Goal: Information Seeking & Learning: Check status

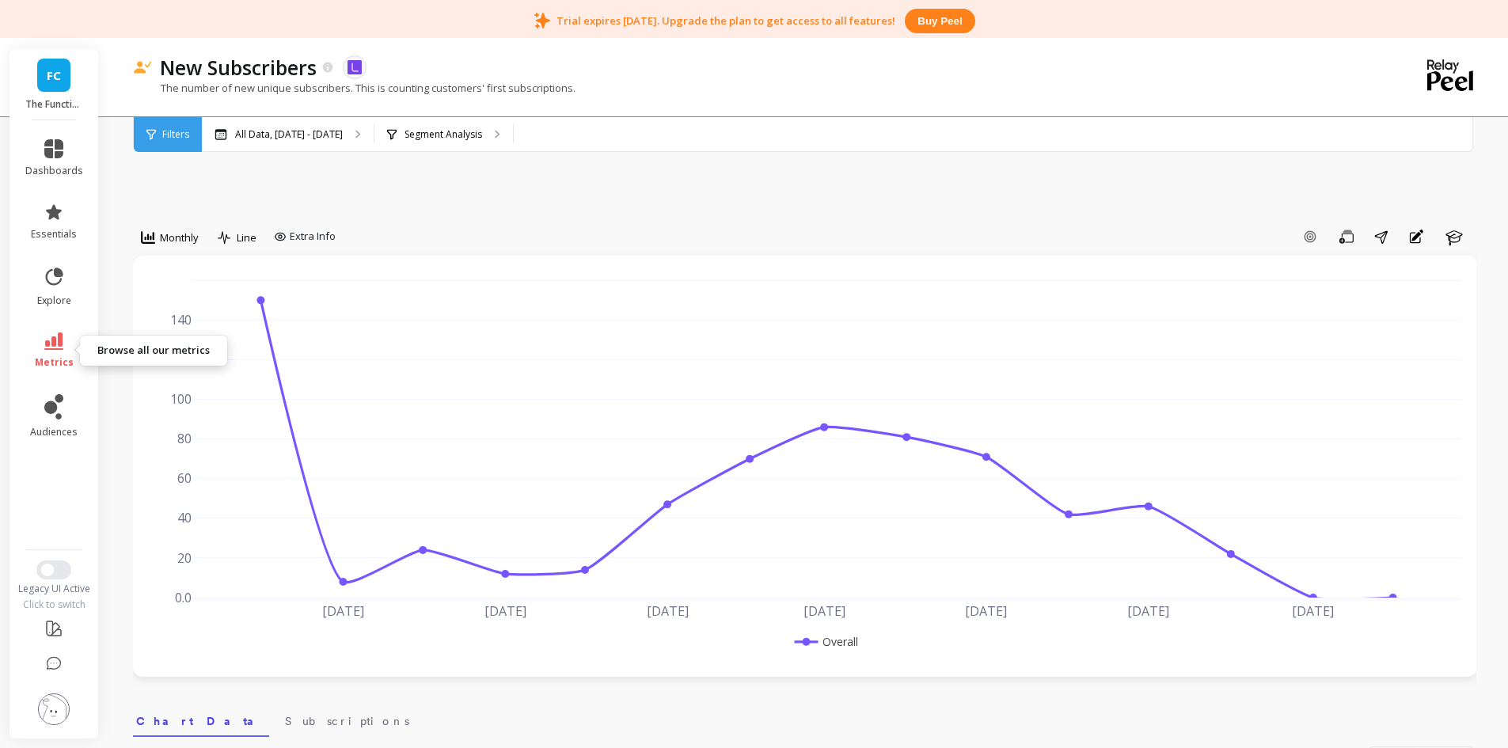
click at [59, 339] on icon at bounding box center [53, 341] width 19 height 17
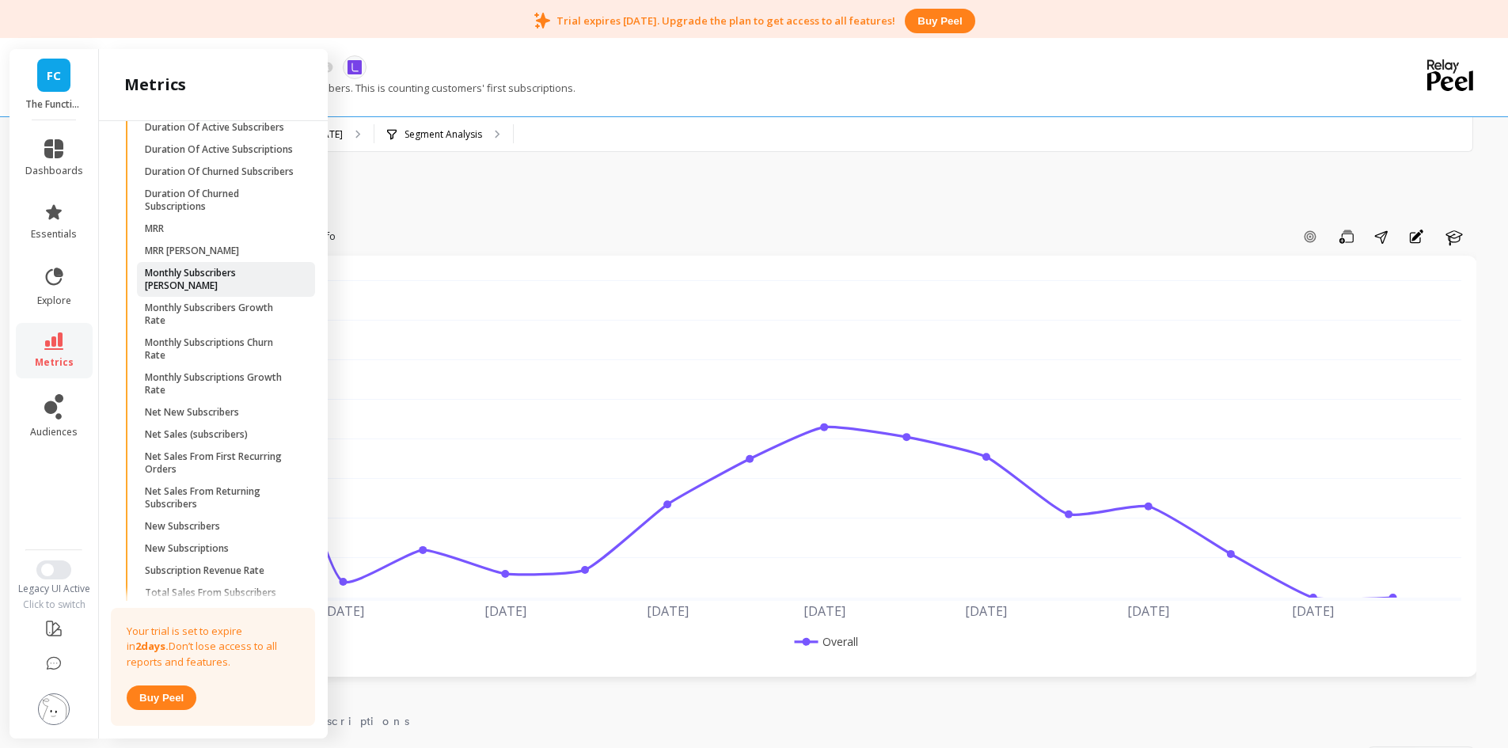
scroll to position [680, 0]
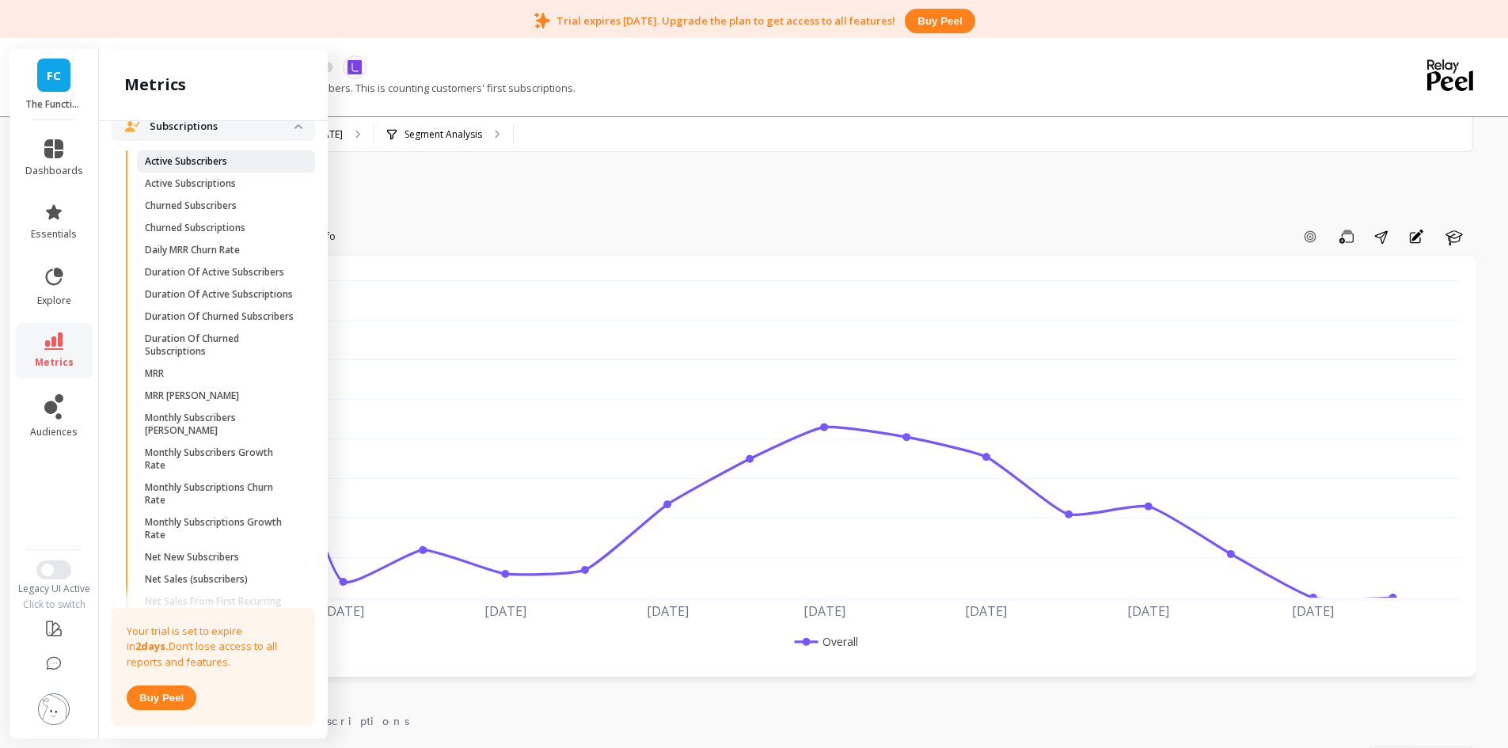
click at [220, 168] on p "Active Subscribers" at bounding box center [186, 161] width 82 height 13
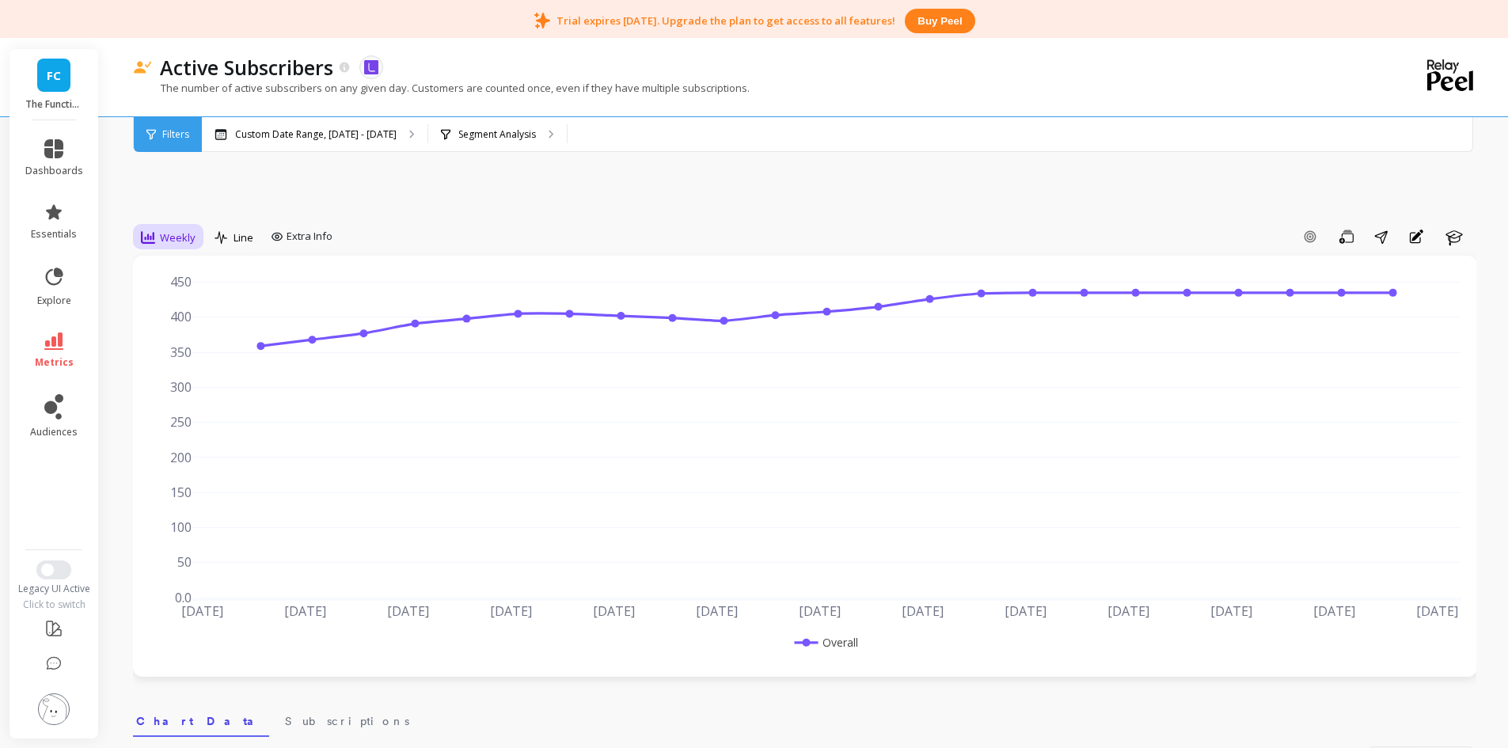
click at [154, 236] on icon at bounding box center [148, 237] width 14 height 13
click at [183, 363] on div "Monthly" at bounding box center [191, 363] width 90 height 15
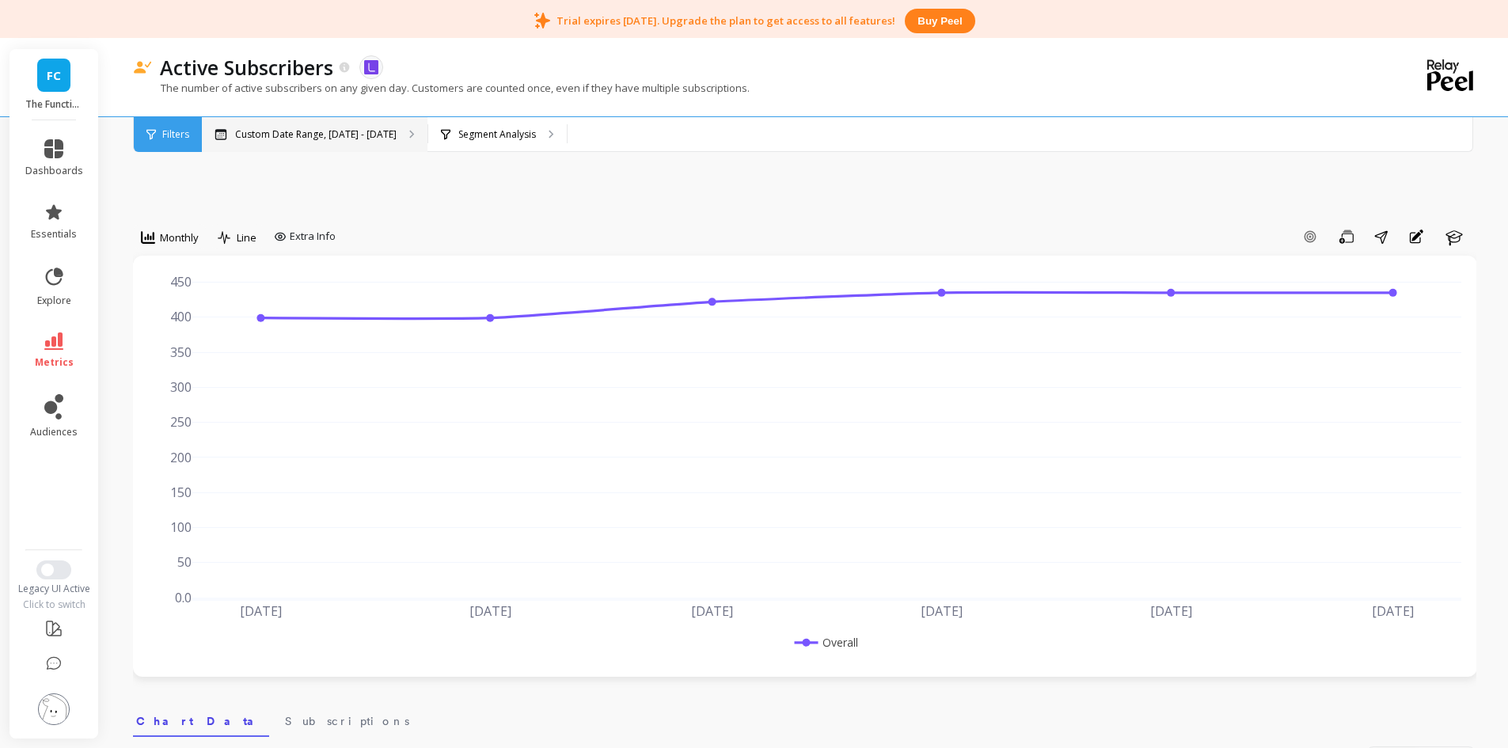
click at [282, 137] on p "Custom Date Range, [DATE] - [DATE]" at bounding box center [316, 134] width 162 height 13
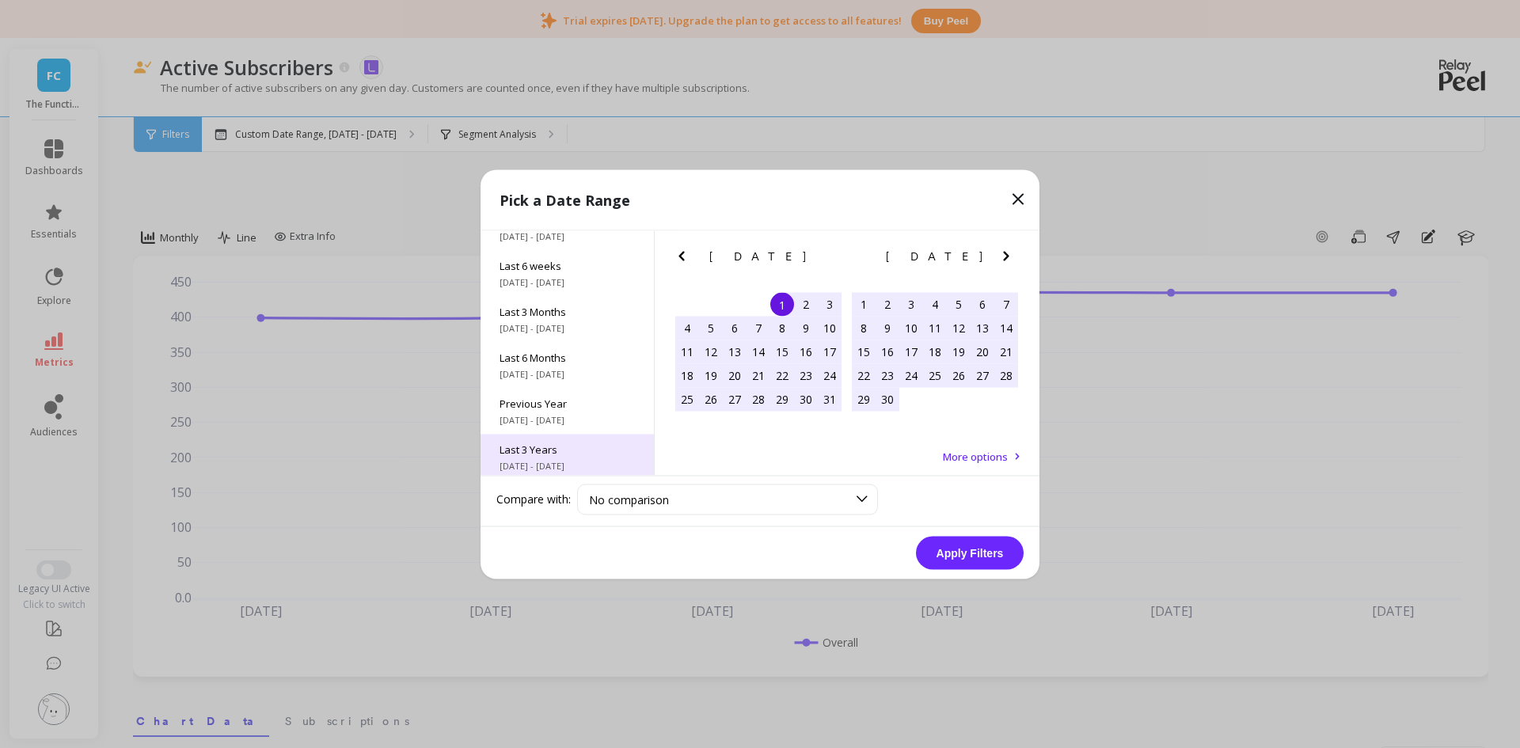
scroll to position [215, 0]
click at [551, 450] on span "All Data" at bounding box center [567, 444] width 135 height 14
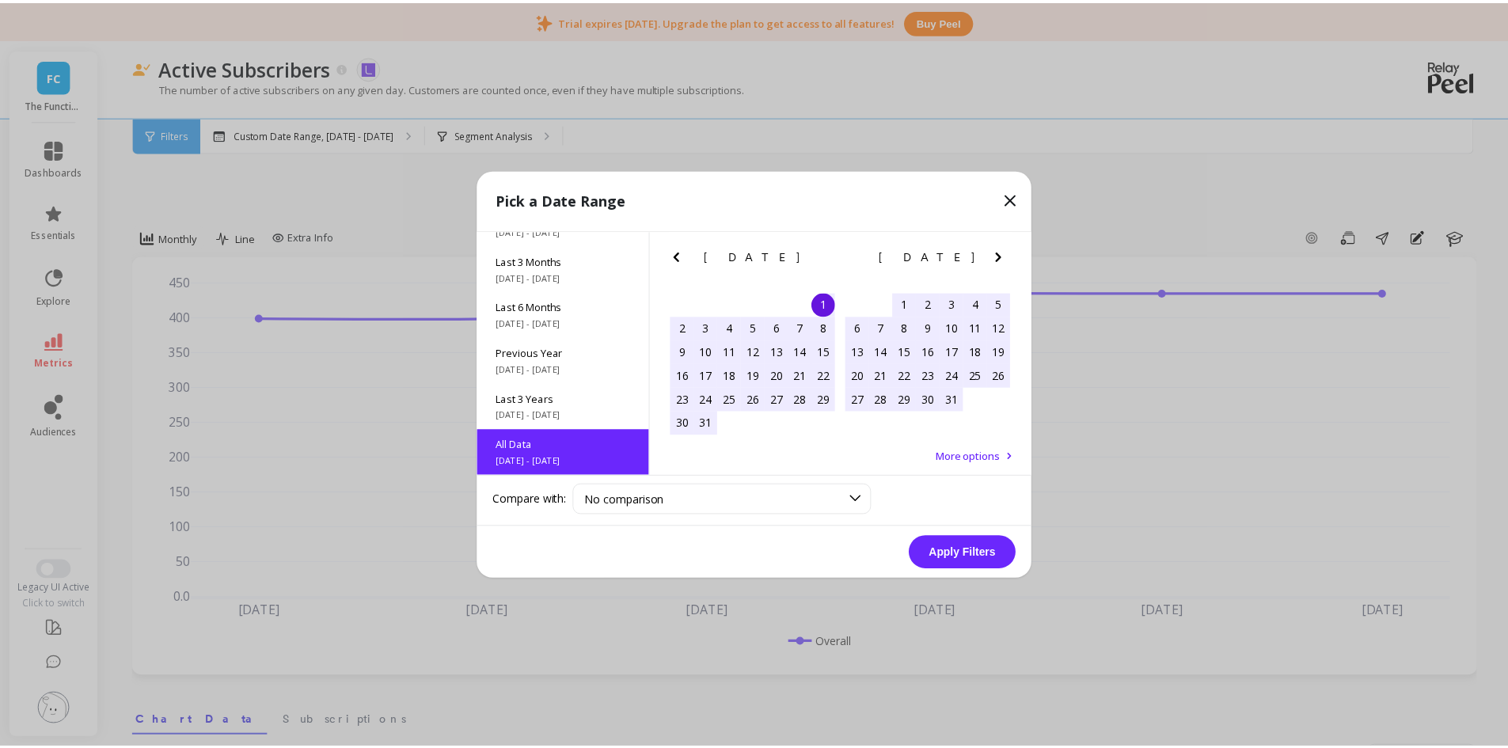
scroll to position [1, 0]
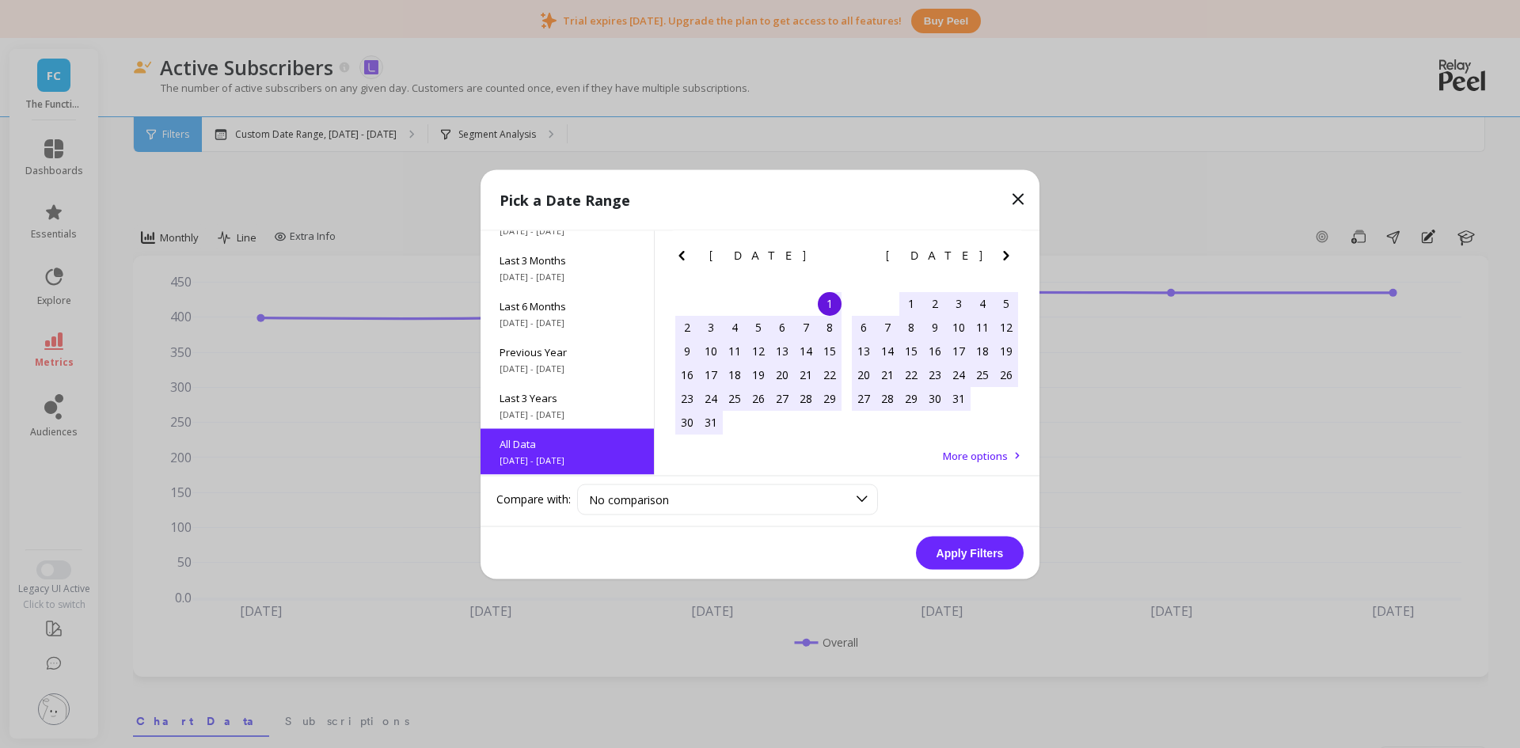
click at [940, 559] on button "Apply Filters" at bounding box center [970, 552] width 108 height 33
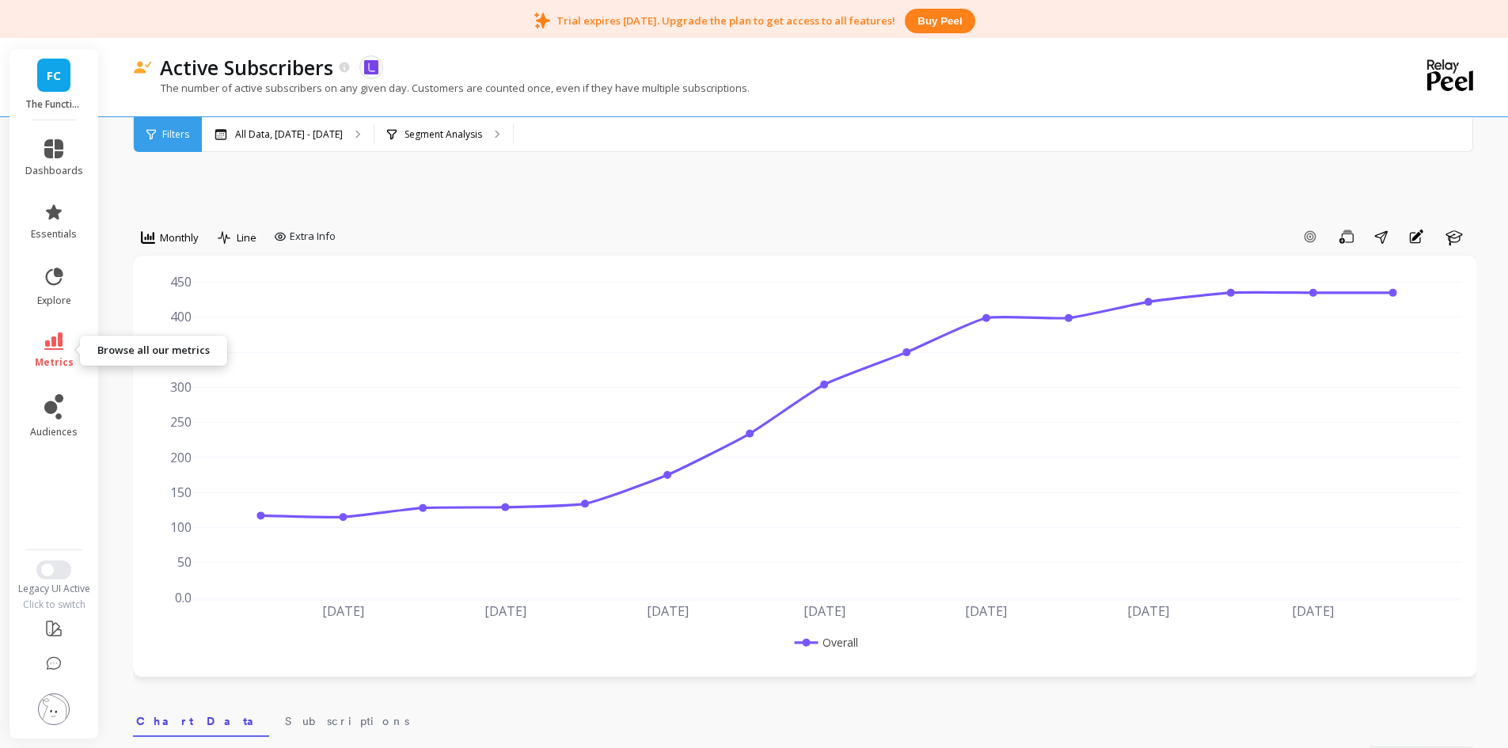
click at [48, 340] on icon at bounding box center [53, 341] width 19 height 17
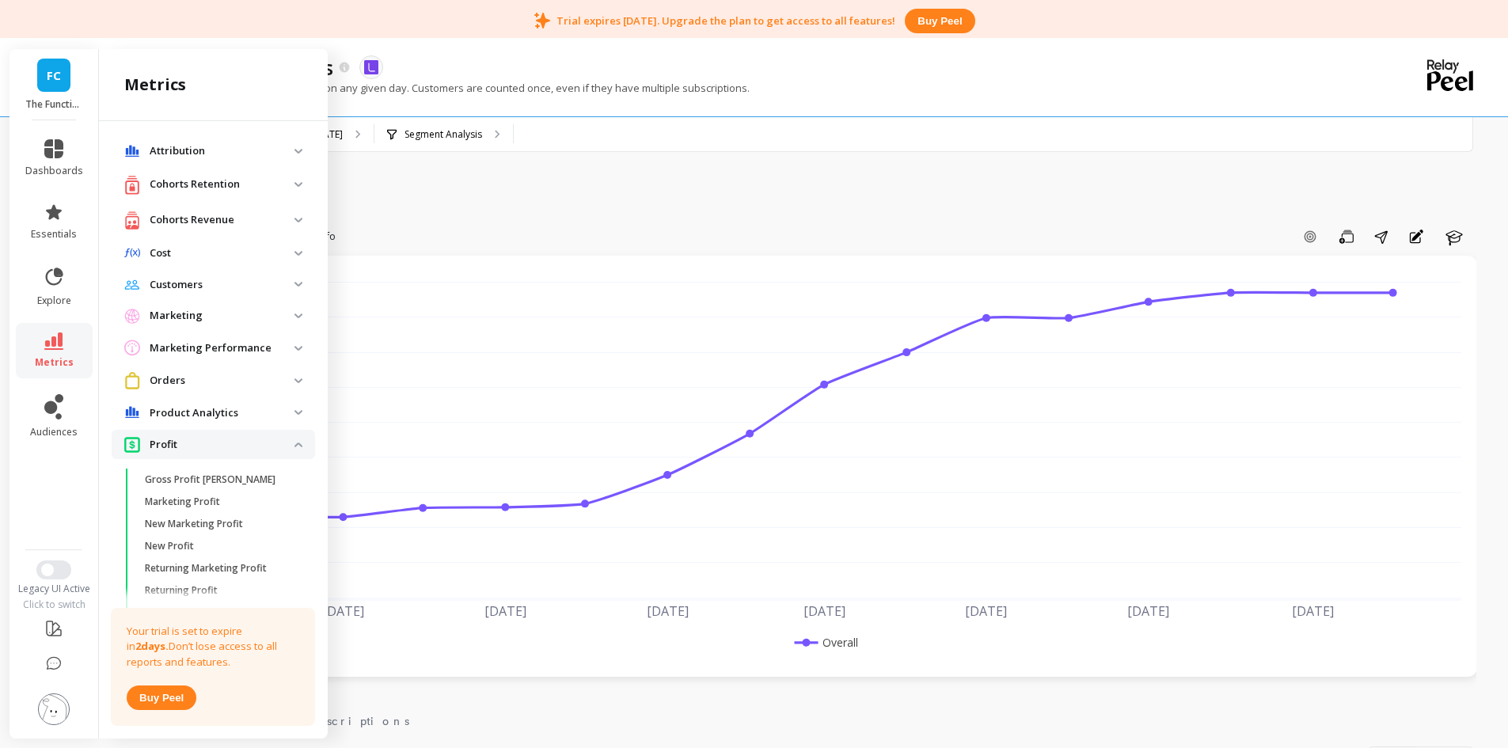
scroll to position [680, 0]
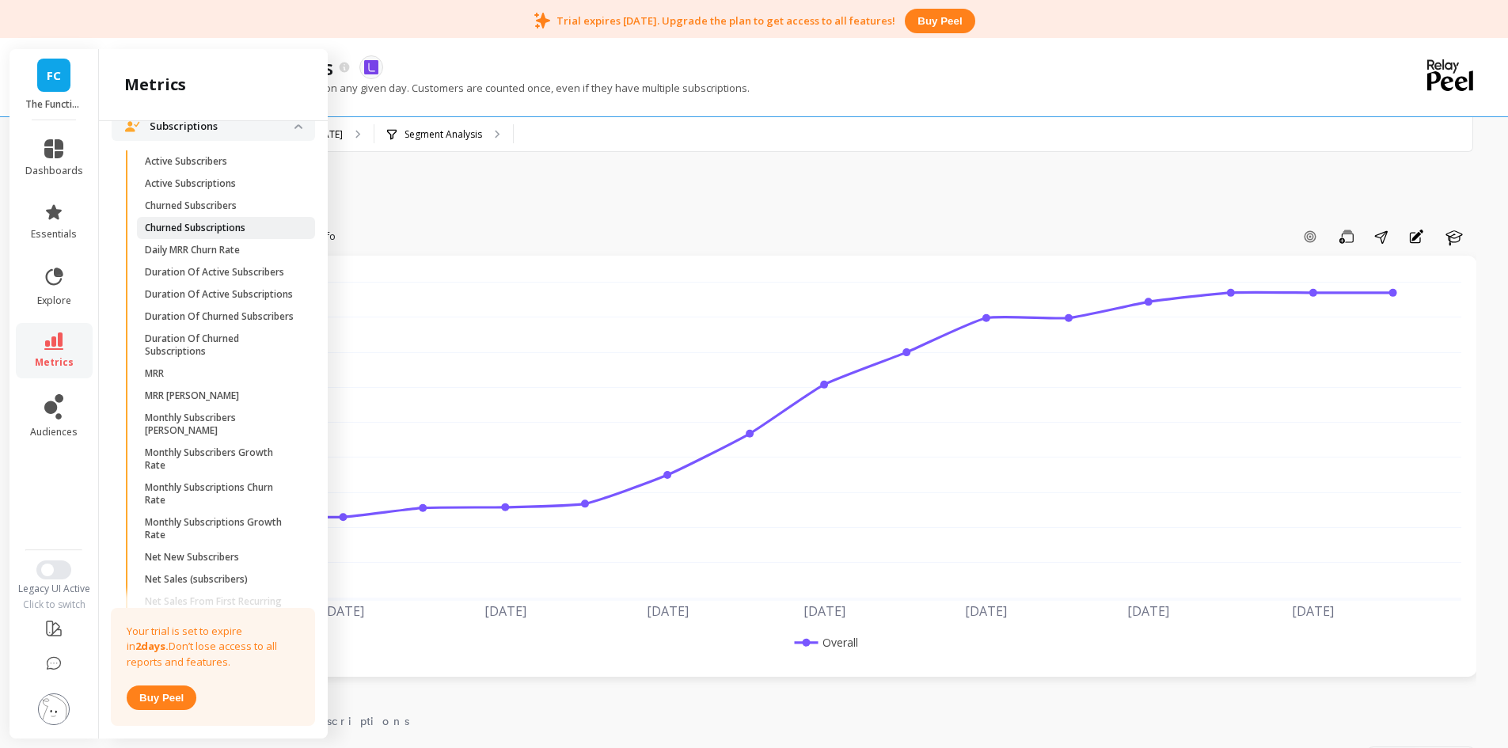
click at [216, 234] on p "Churned Subscriptions" at bounding box center [195, 228] width 101 height 13
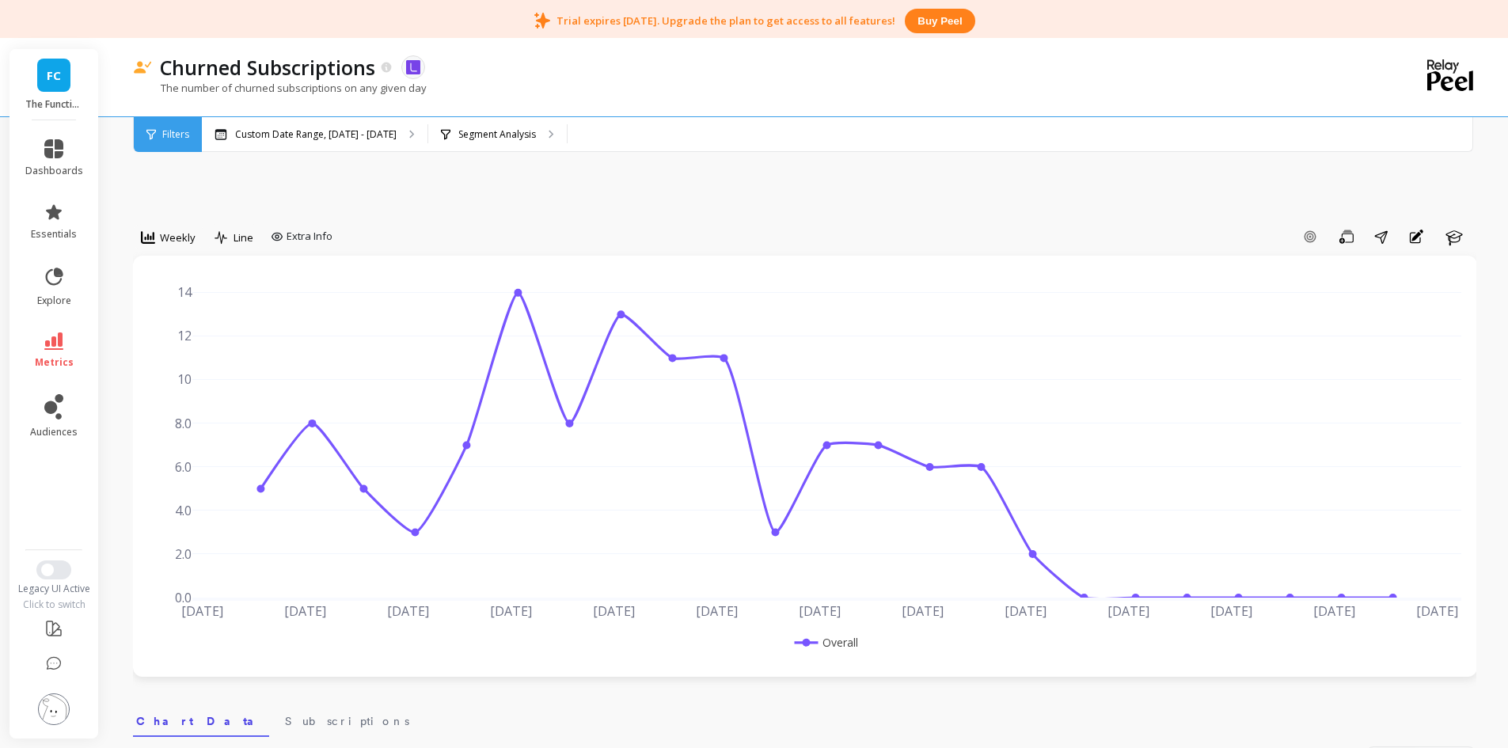
click at [51, 351] on link "metrics" at bounding box center [54, 351] width 58 height 36
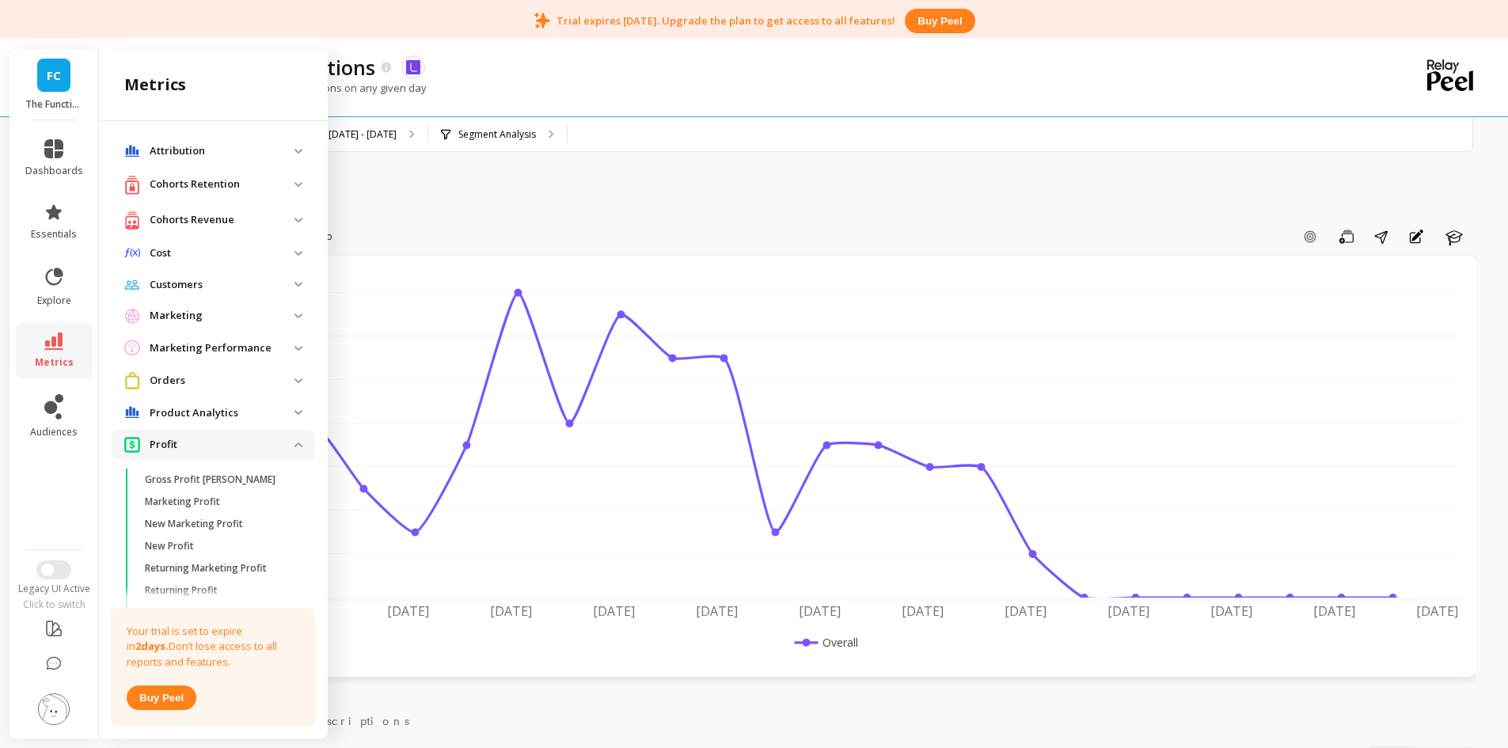
scroll to position [680, 0]
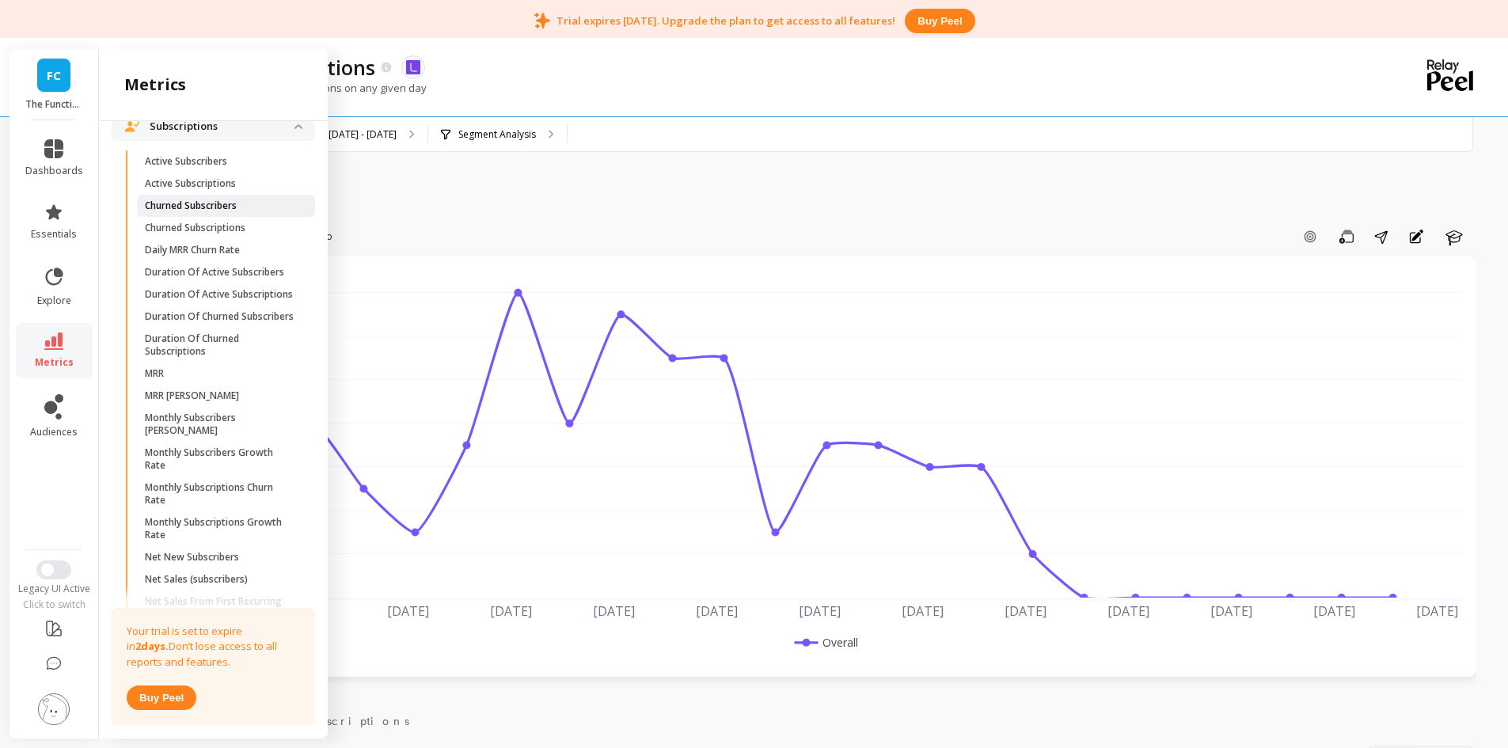
click at [245, 217] on link "Churned Subscribers" at bounding box center [226, 206] width 178 height 22
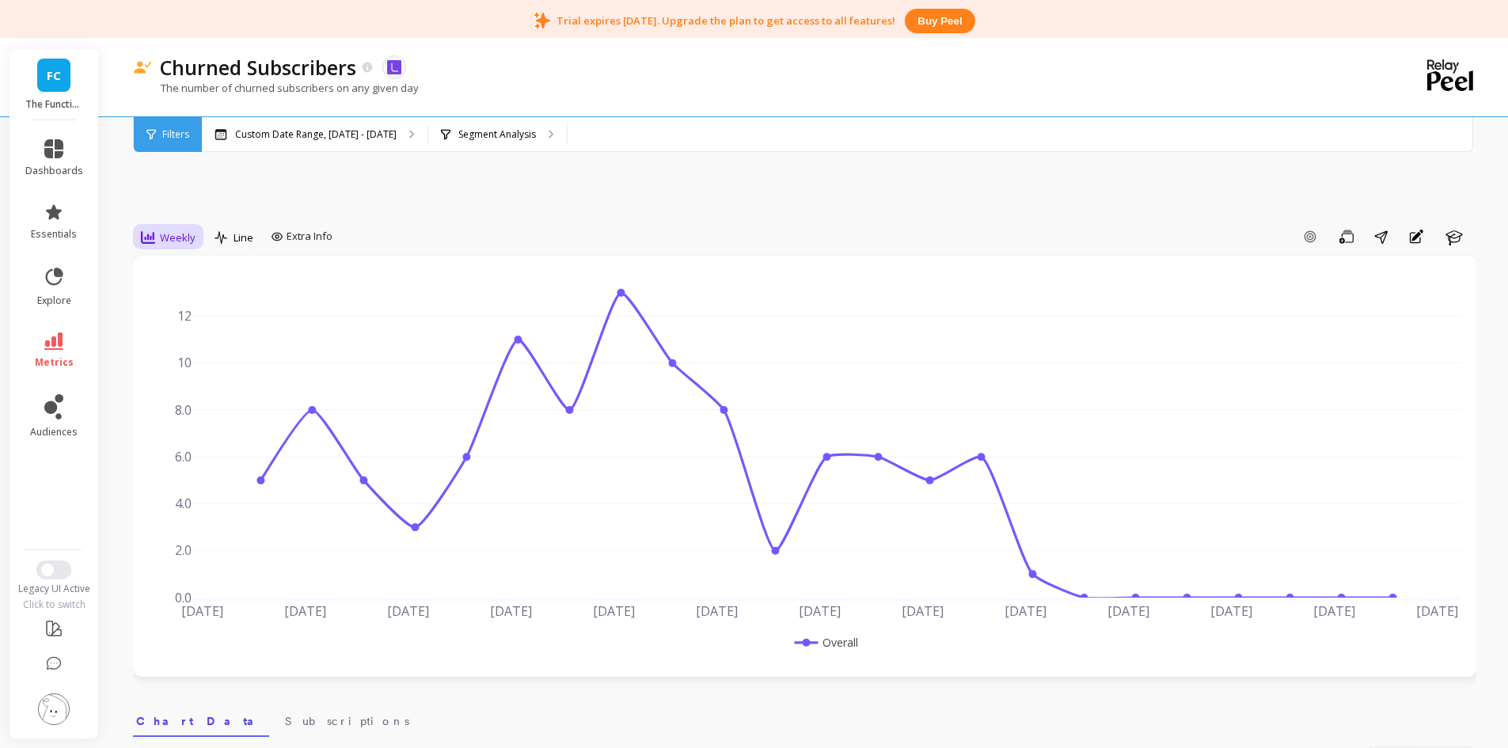
click at [169, 233] on span "Weekly" at bounding box center [178, 237] width 36 height 15
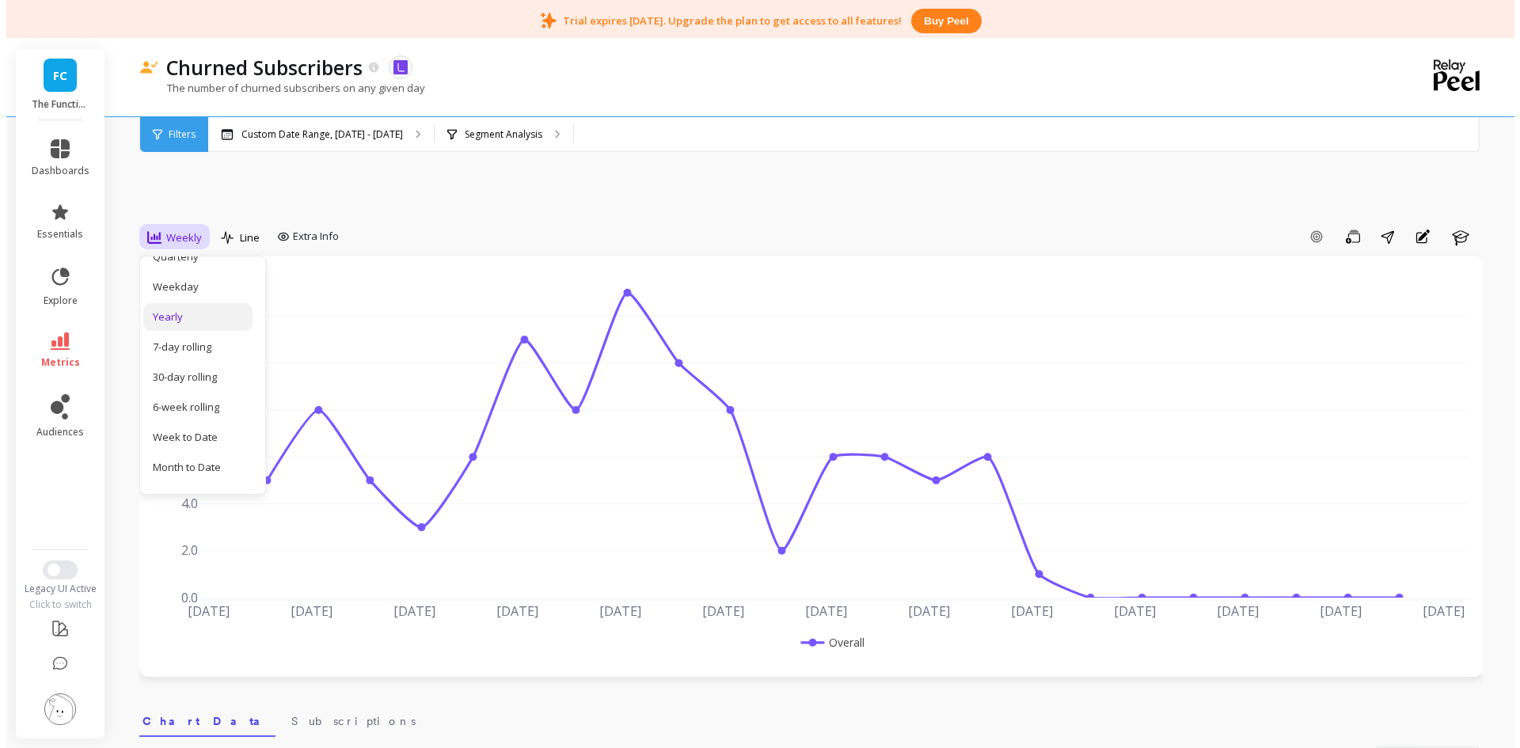
scroll to position [71, 0]
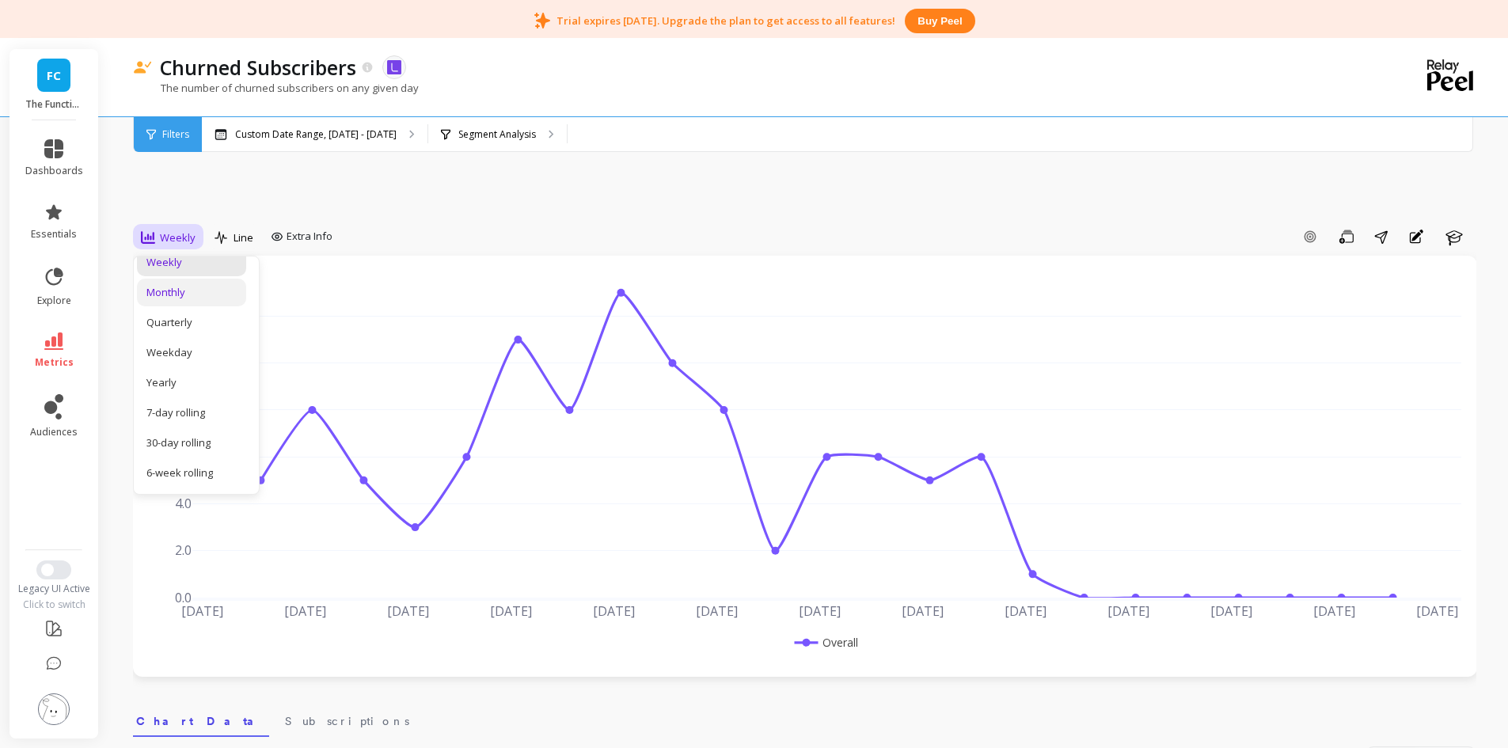
click at [188, 283] on div "Monthly" at bounding box center [191, 293] width 109 height 28
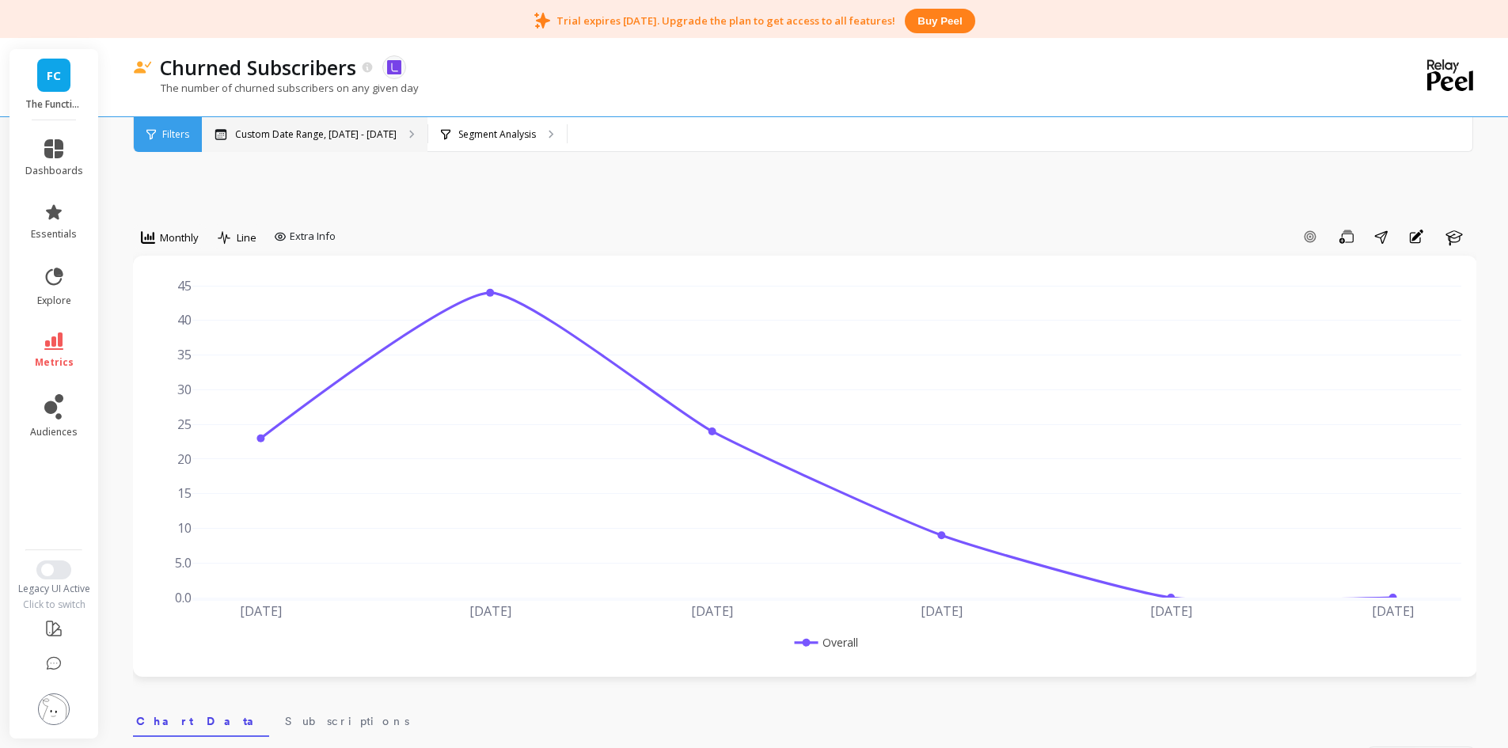
click at [284, 134] on p "Custom Date Range, [DATE] - [DATE]" at bounding box center [316, 134] width 162 height 13
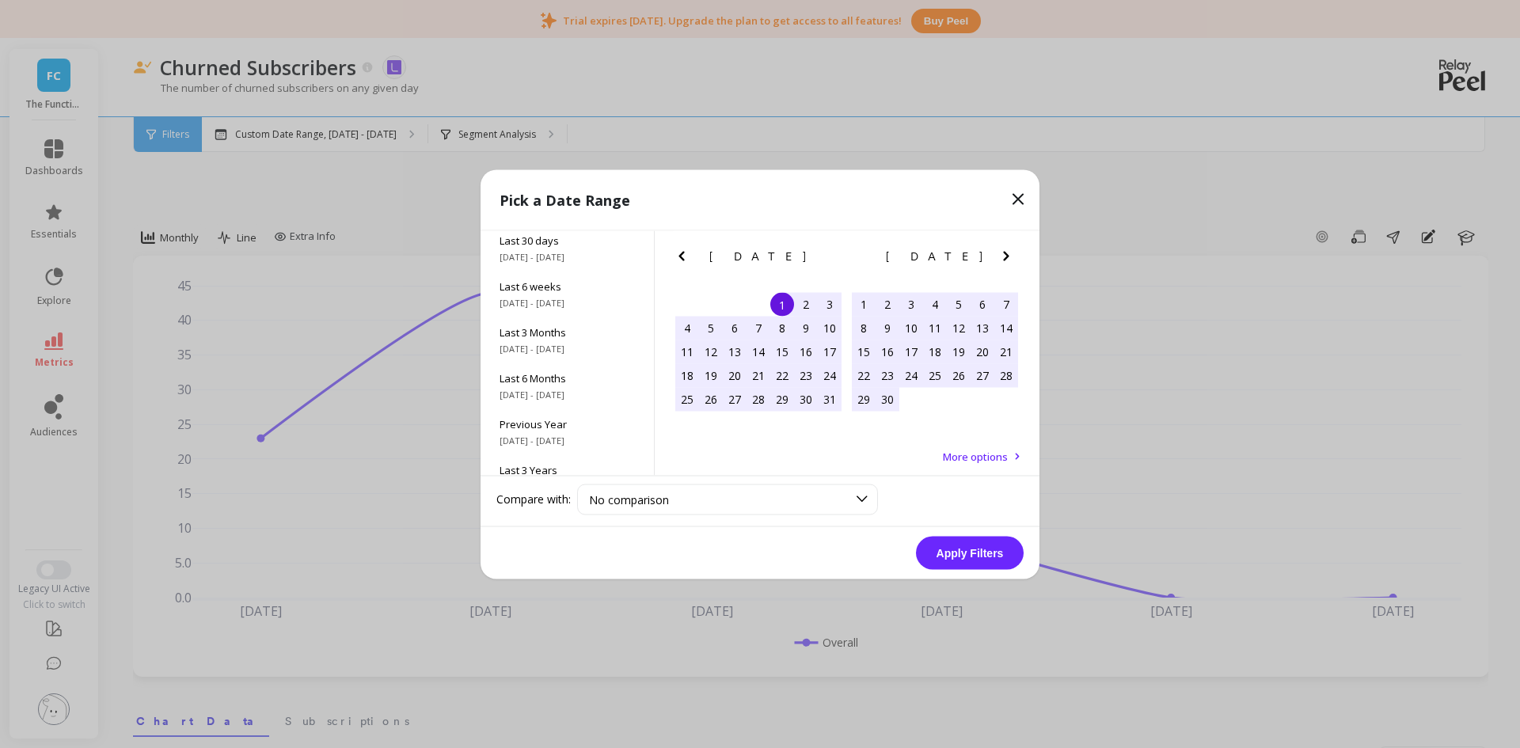
scroll to position [215, 0]
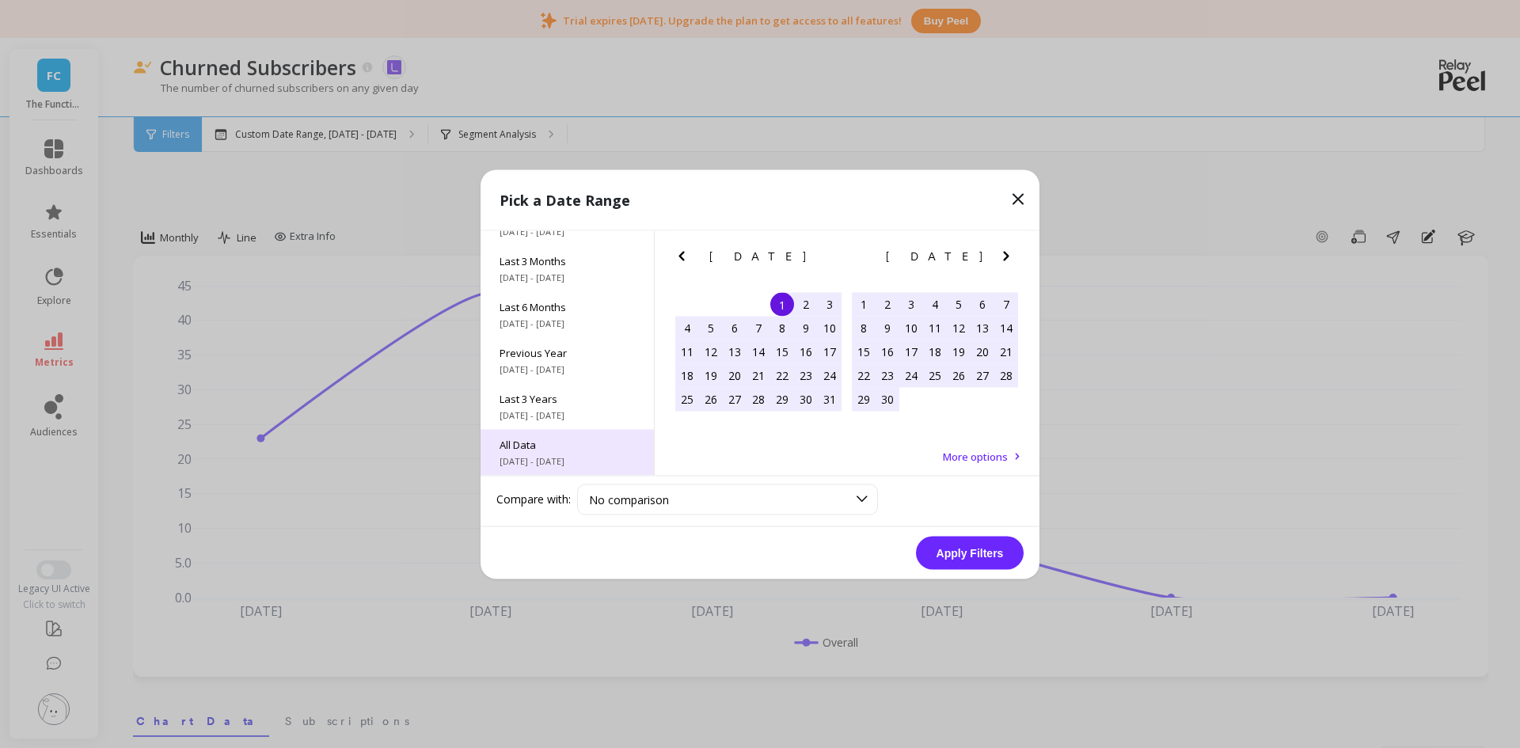
click at [560, 452] on div "All Data [DATE] - [DATE]" at bounding box center [567, 452] width 173 height 46
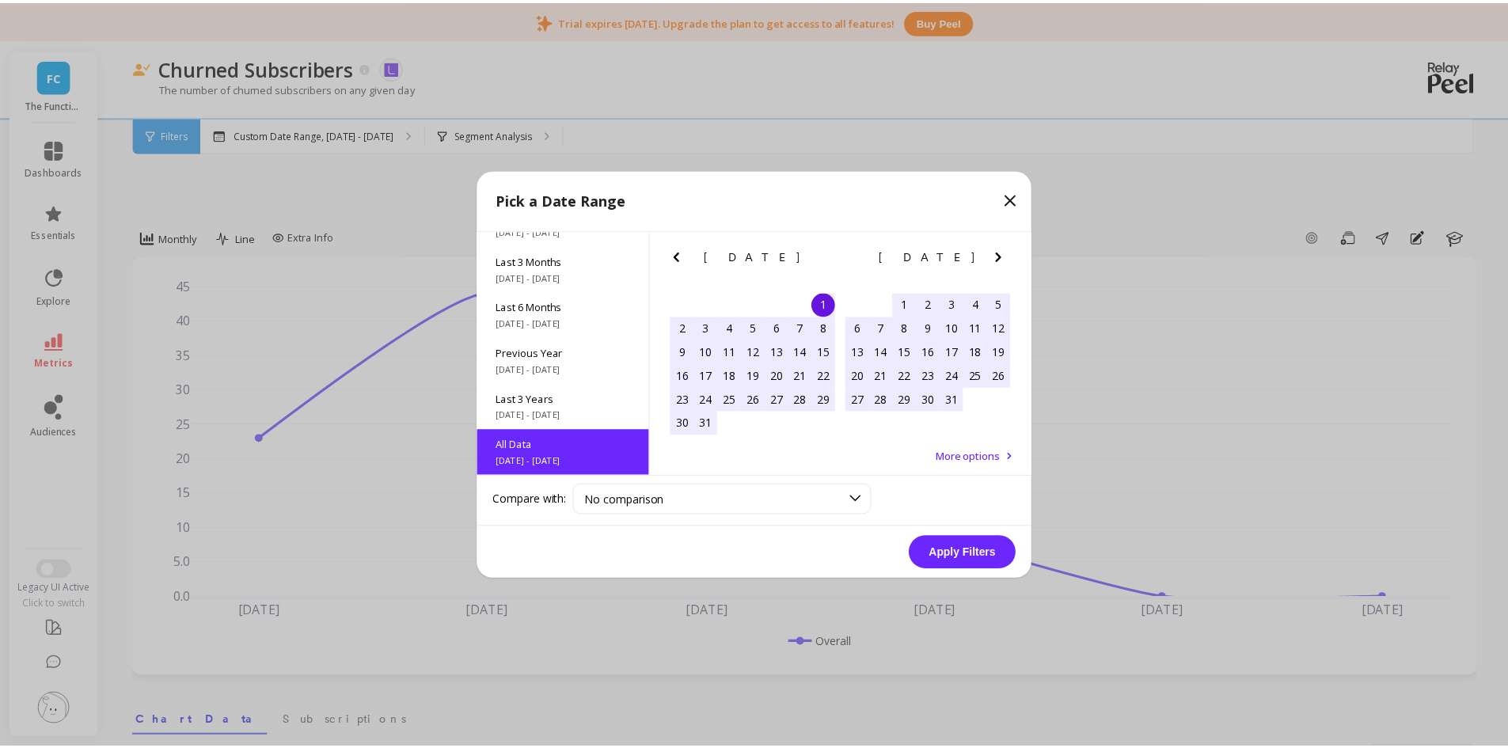
scroll to position [1, 0]
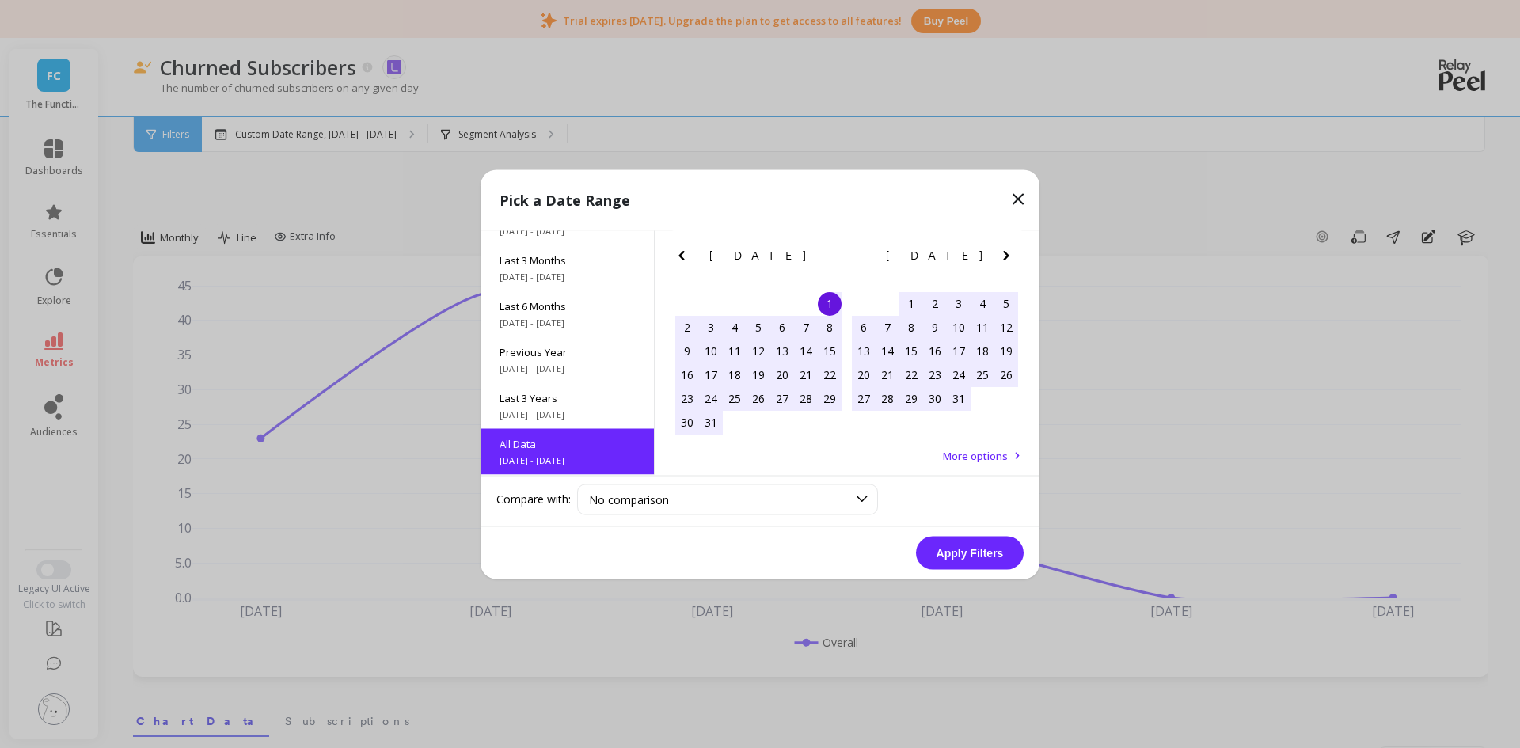
click at [997, 552] on button "Apply Filters" at bounding box center [970, 552] width 108 height 33
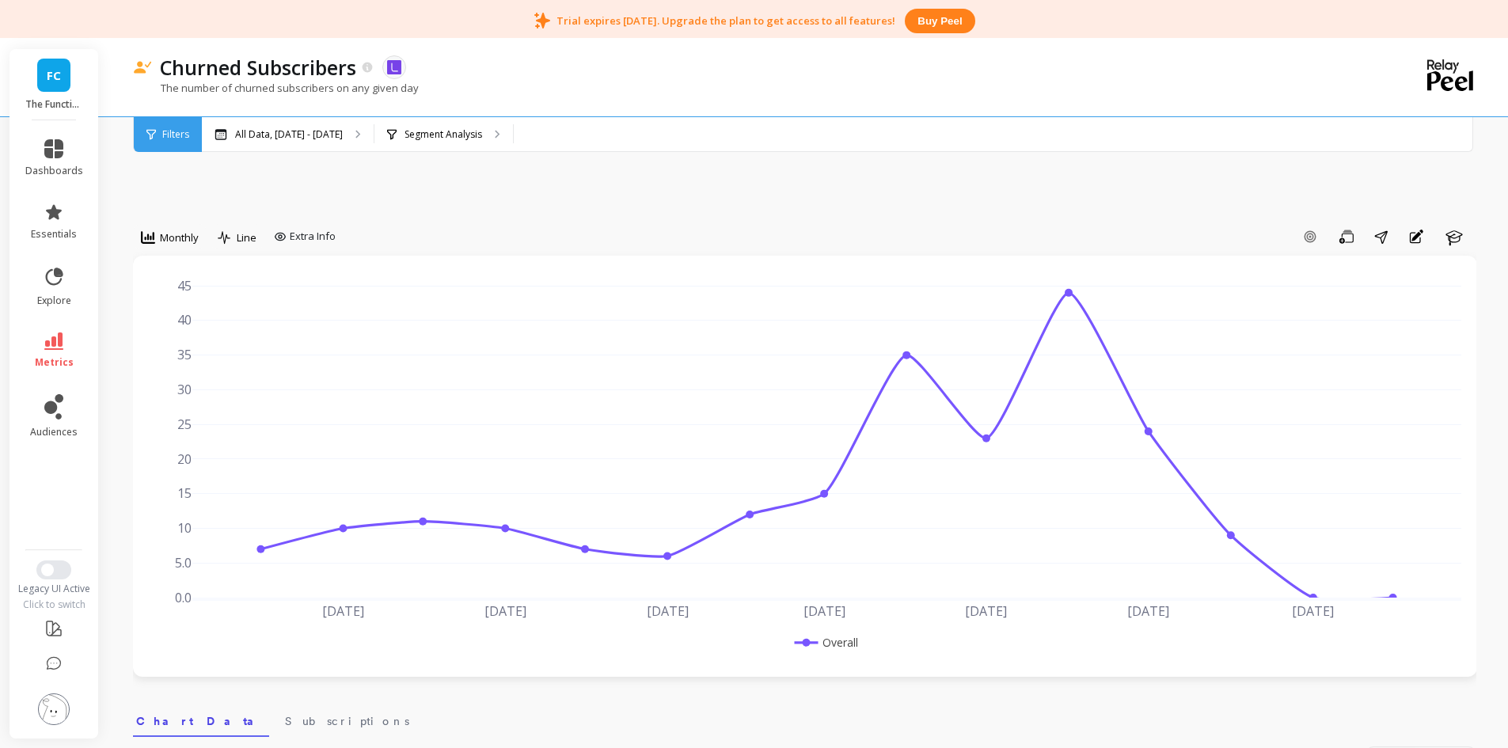
click at [66, 349] on link "metrics" at bounding box center [54, 351] width 58 height 36
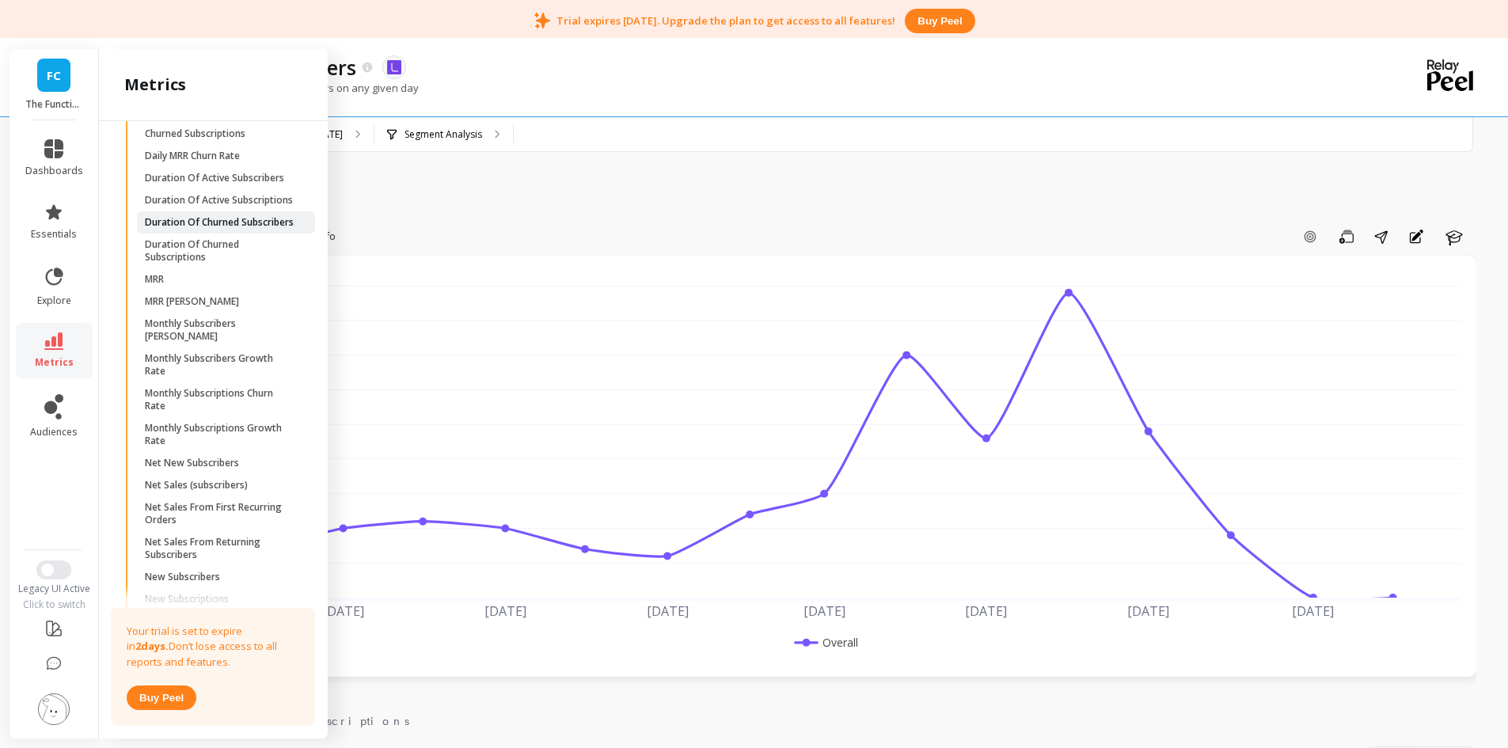
scroll to position [918, 0]
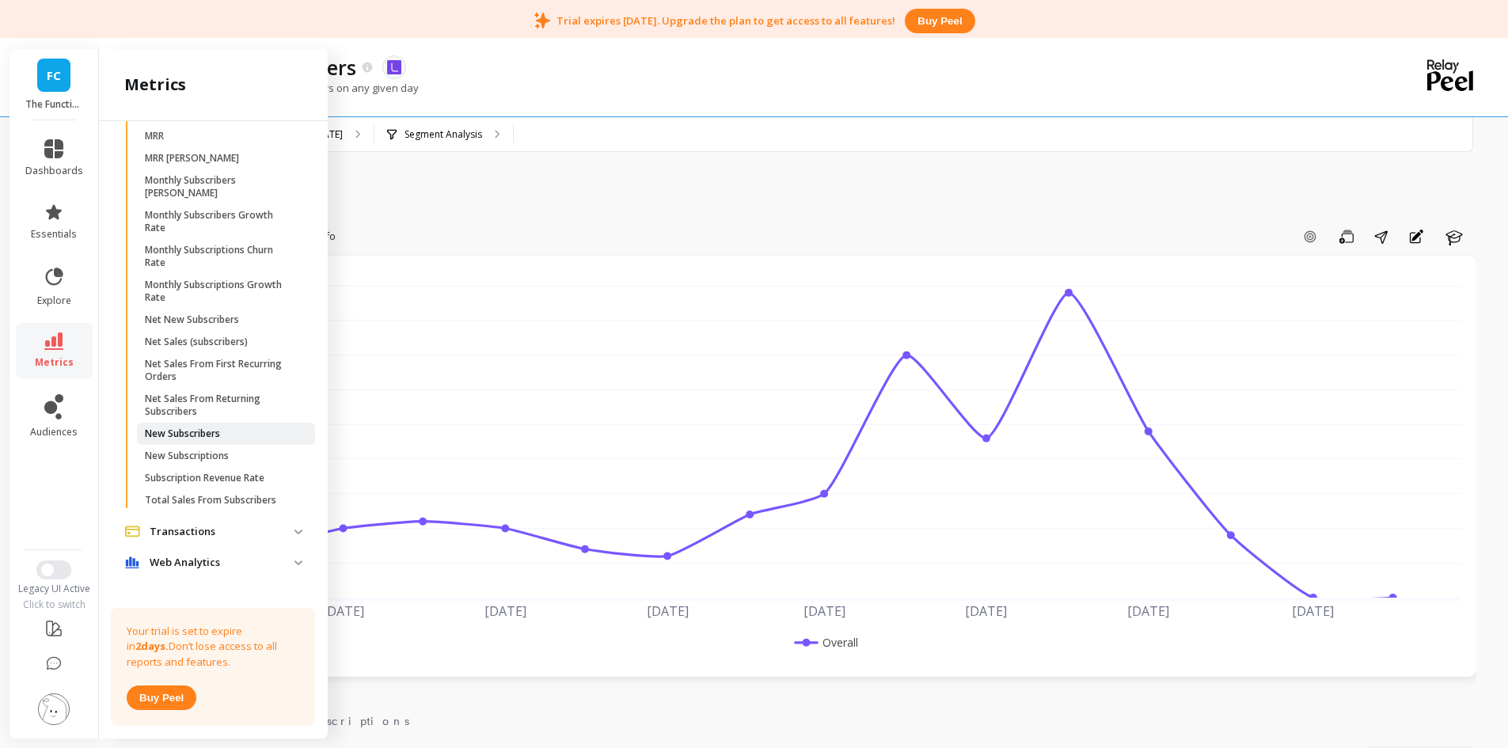
click at [211, 440] on p "New Subscribers" at bounding box center [182, 434] width 75 height 13
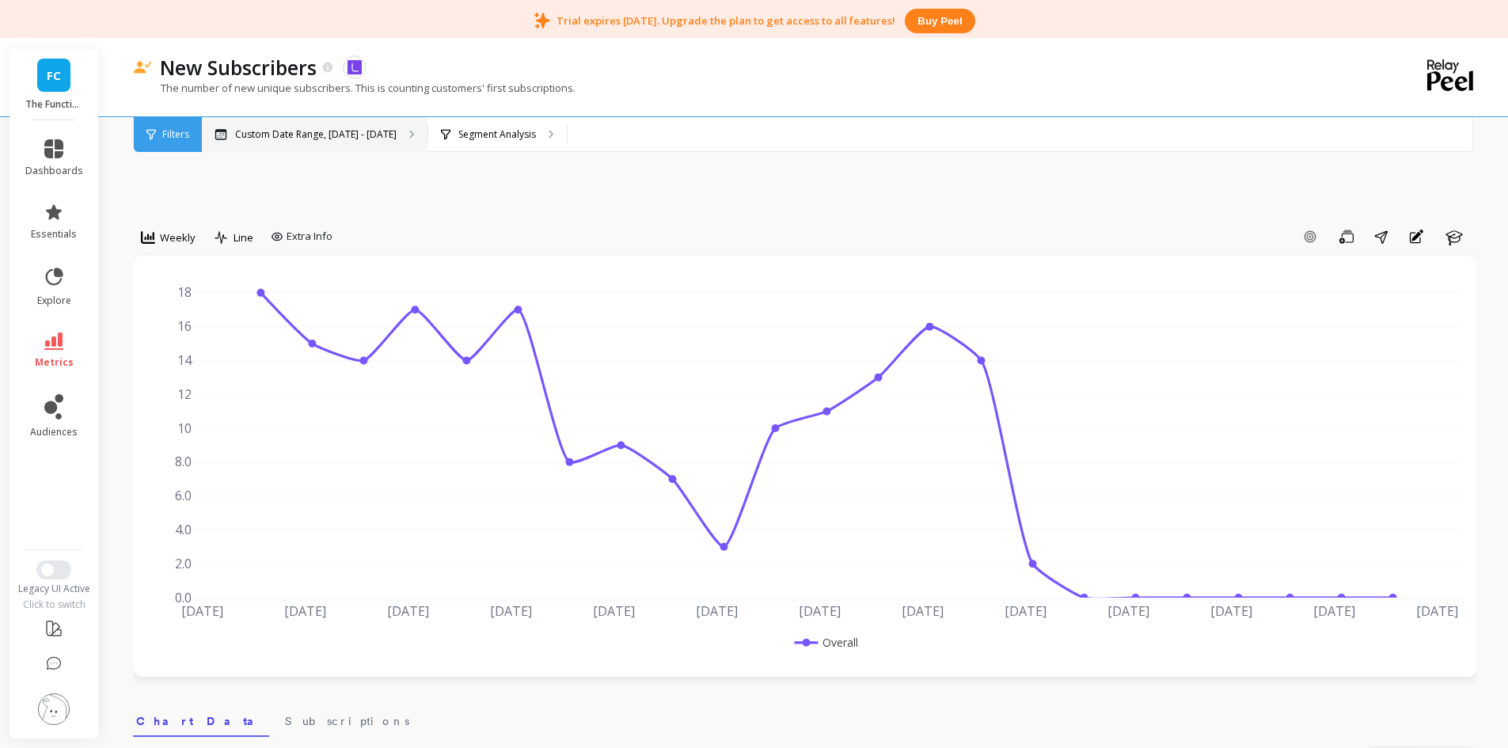
click at [309, 142] on div "Custom Date Range, [DATE] - [DATE]" at bounding box center [315, 134] width 226 height 35
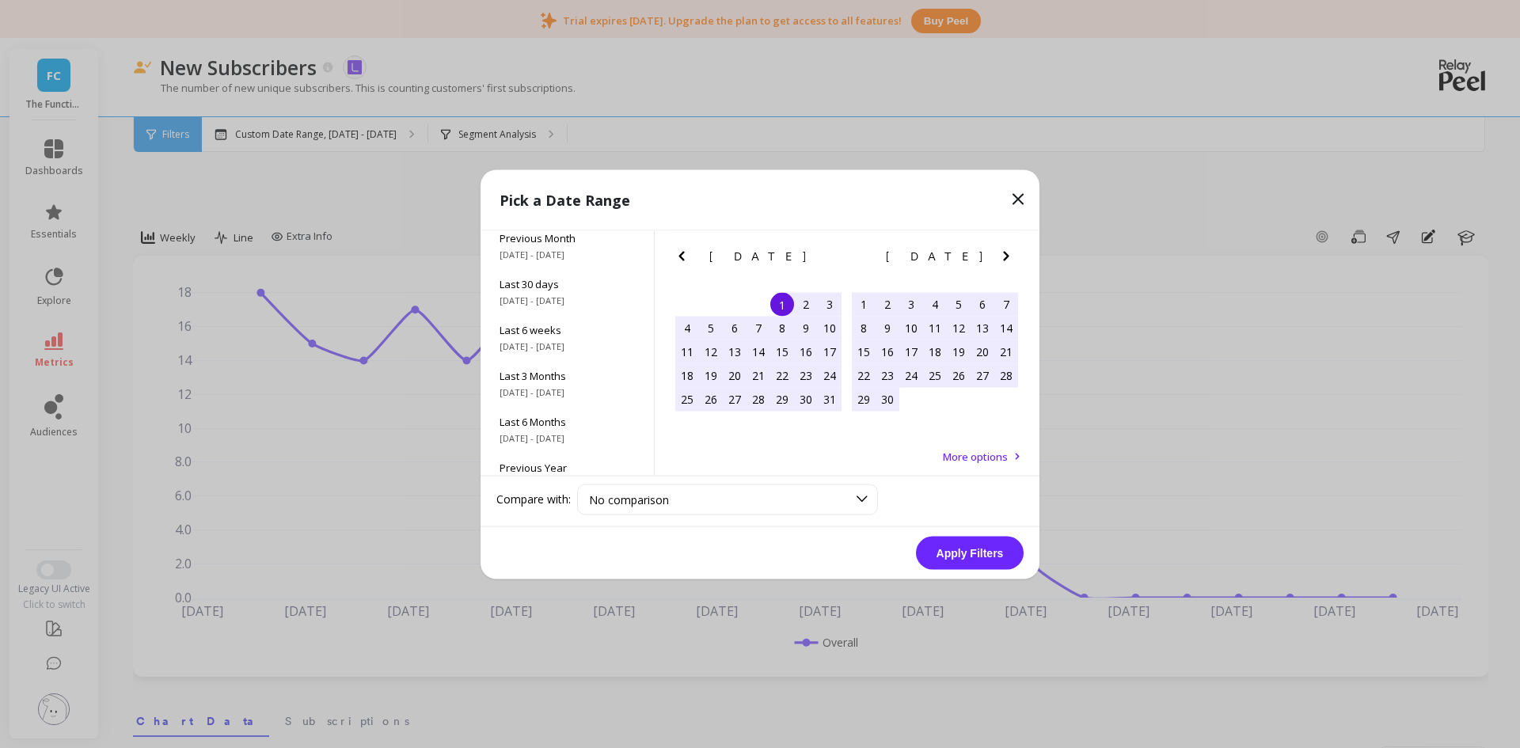
scroll to position [215, 0]
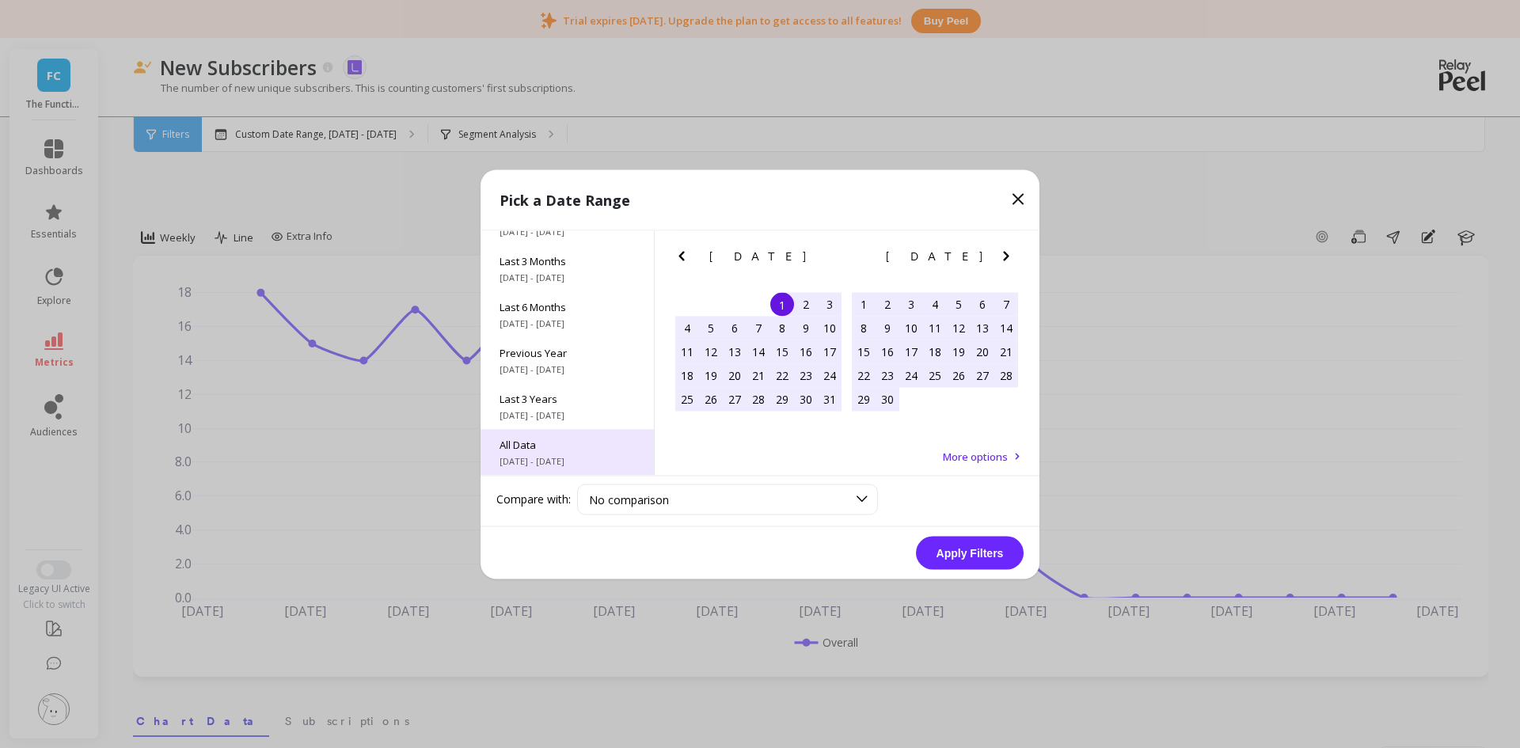
click at [541, 448] on span "All Data" at bounding box center [567, 444] width 135 height 14
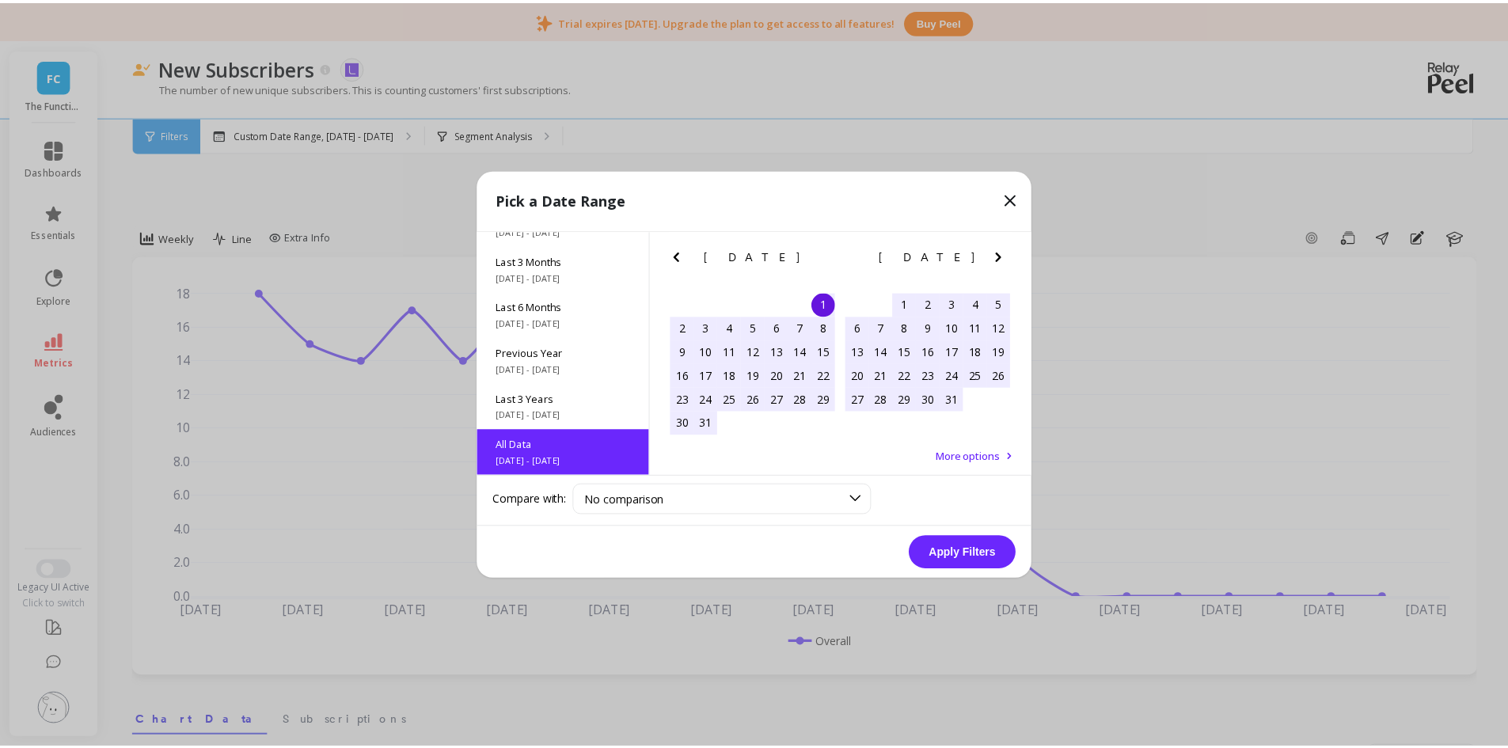
scroll to position [1, 0]
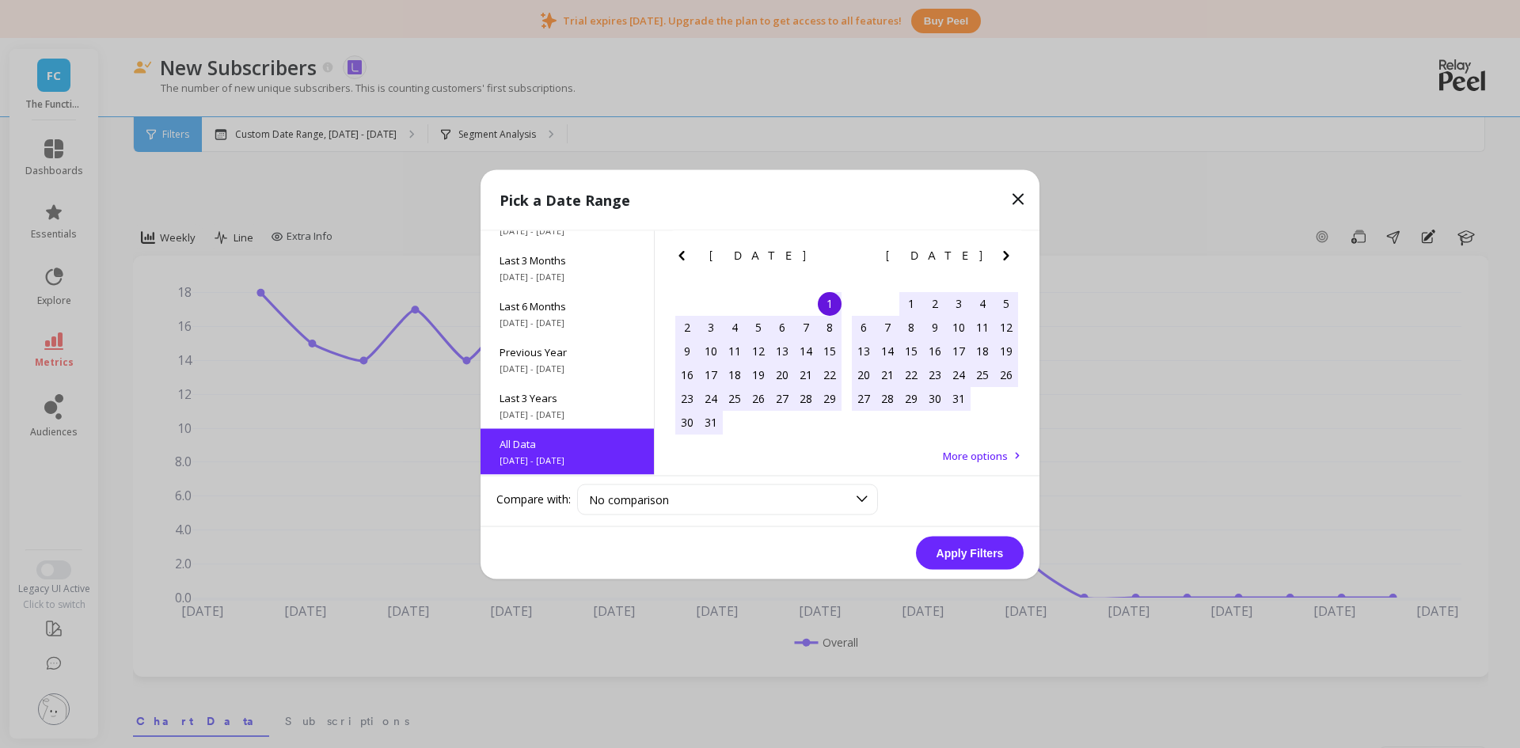
click at [989, 560] on button "Apply Filters" at bounding box center [970, 552] width 108 height 33
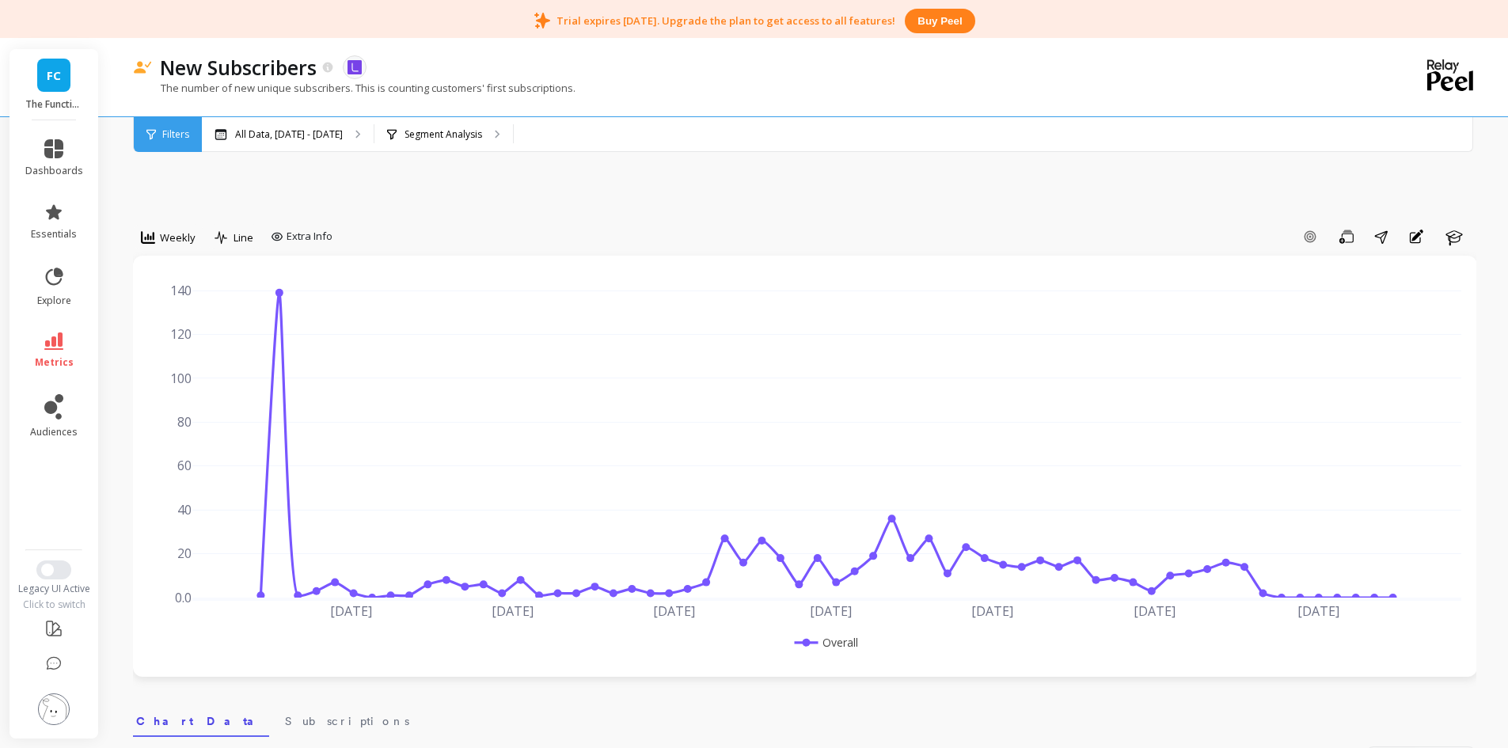
click at [169, 237] on span "Weekly" at bounding box center [178, 237] width 36 height 15
click at [184, 370] on div "Monthly" at bounding box center [191, 363] width 90 height 15
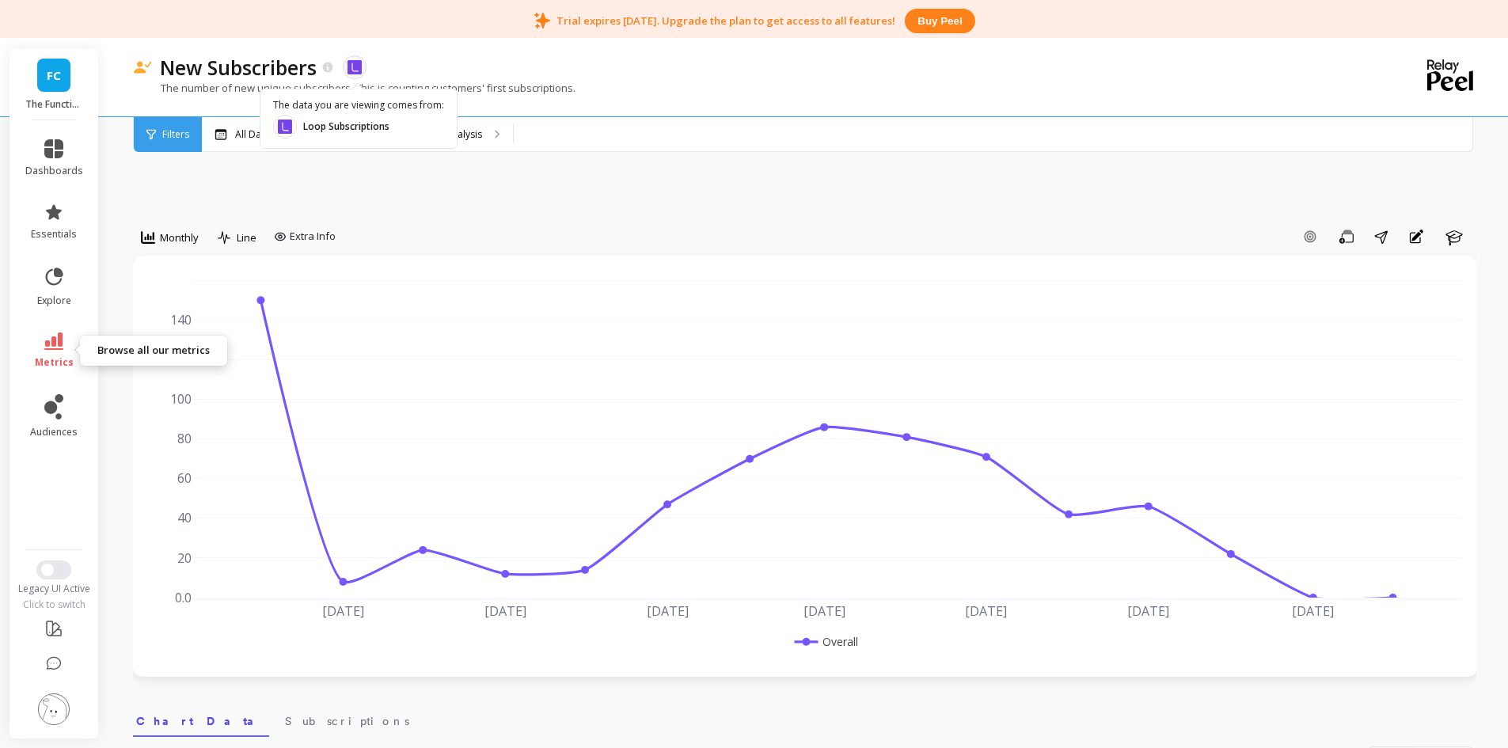
click at [56, 343] on icon at bounding box center [53, 341] width 19 height 17
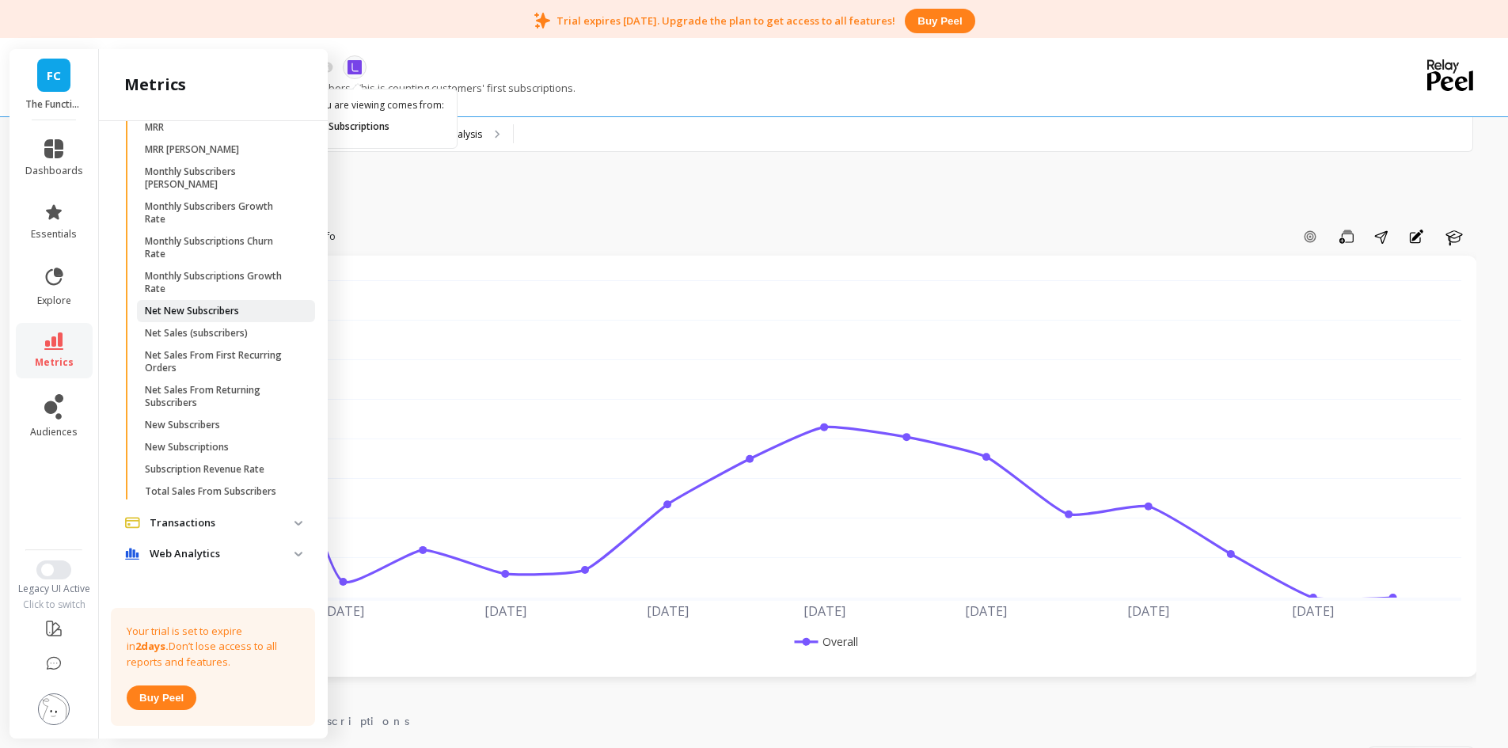
scroll to position [902, 0]
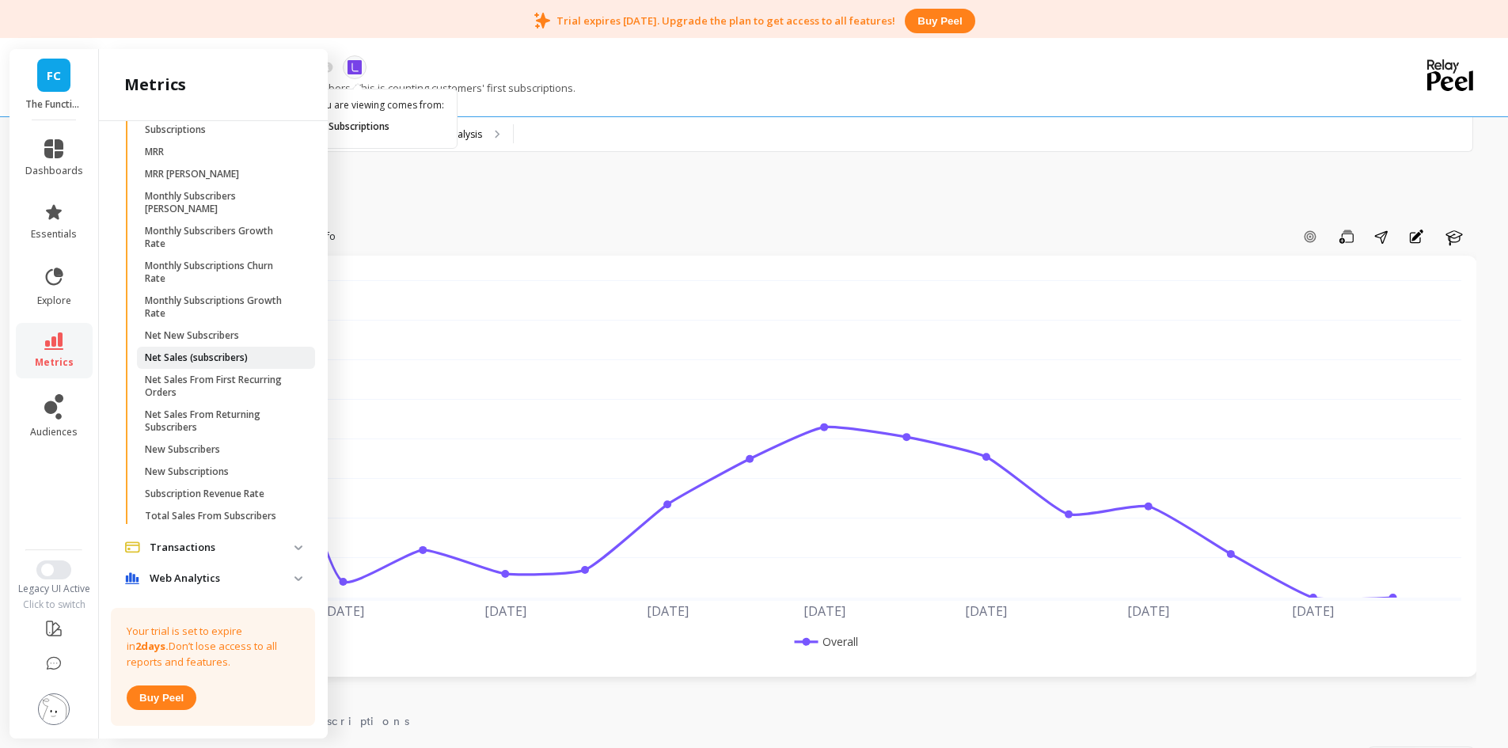
click at [234, 369] on link "Net Sales (subscribers)" at bounding box center [226, 358] width 178 height 22
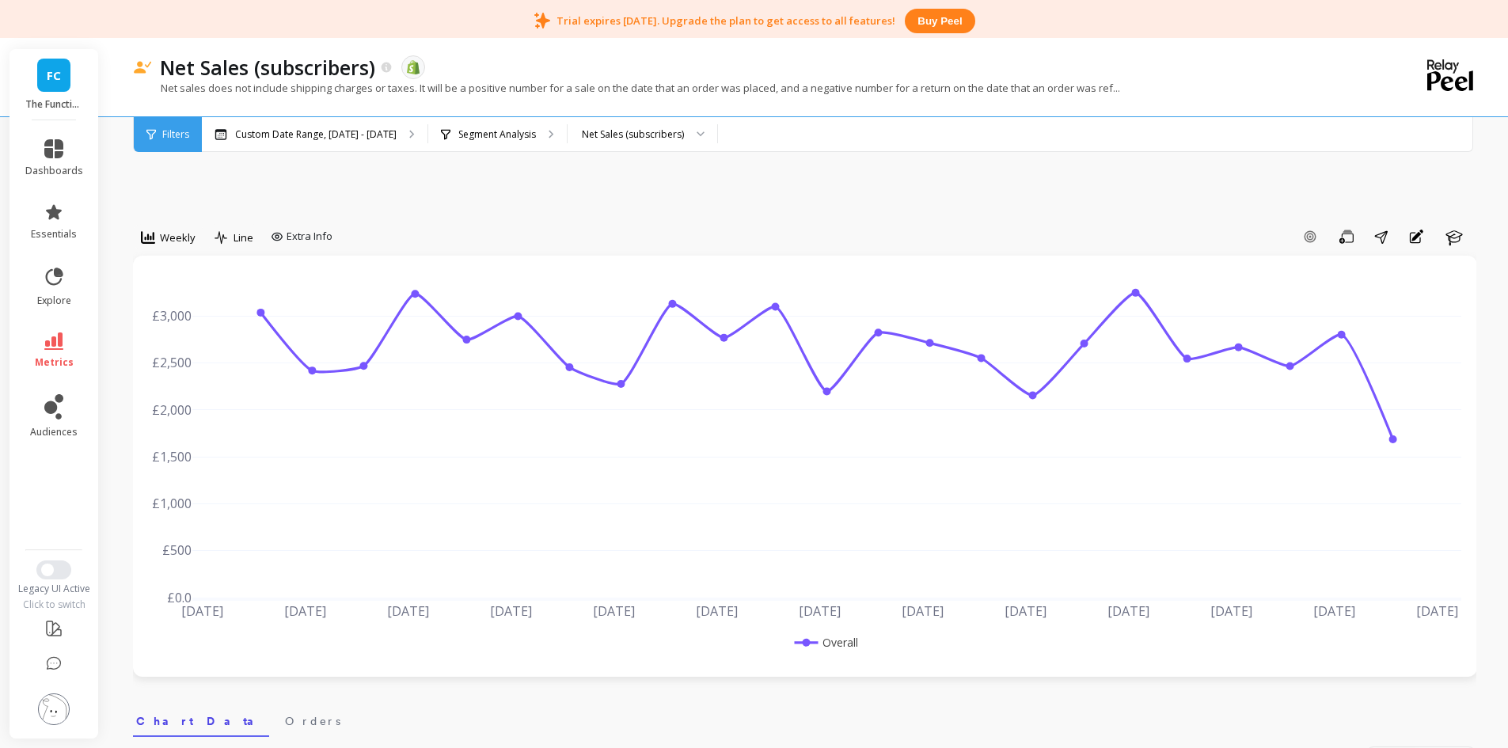
click at [168, 229] on div "Weekly" at bounding box center [168, 237] width 55 height 19
click at [205, 372] on div "Monthly" at bounding box center [191, 364] width 109 height 28
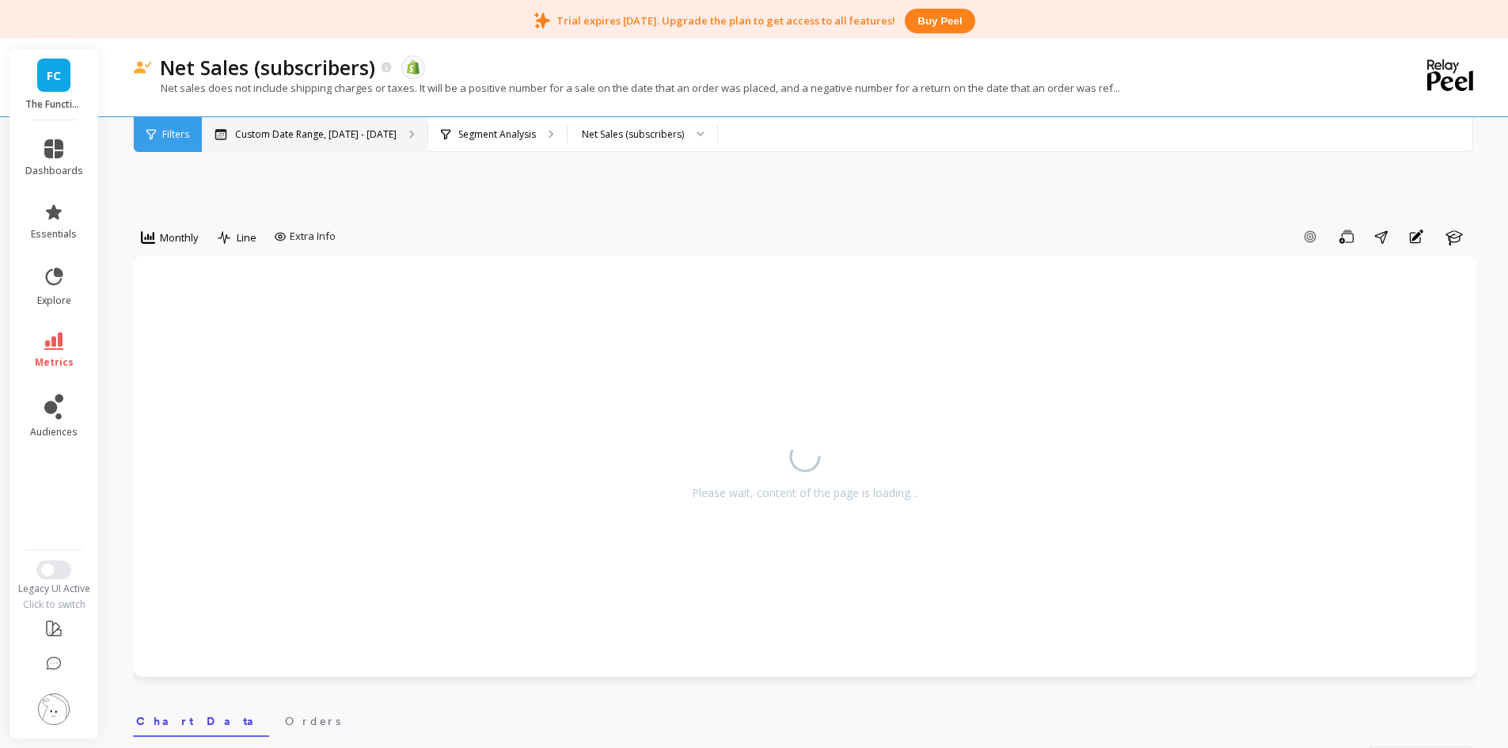
click at [303, 146] on div "Custom Date Range, [DATE] - [DATE]" at bounding box center [315, 134] width 226 height 35
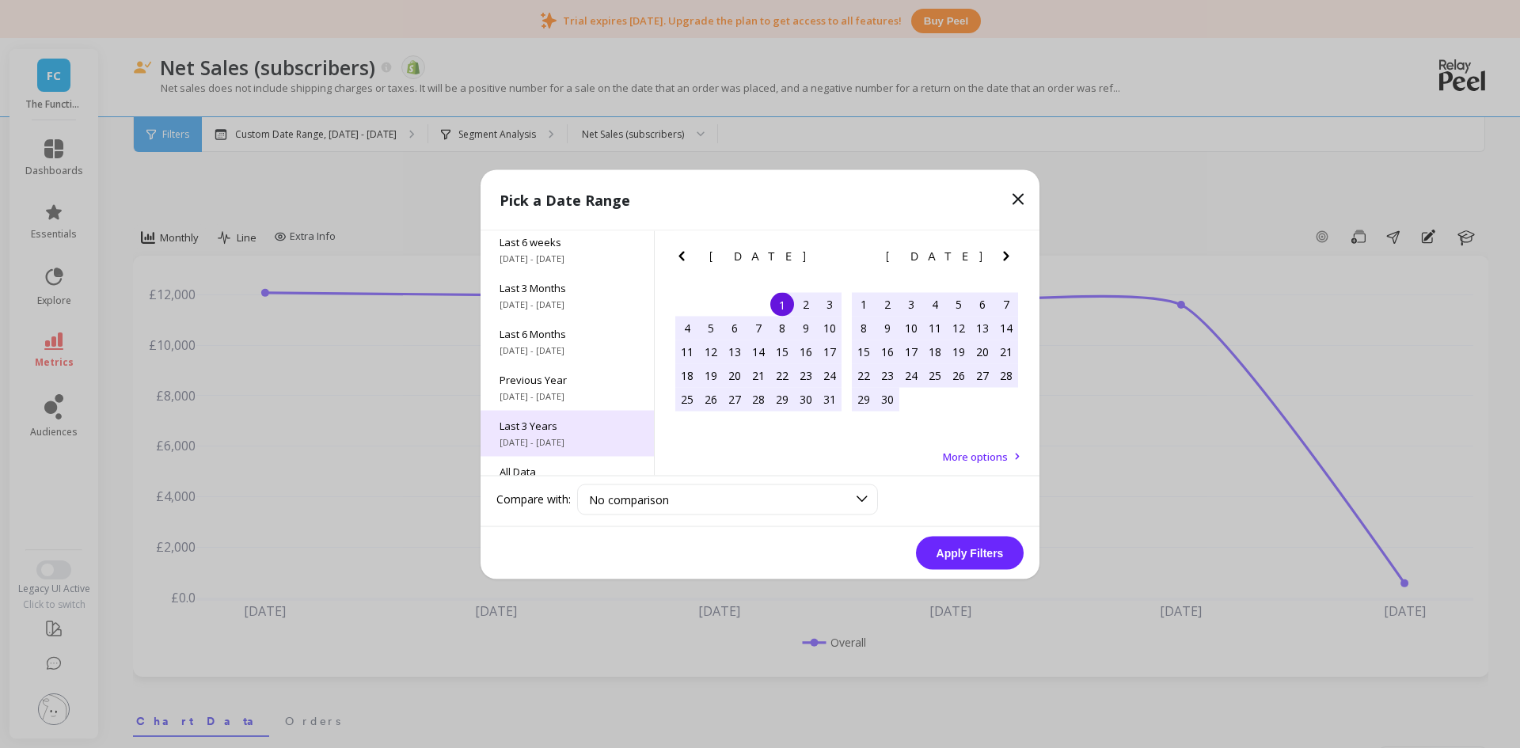
scroll to position [215, 0]
click at [568, 452] on div "All Data [DATE] - [DATE]" at bounding box center [567, 452] width 173 height 46
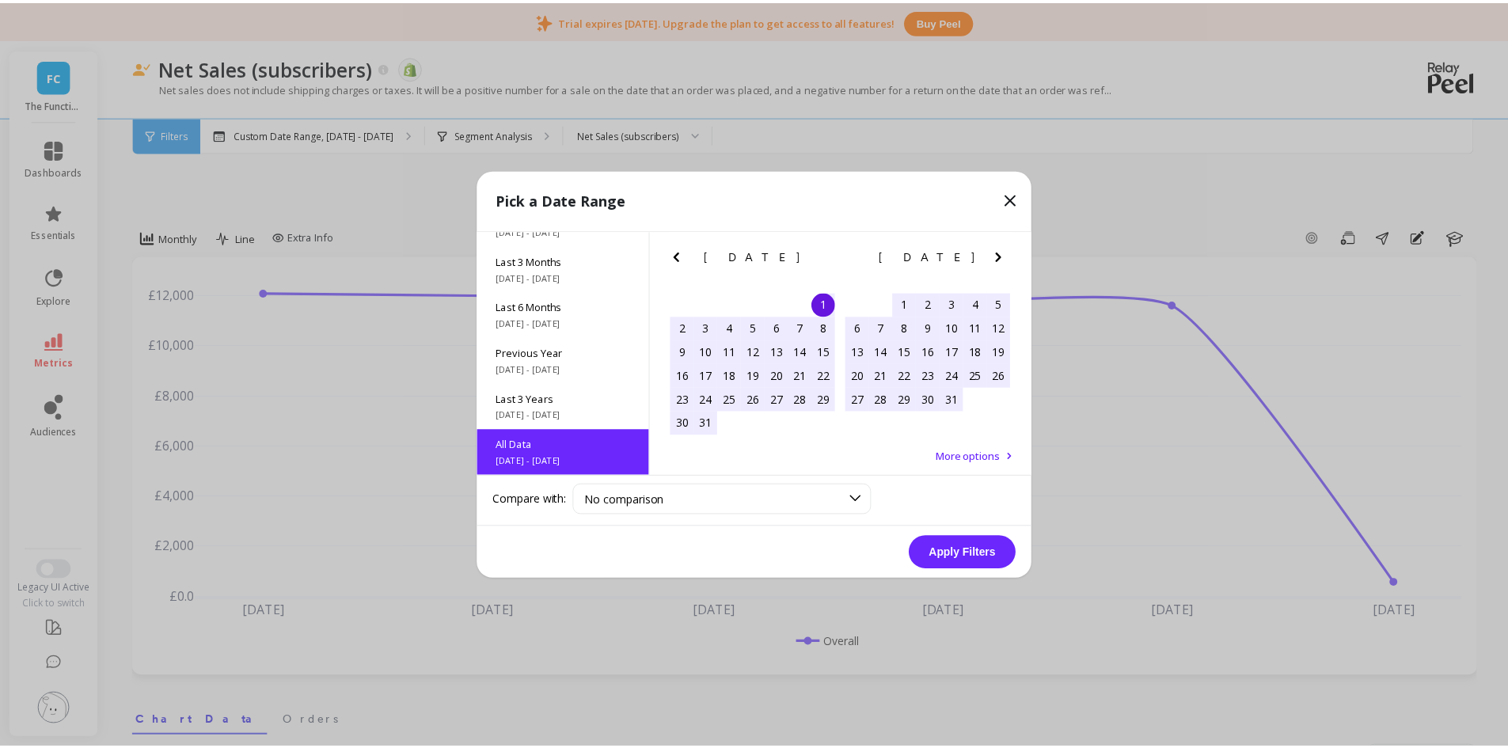
scroll to position [1, 0]
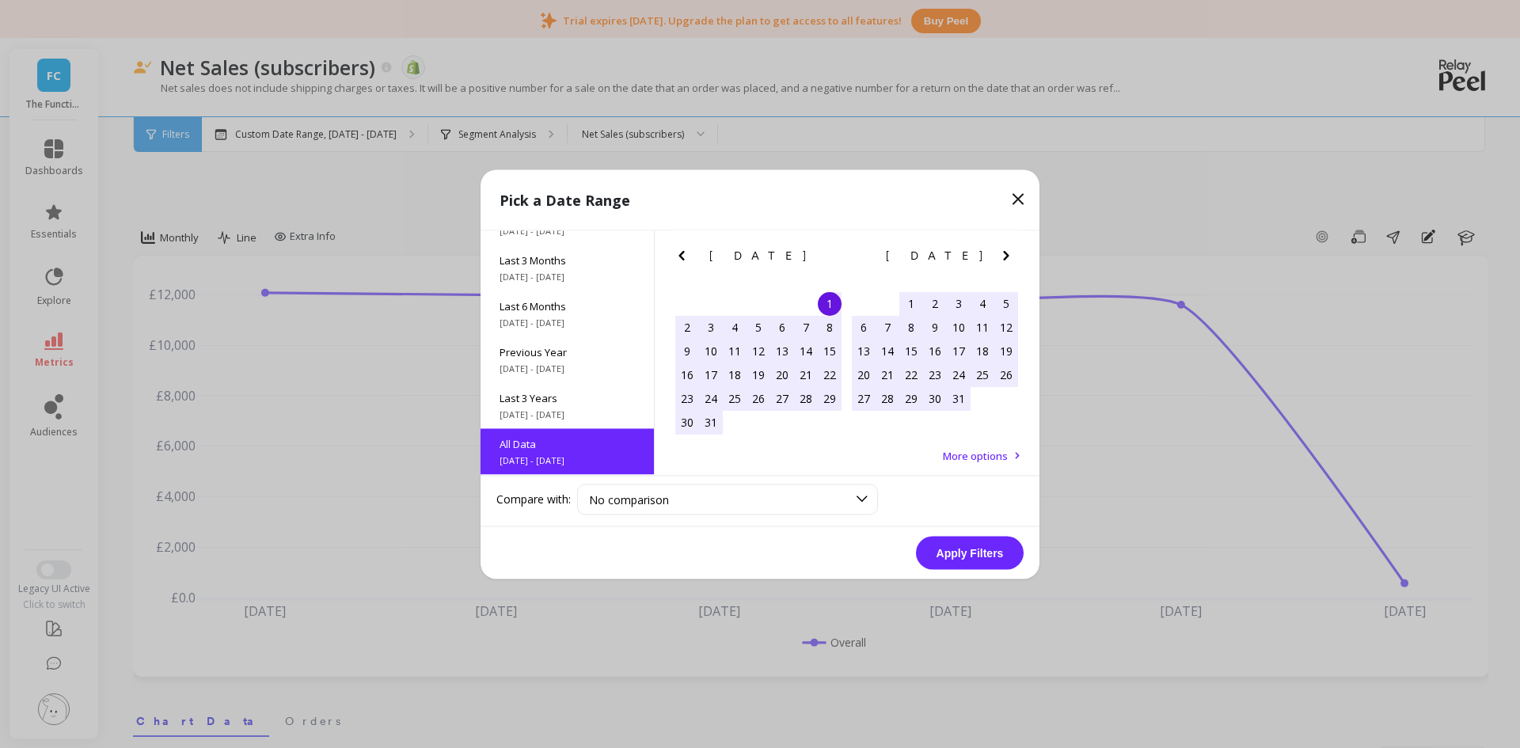
click at [980, 557] on button "Apply Filters" at bounding box center [970, 552] width 108 height 33
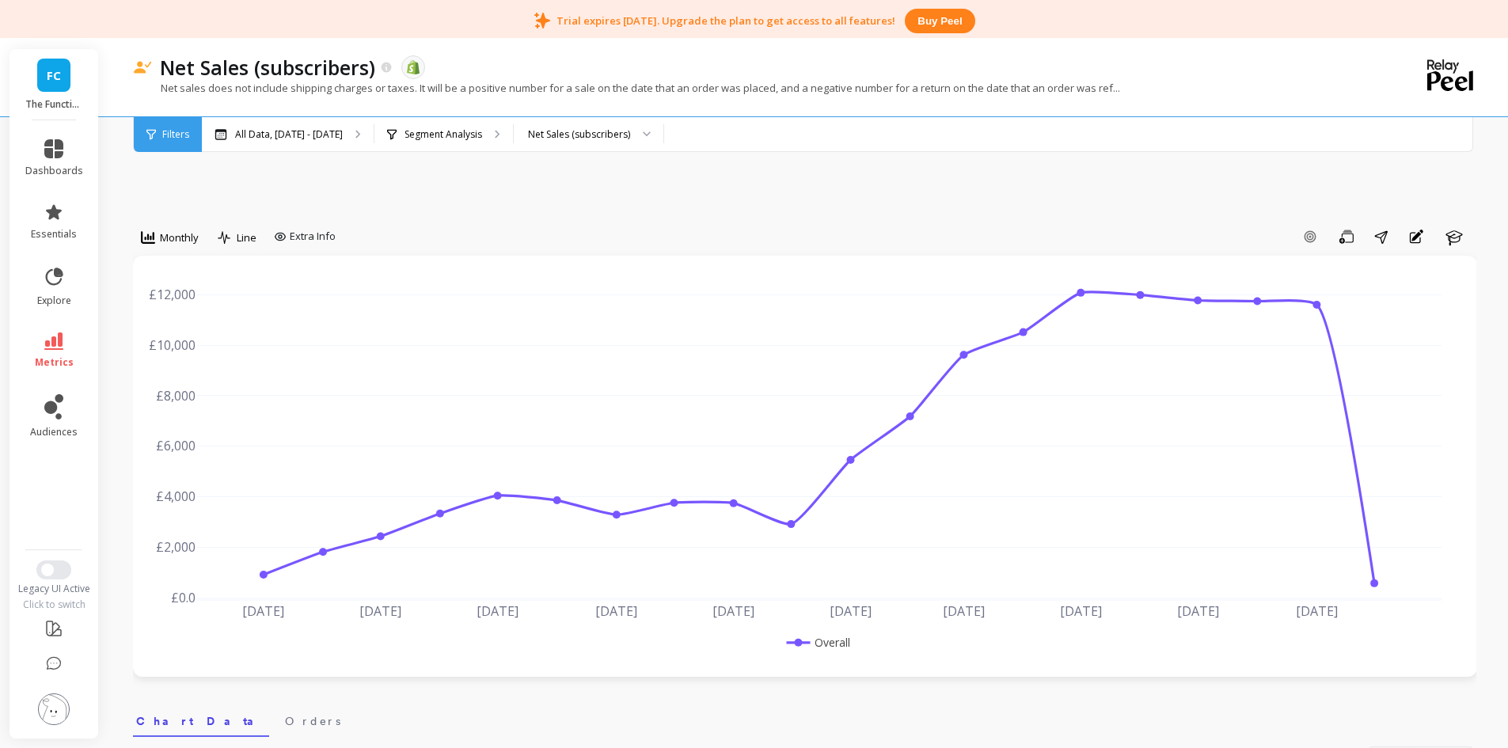
click at [45, 324] on li "metrics" at bounding box center [54, 350] width 77 height 55
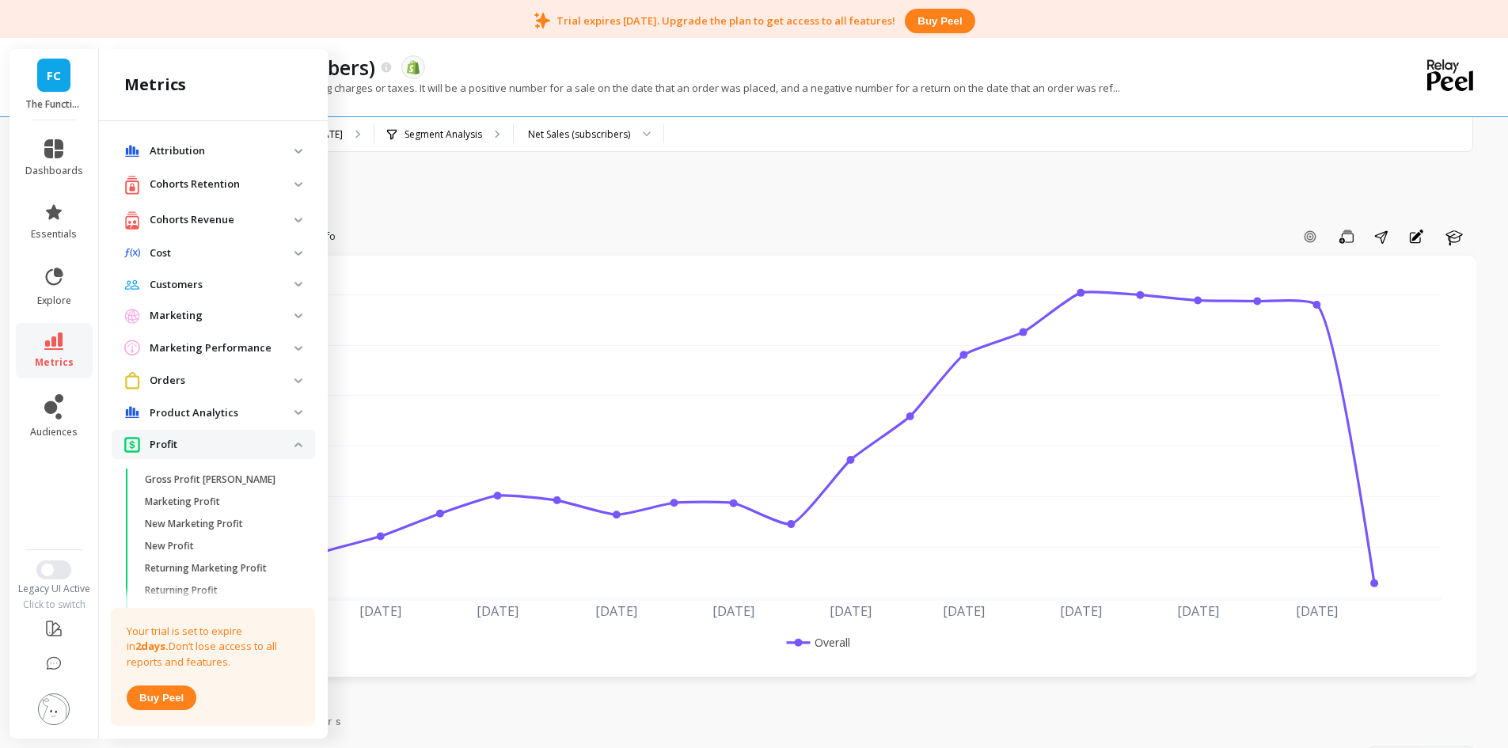
scroll to position [902, 0]
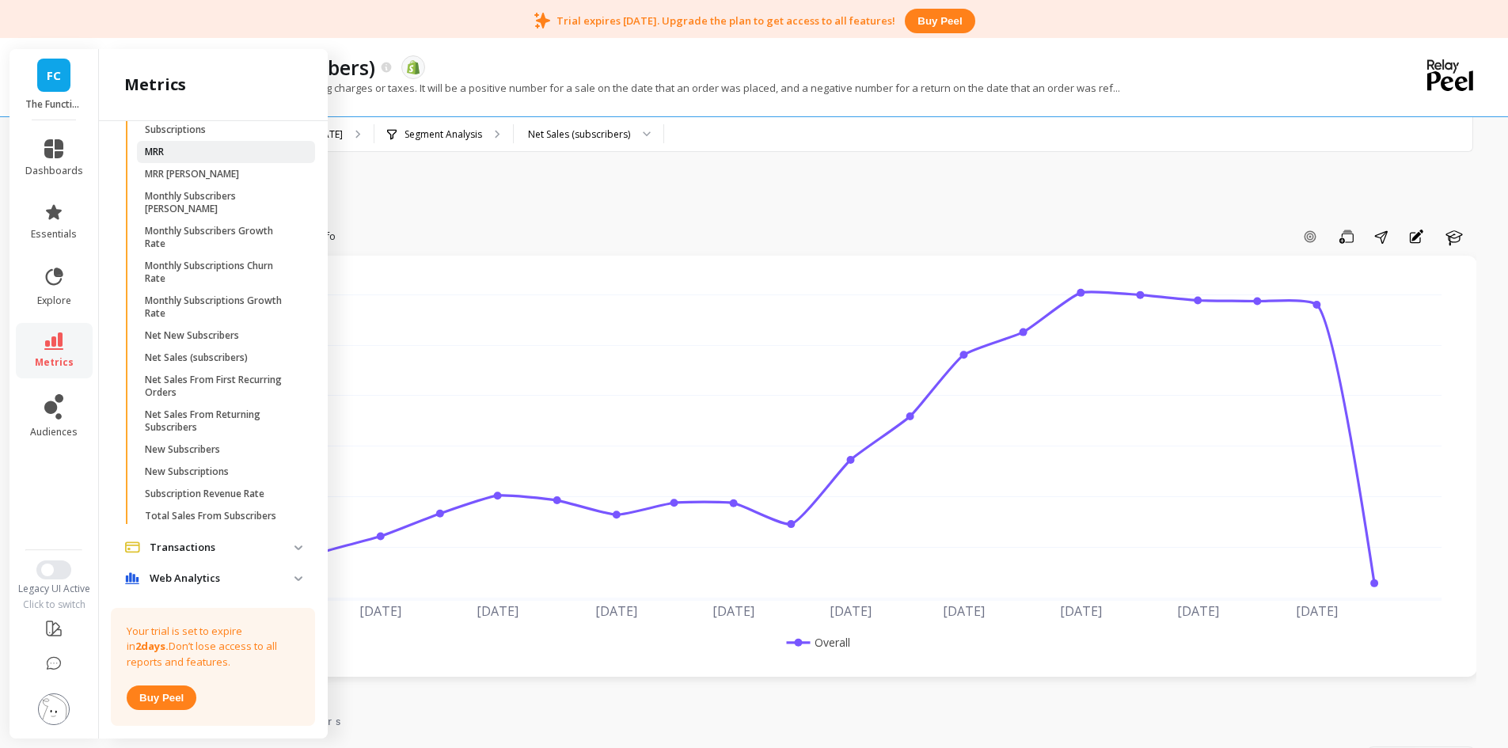
click at [193, 163] on link "MRR" at bounding box center [226, 152] width 178 height 22
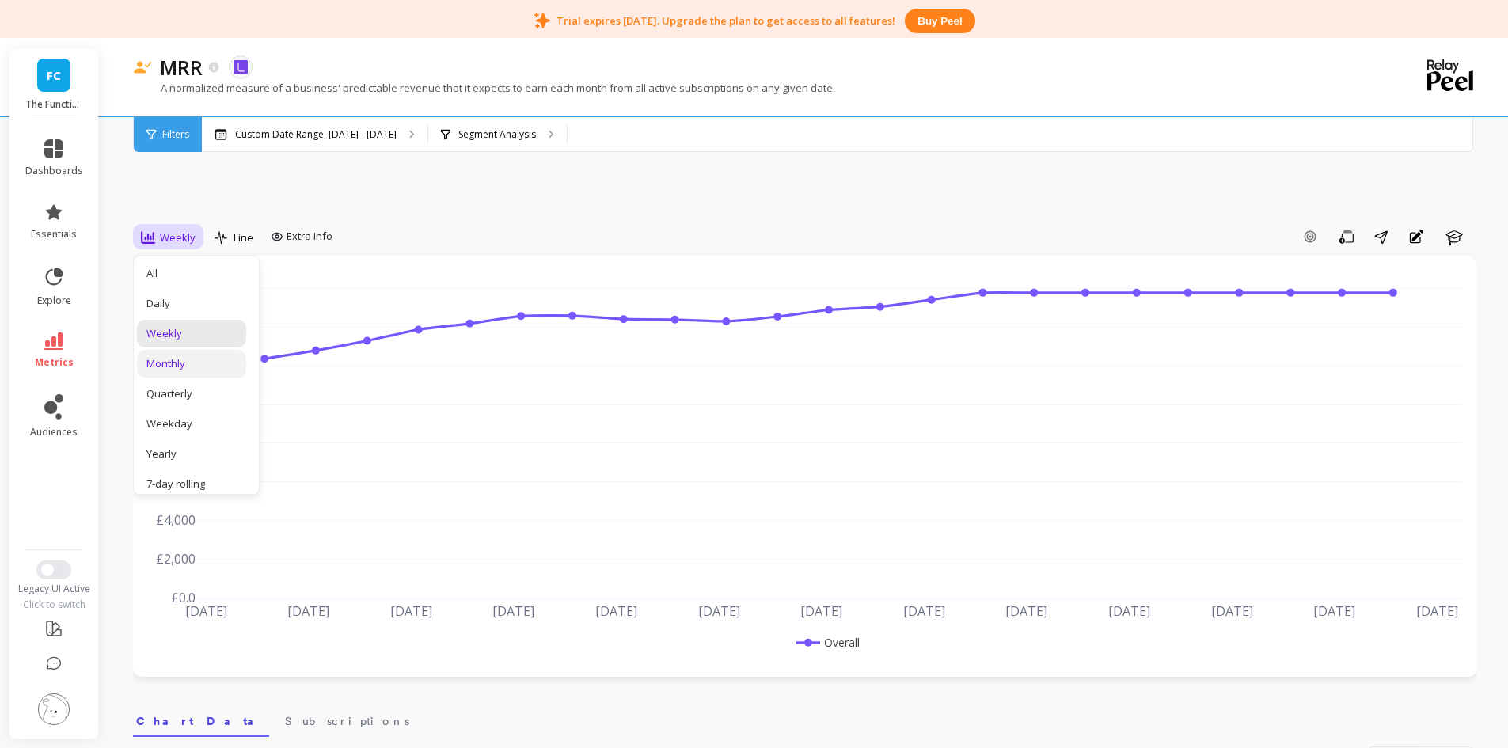
click at [203, 359] on div "Monthly" at bounding box center [191, 363] width 90 height 15
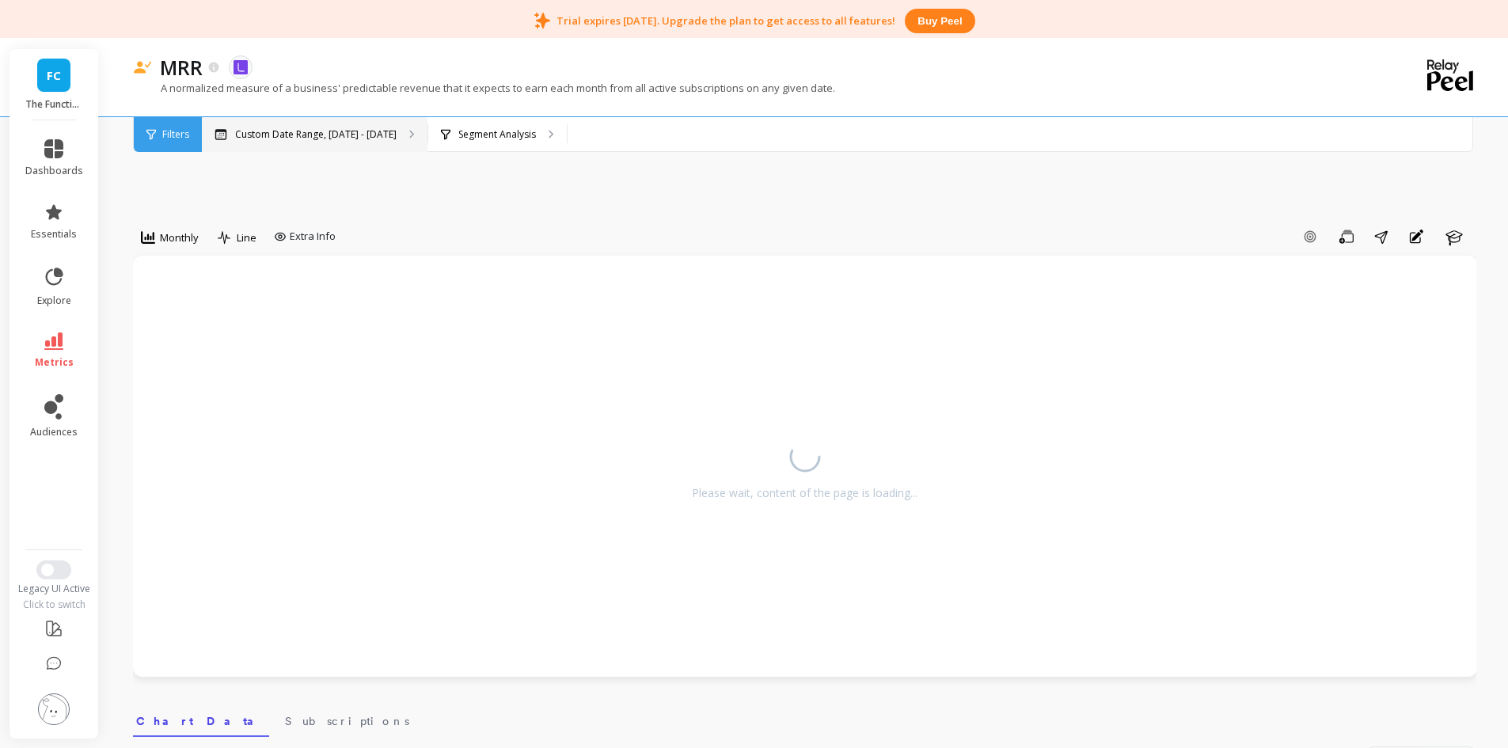
click at [302, 132] on p "Custom Date Range, [DATE] - [DATE]" at bounding box center [316, 134] width 162 height 13
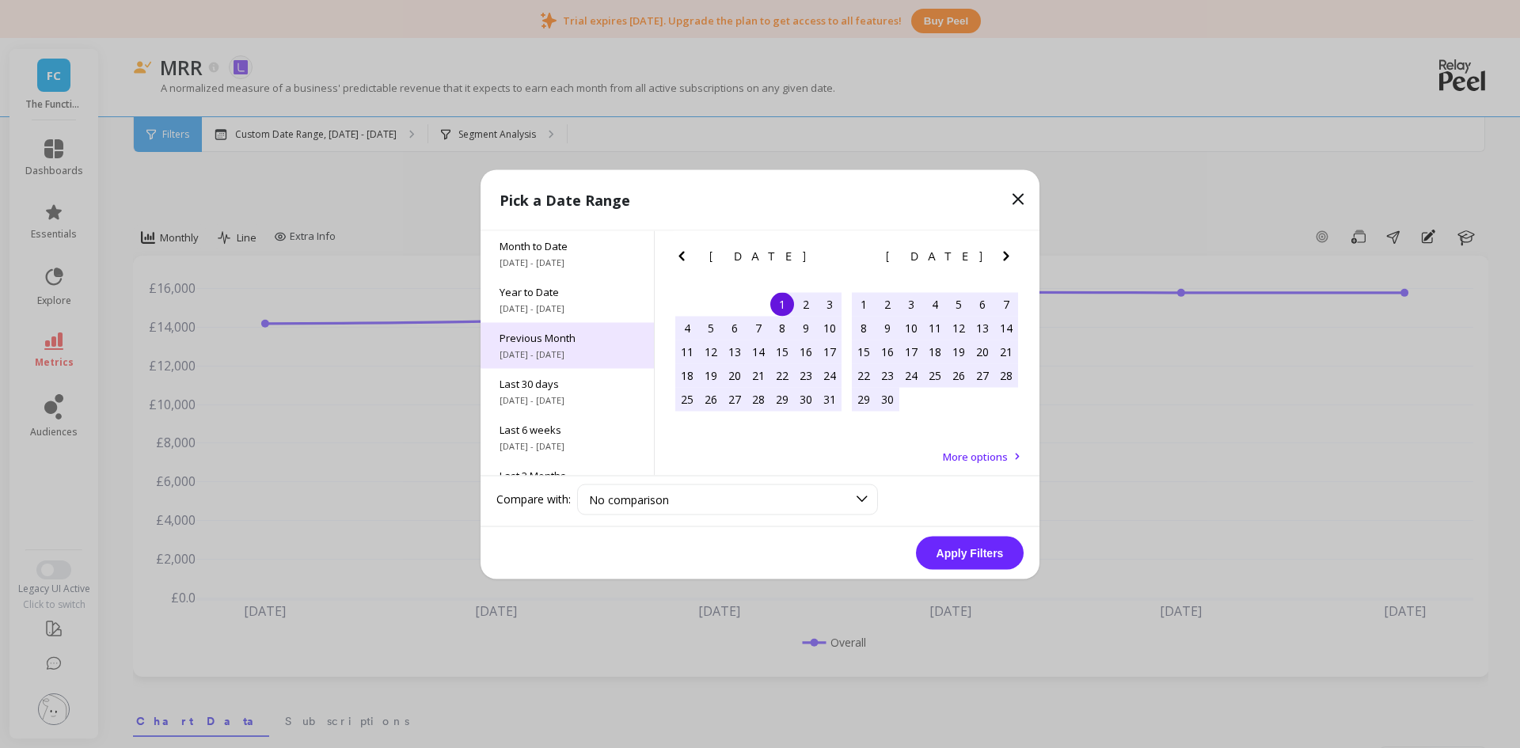
scroll to position [215, 0]
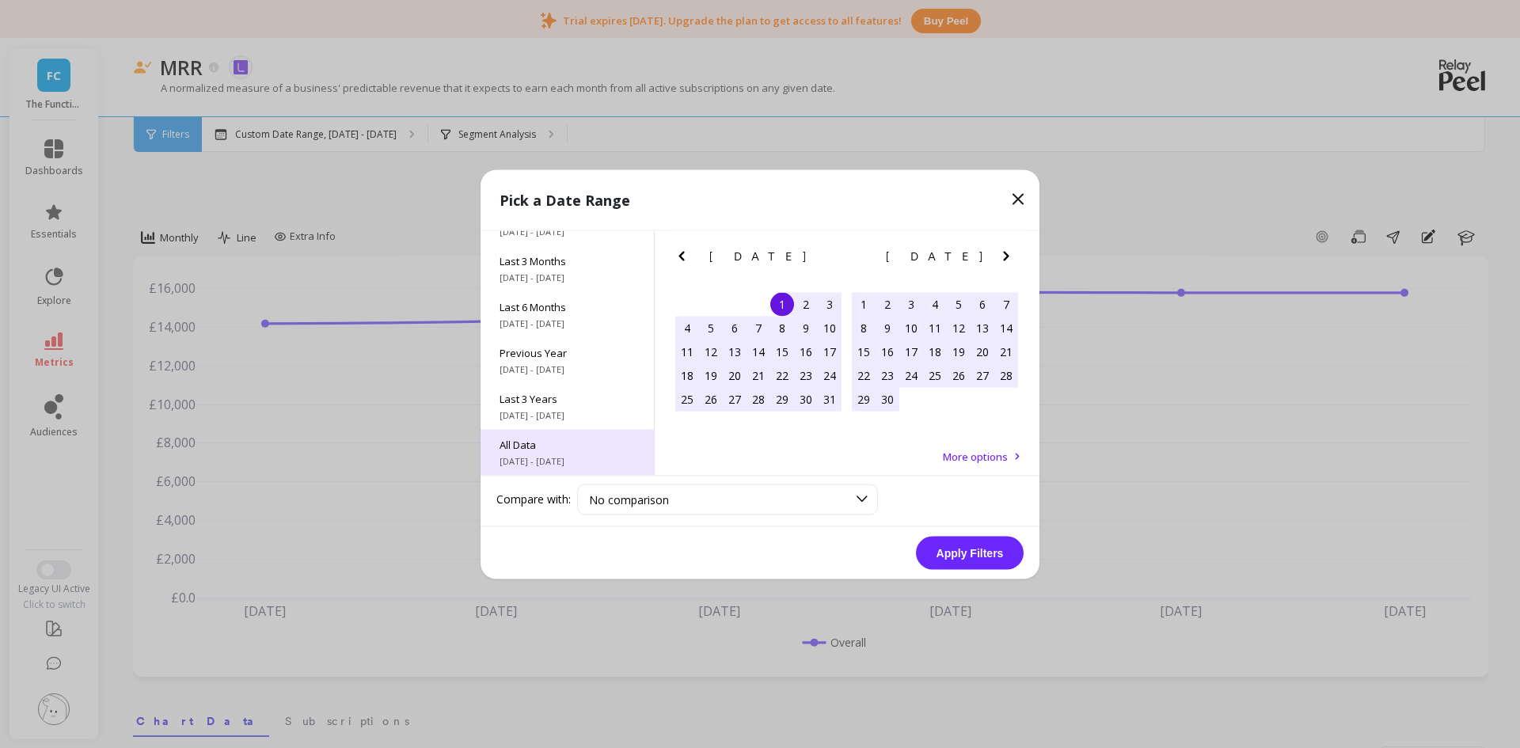
click at [554, 458] on span "[DATE] - [DATE]" at bounding box center [567, 460] width 135 height 13
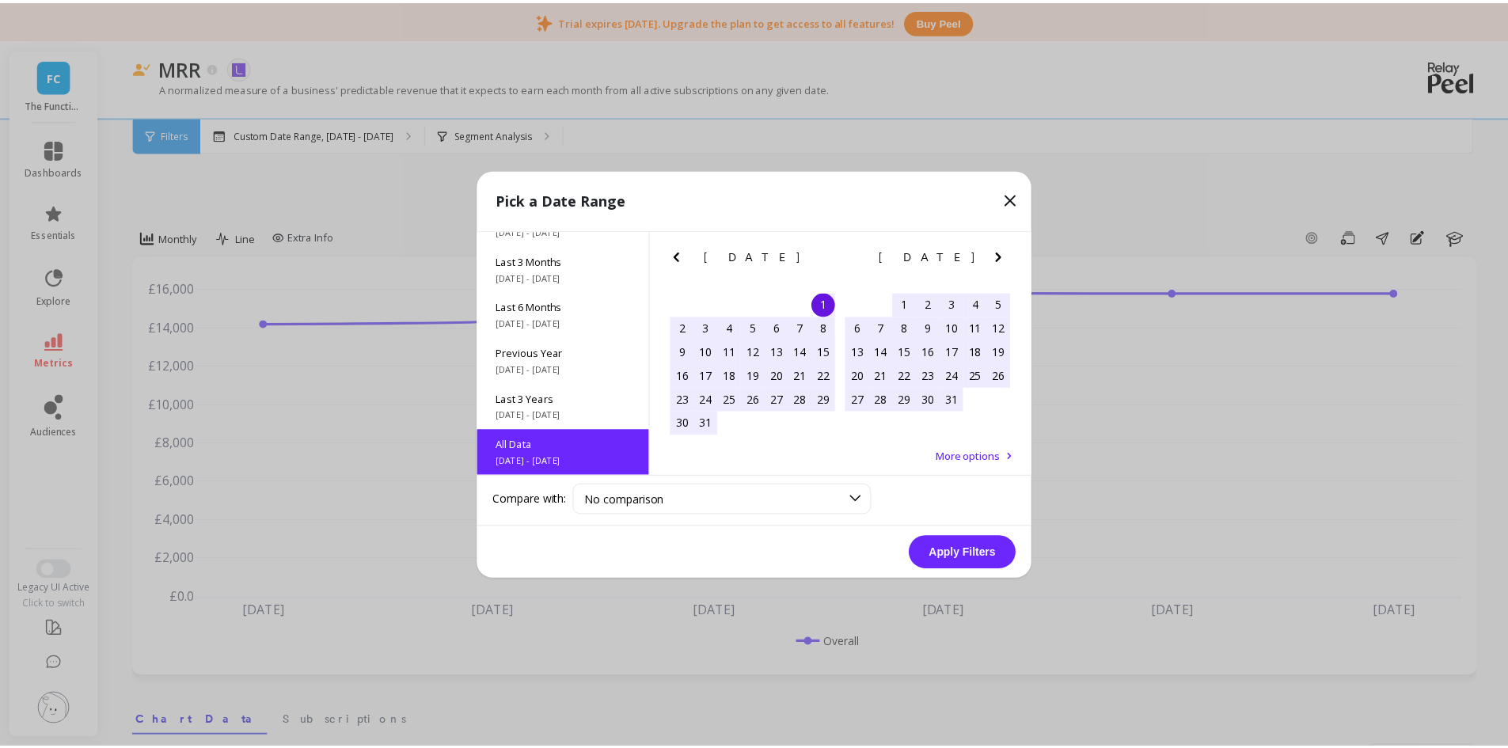
scroll to position [1, 0]
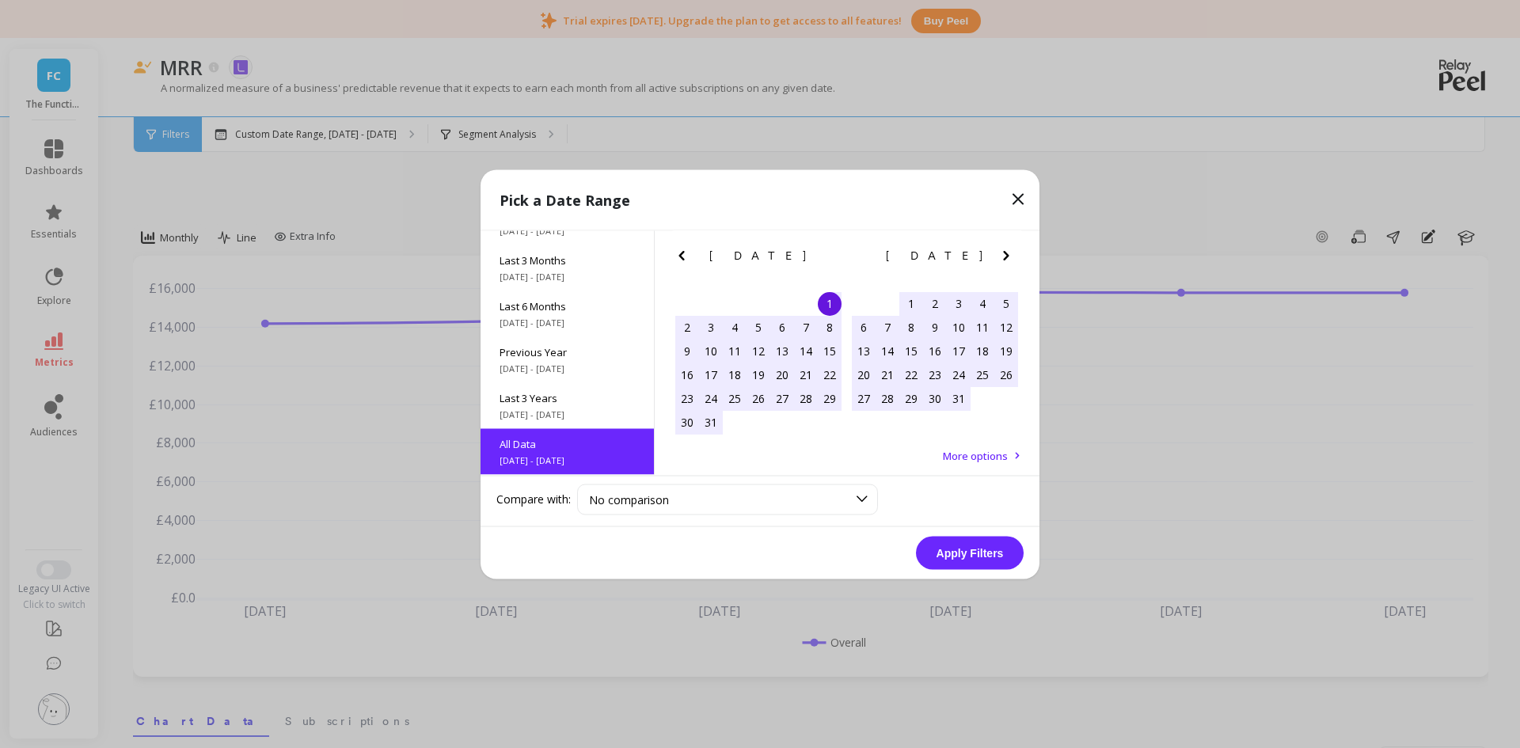
click at [975, 553] on button "Apply Filters" at bounding box center [970, 552] width 108 height 33
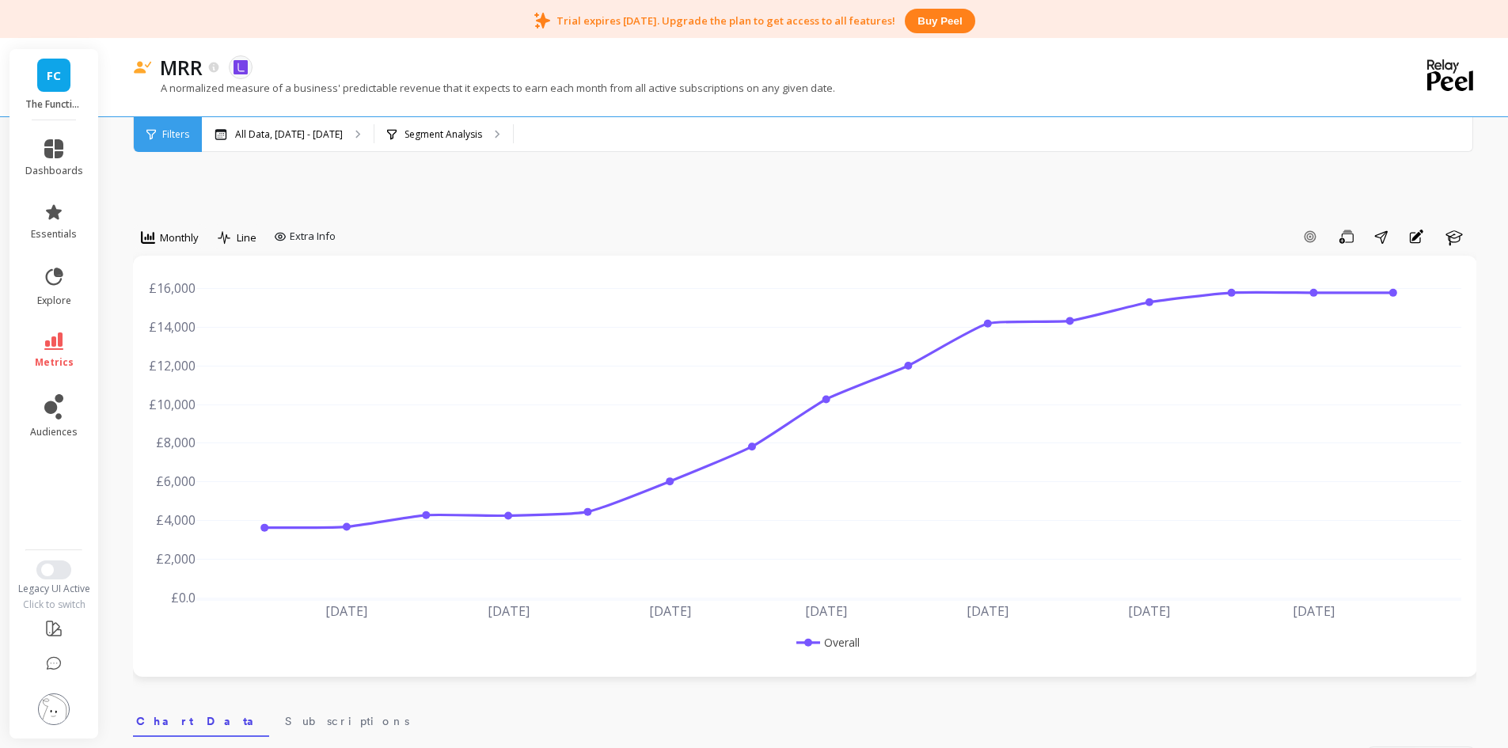
click at [33, 345] on link "metrics" at bounding box center [54, 351] width 58 height 36
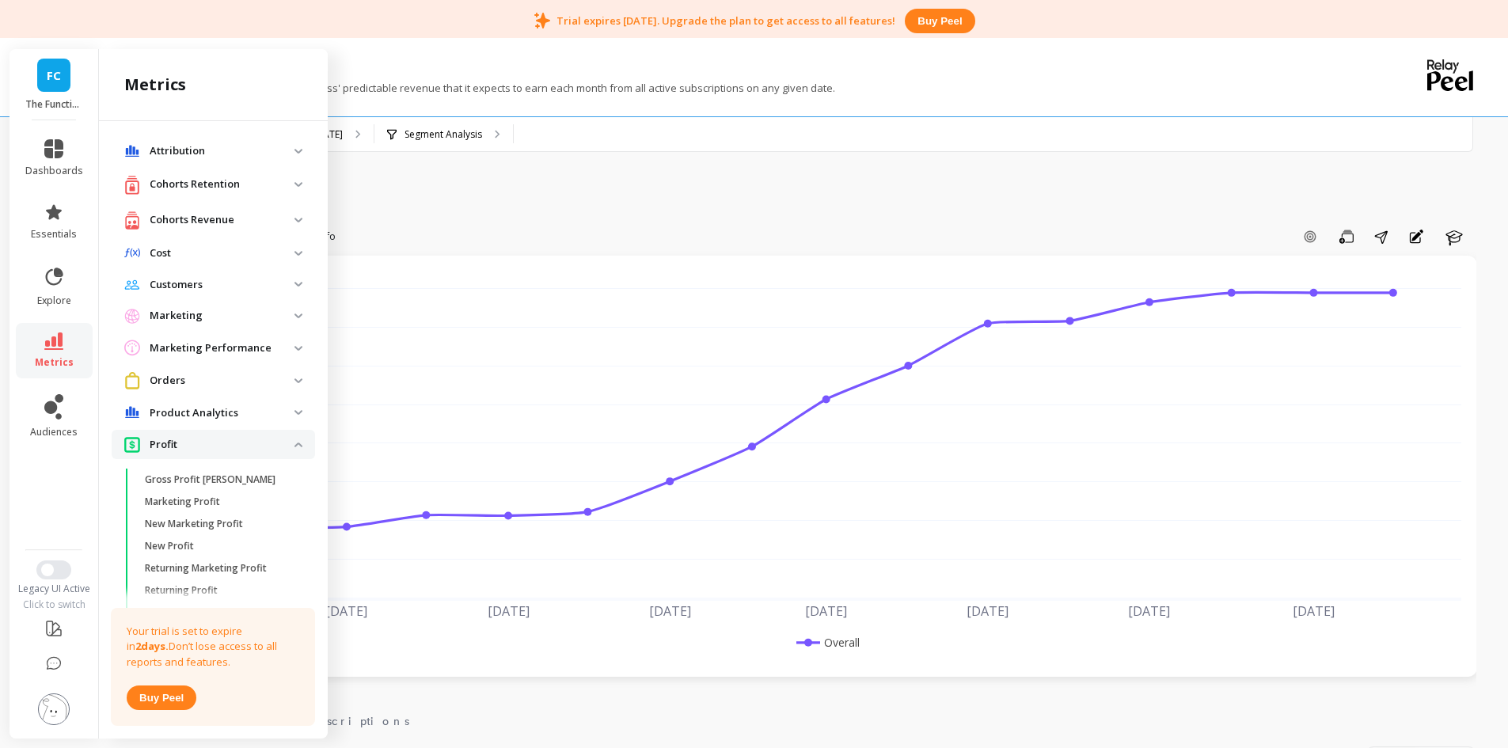
scroll to position [902, 0]
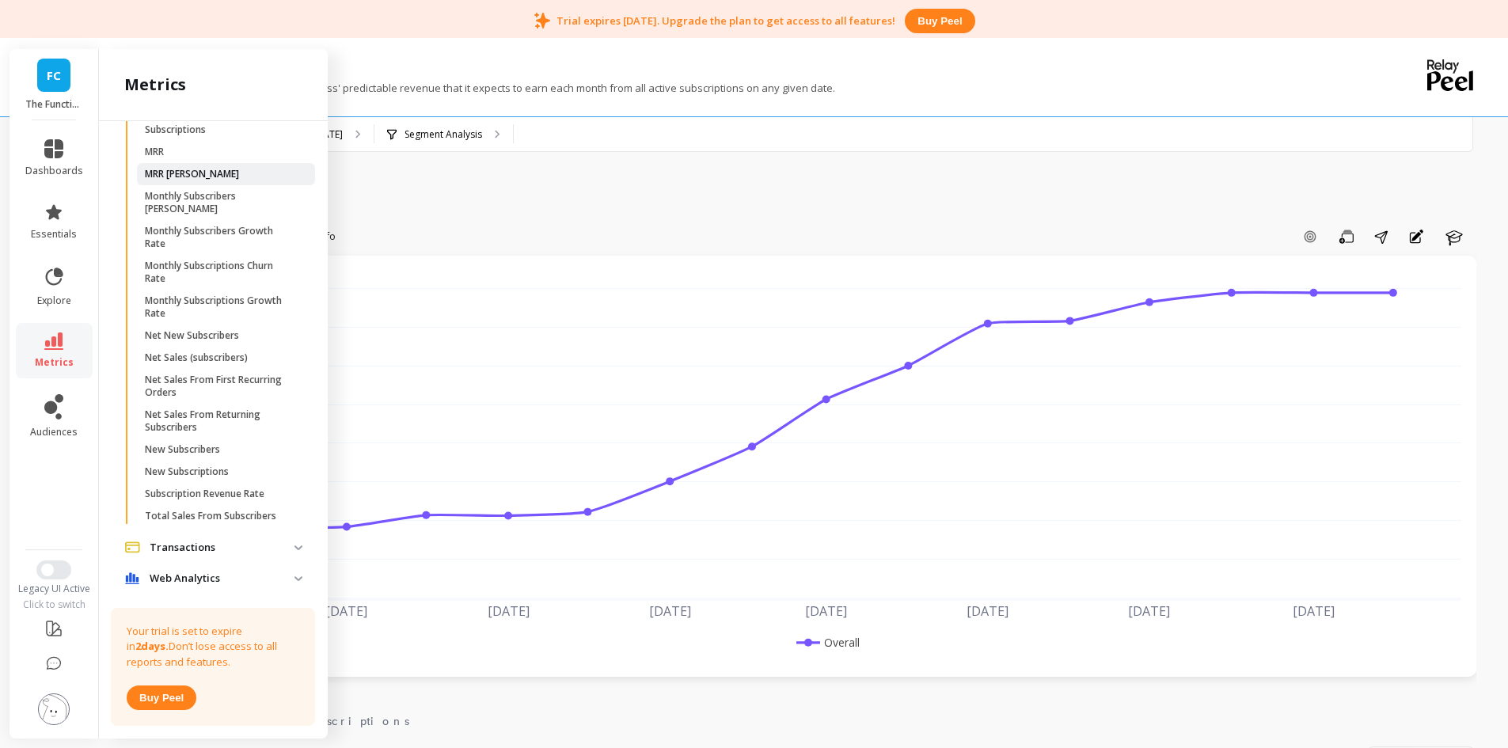
click at [203, 181] on span "MRR [PERSON_NAME]" at bounding box center [220, 174] width 151 height 13
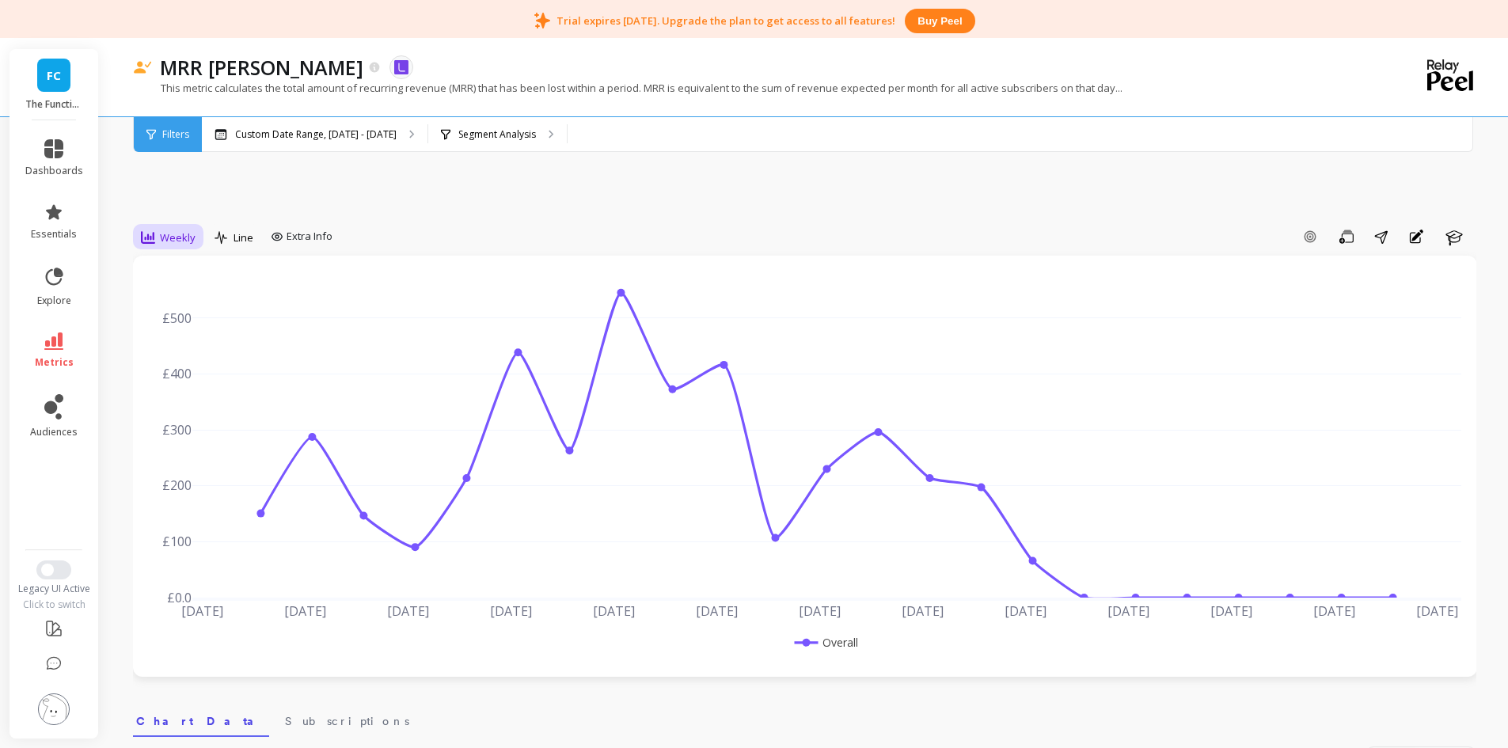
click at [177, 238] on span "Weekly" at bounding box center [178, 237] width 36 height 15
click at [200, 372] on div "Monthly" at bounding box center [191, 364] width 109 height 28
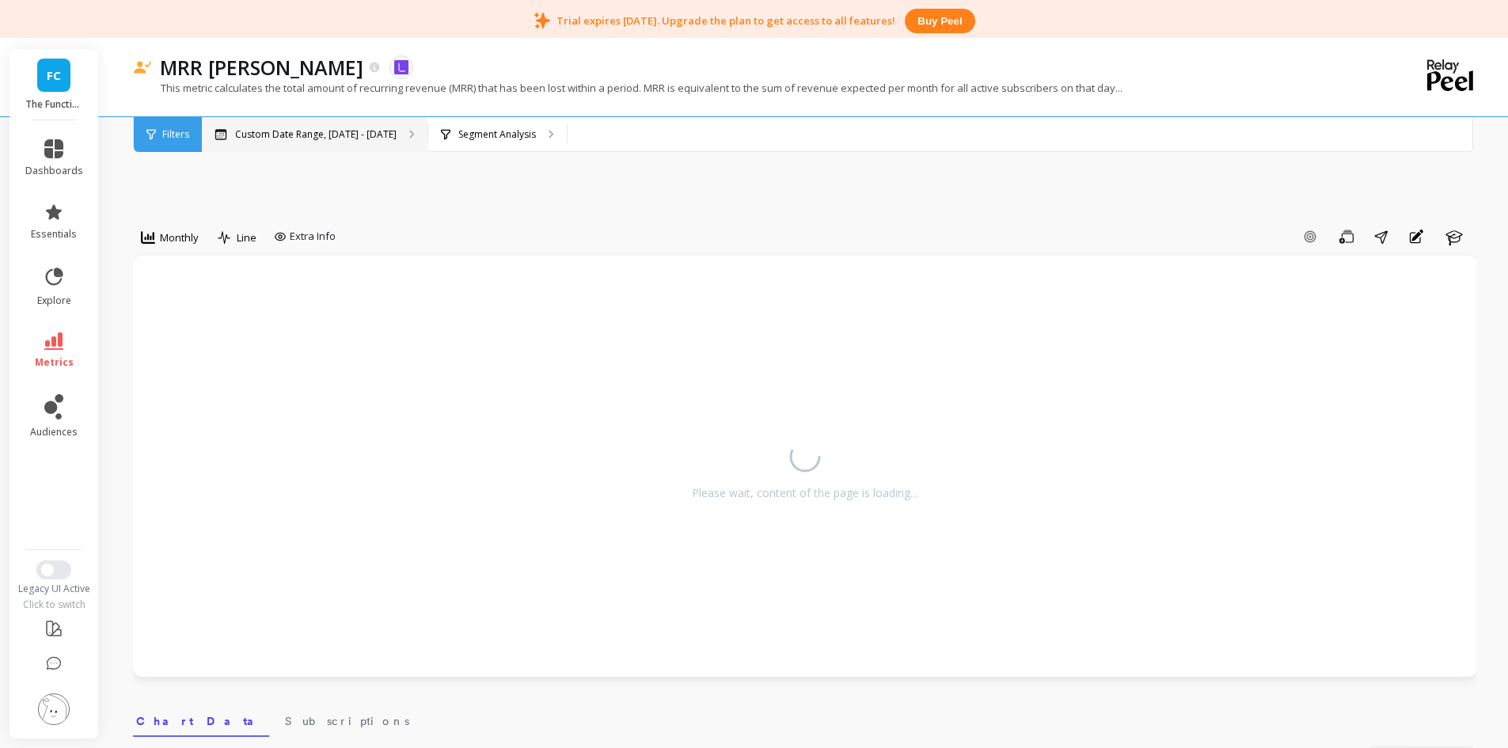
click at [274, 150] on div "Custom Date Range, [DATE] - [DATE]" at bounding box center [315, 134] width 226 height 35
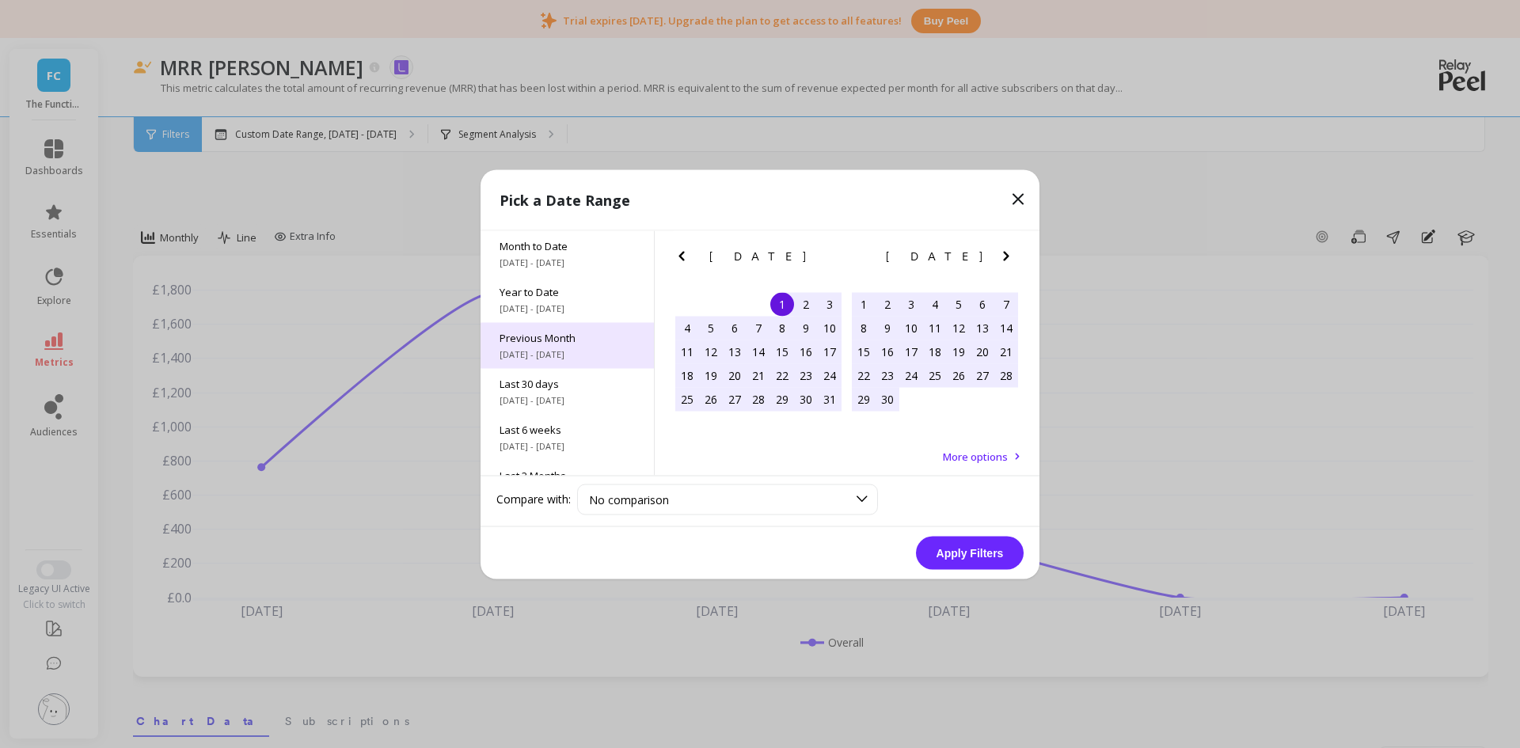
scroll to position [215, 0]
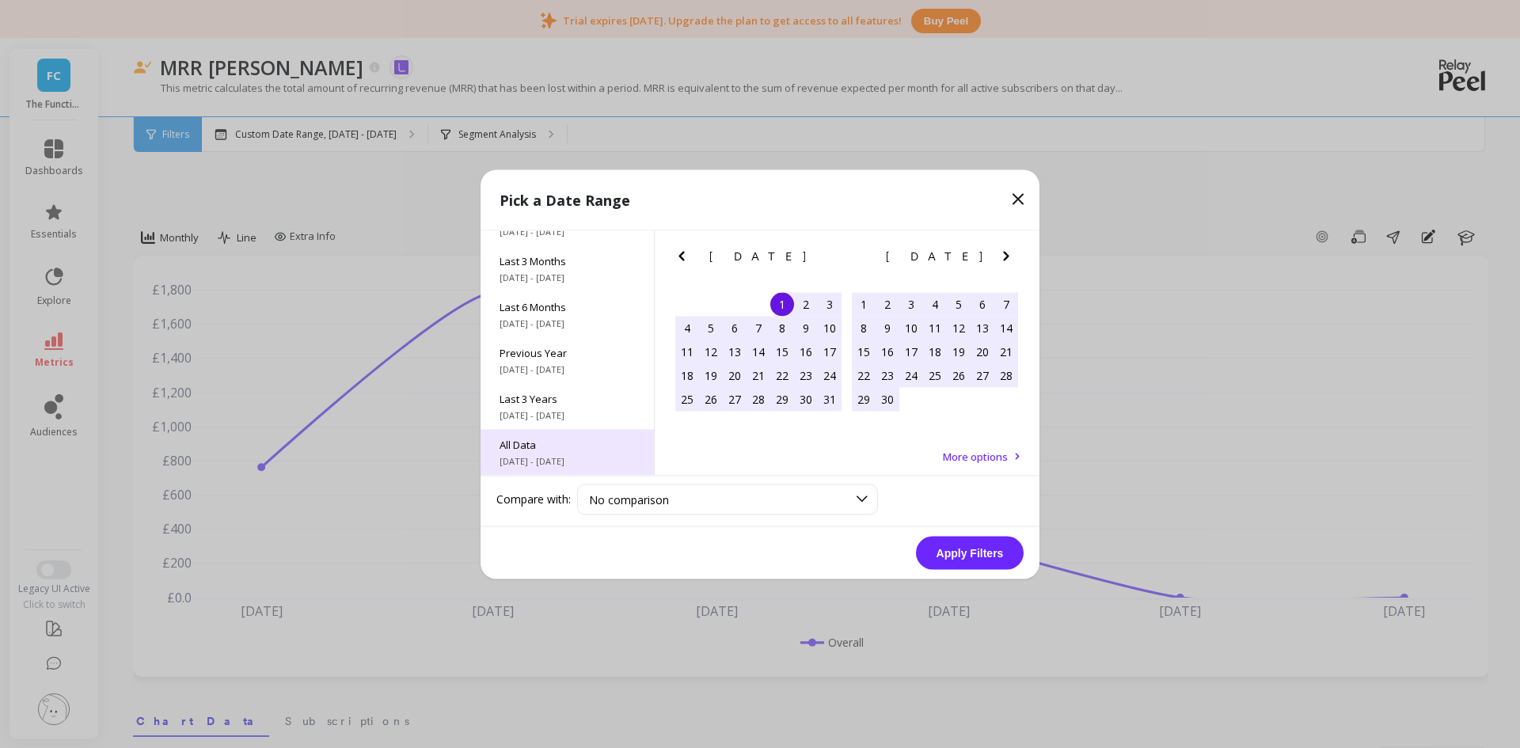
click at [564, 454] on div "All Data [DATE] - [DATE]" at bounding box center [567, 452] width 173 height 46
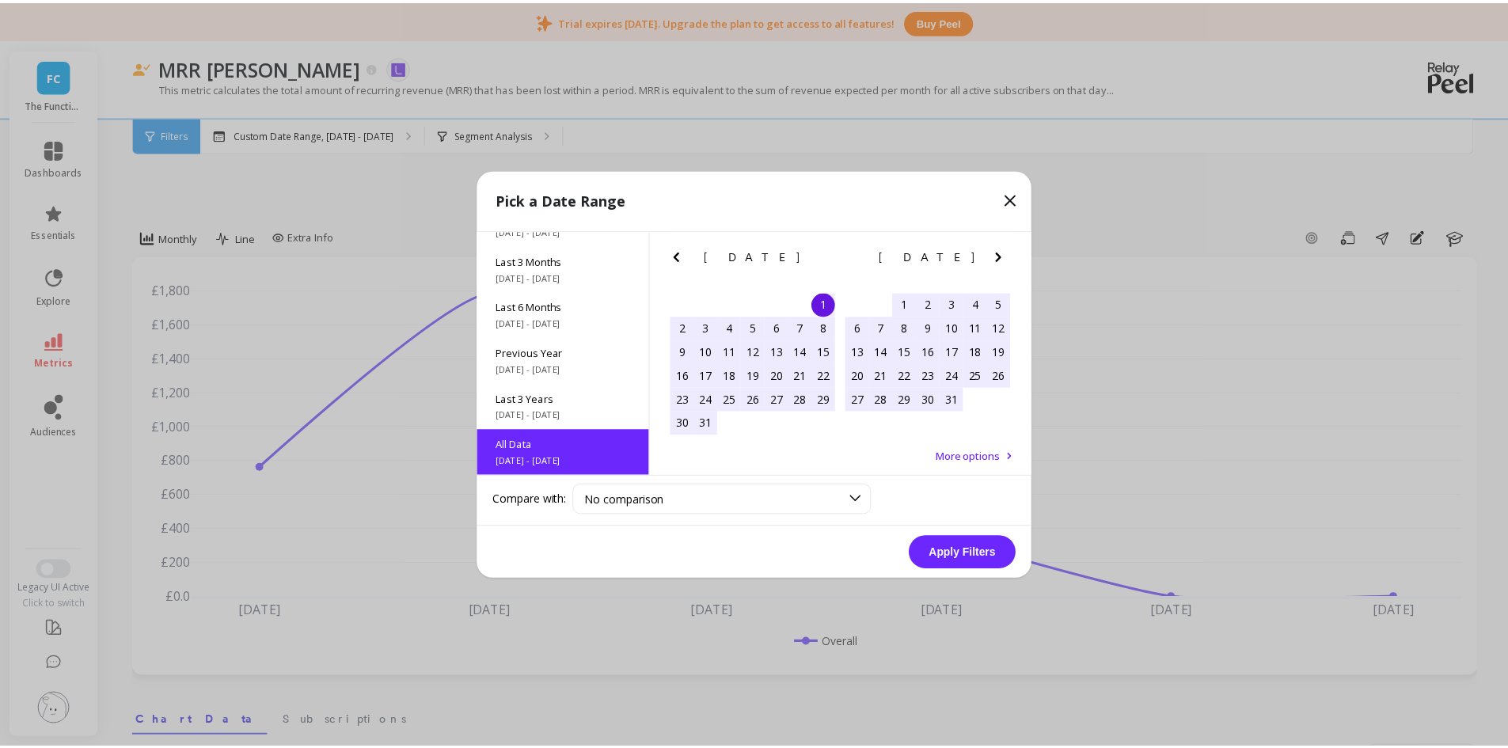
scroll to position [1, 0]
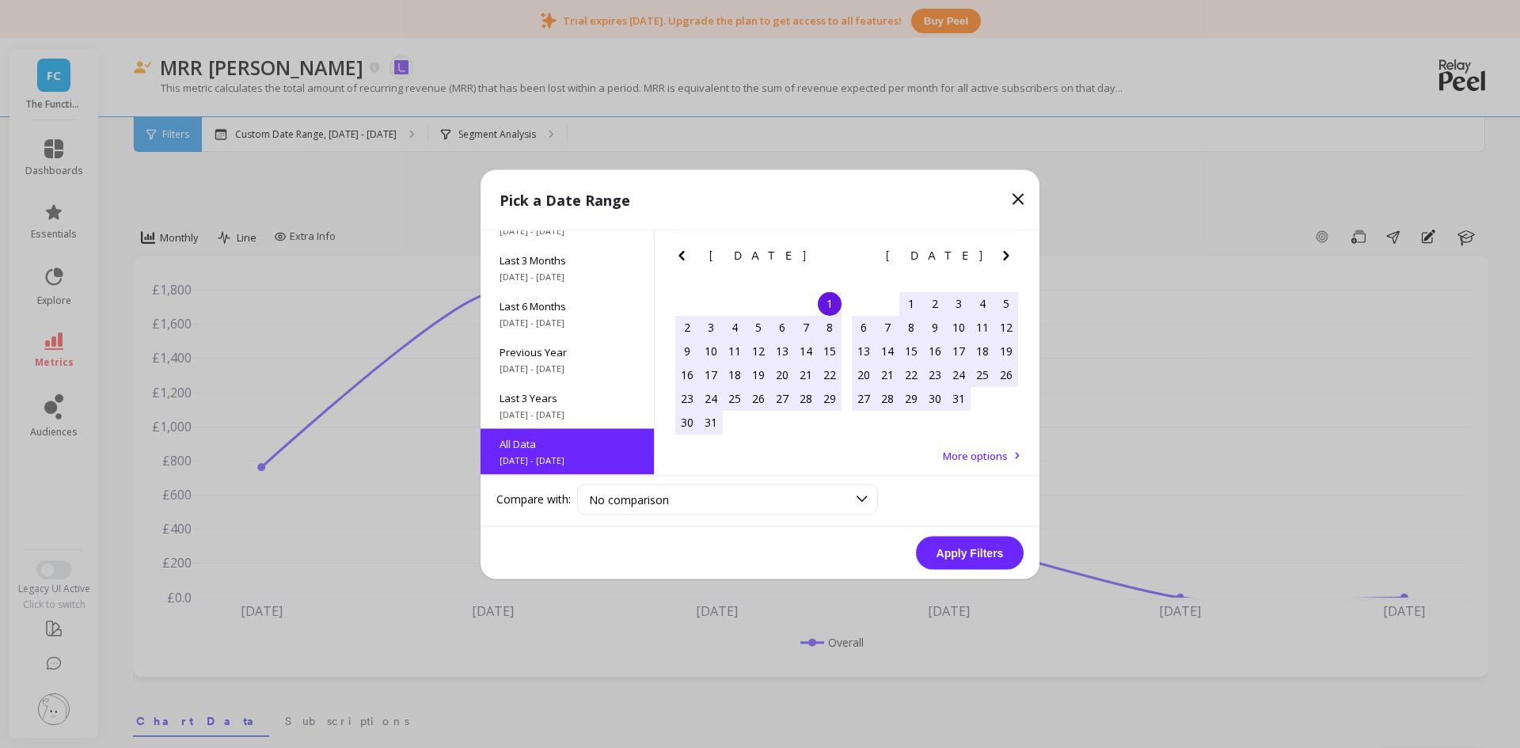
click at [959, 555] on button "Apply Filters" at bounding box center [970, 552] width 108 height 33
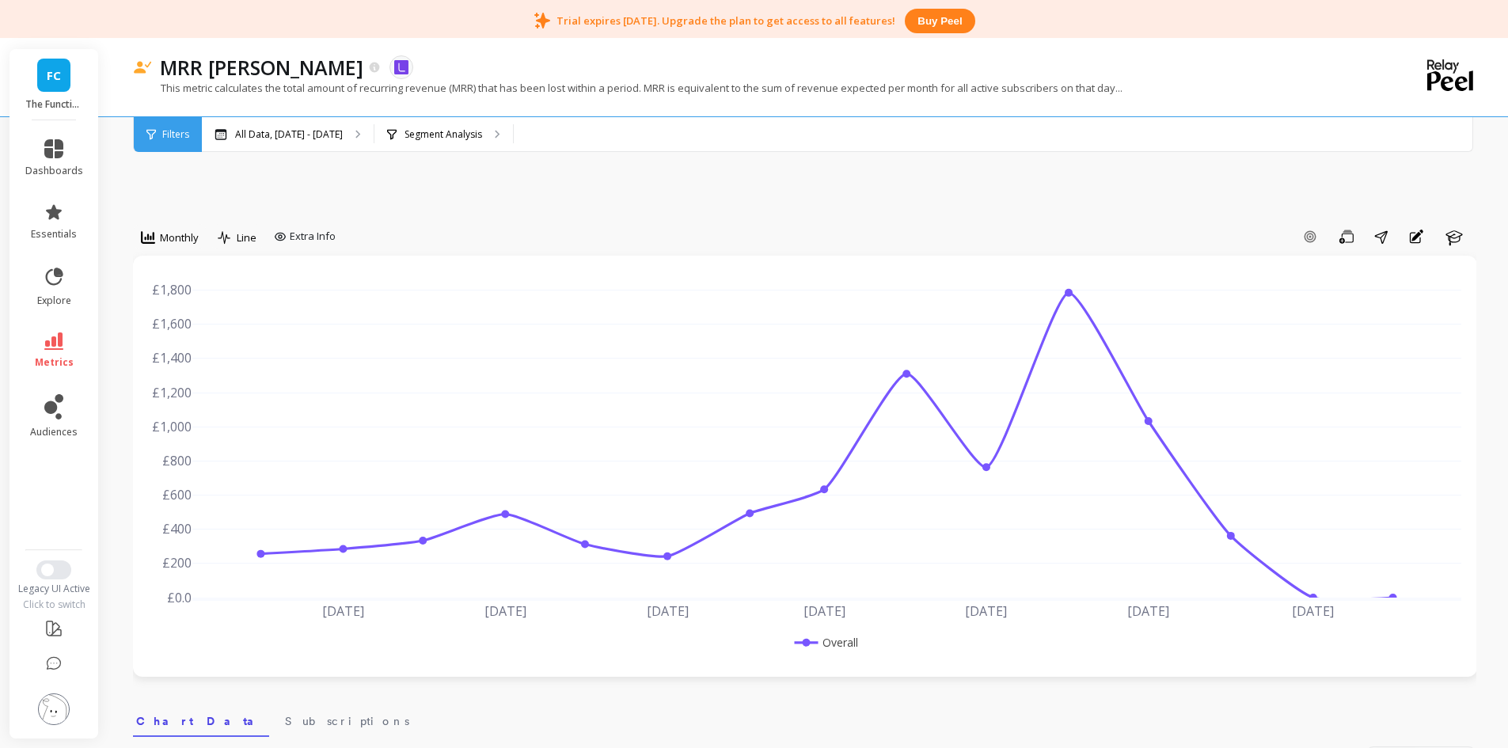
click at [59, 339] on icon at bounding box center [53, 341] width 19 height 17
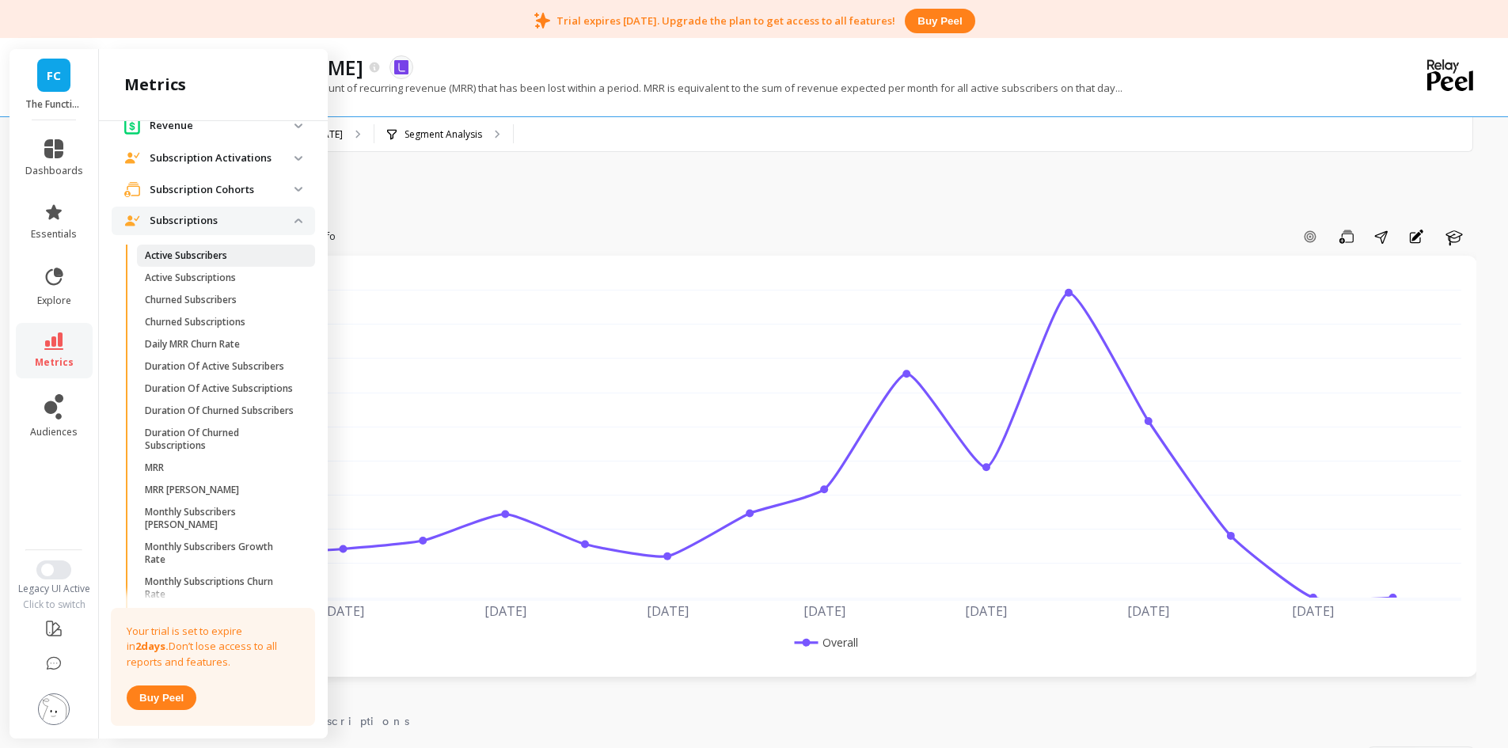
scroll to position [585, 0]
click at [245, 329] on p "Churned Subscriptions" at bounding box center [195, 323] width 101 height 13
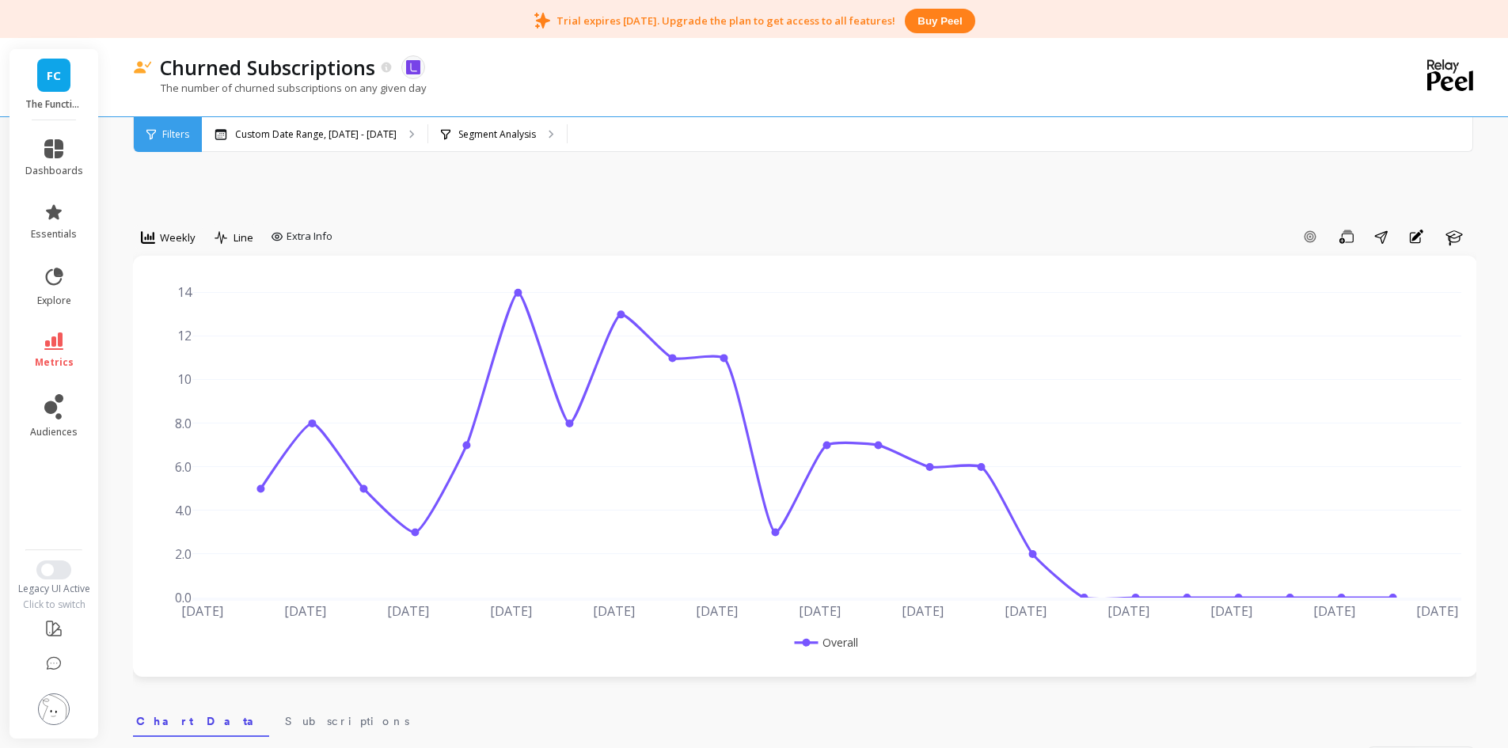
click at [173, 229] on div "Weekly" at bounding box center [168, 237] width 55 height 19
click at [187, 367] on div "Monthly" at bounding box center [191, 363] width 90 height 15
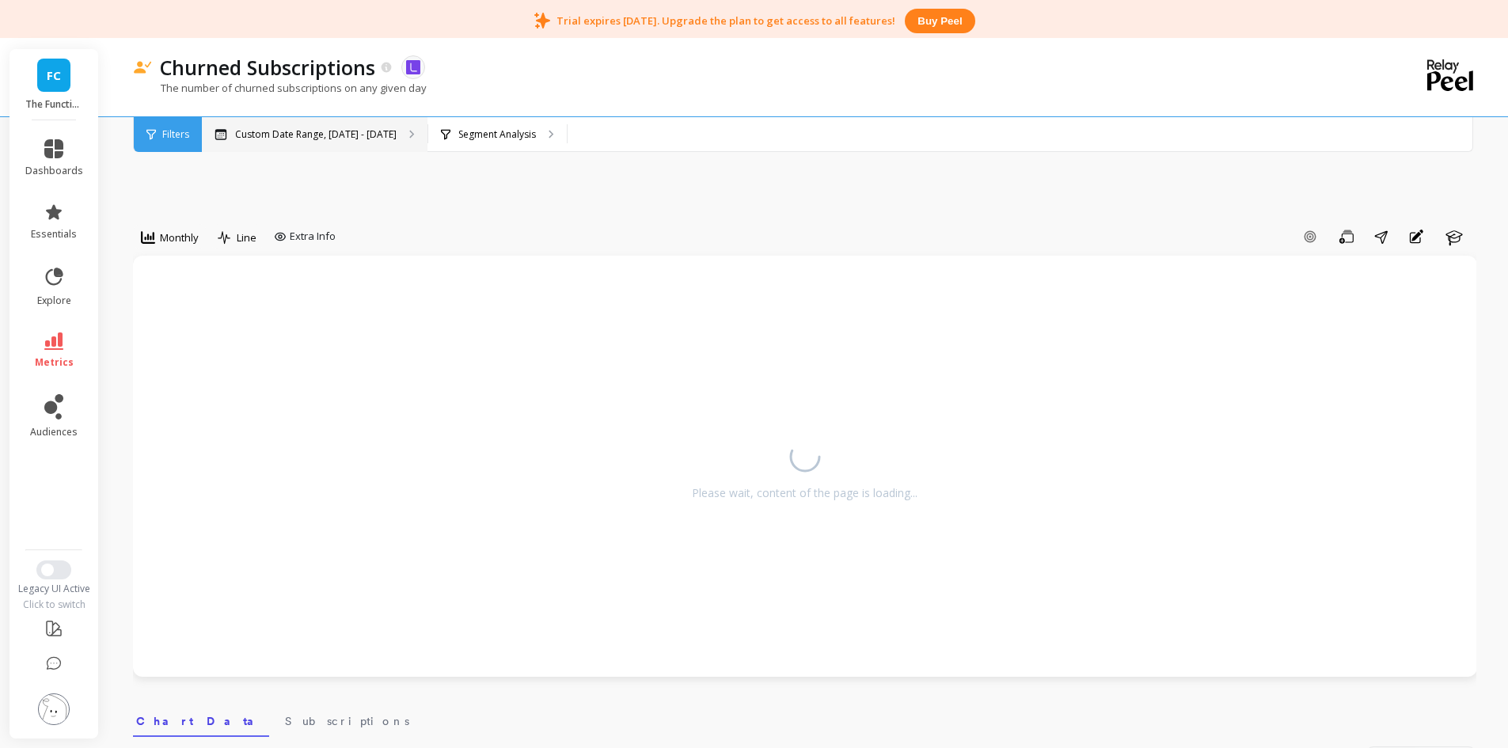
click at [301, 137] on p "Custom Date Range, [DATE] - [DATE]" at bounding box center [316, 134] width 162 height 13
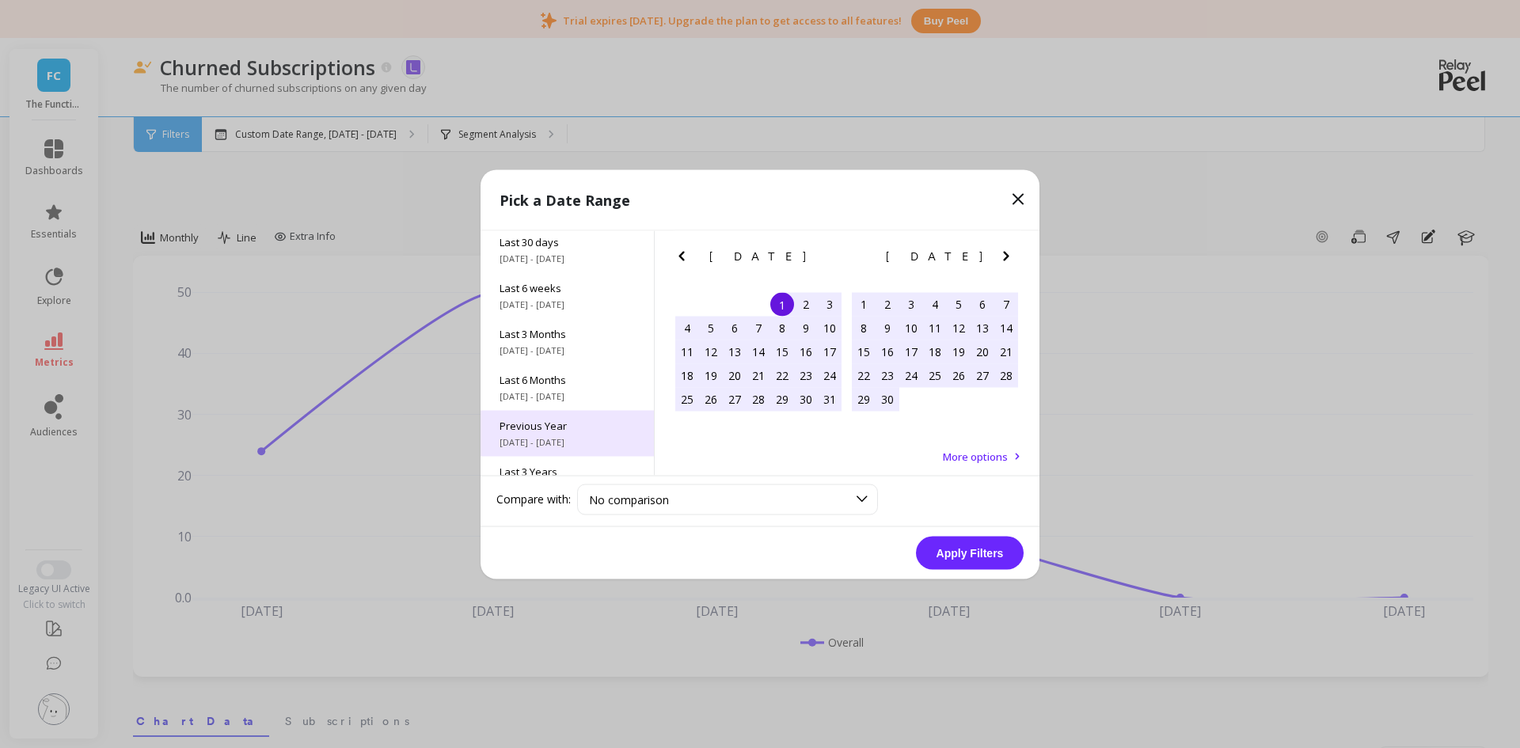
scroll to position [215, 0]
click at [558, 452] on div "All Data [DATE] - [DATE]" at bounding box center [567, 452] width 173 height 46
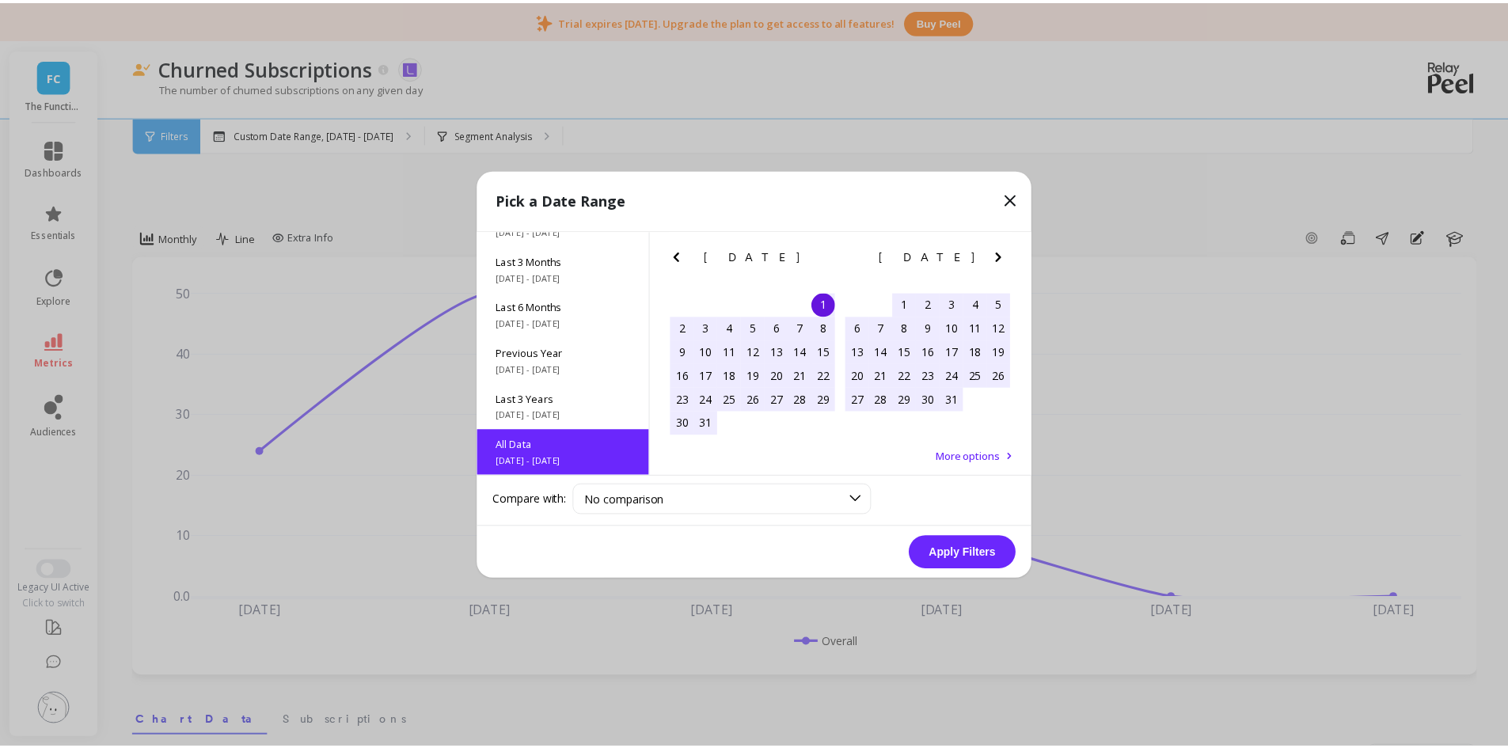
scroll to position [1, 0]
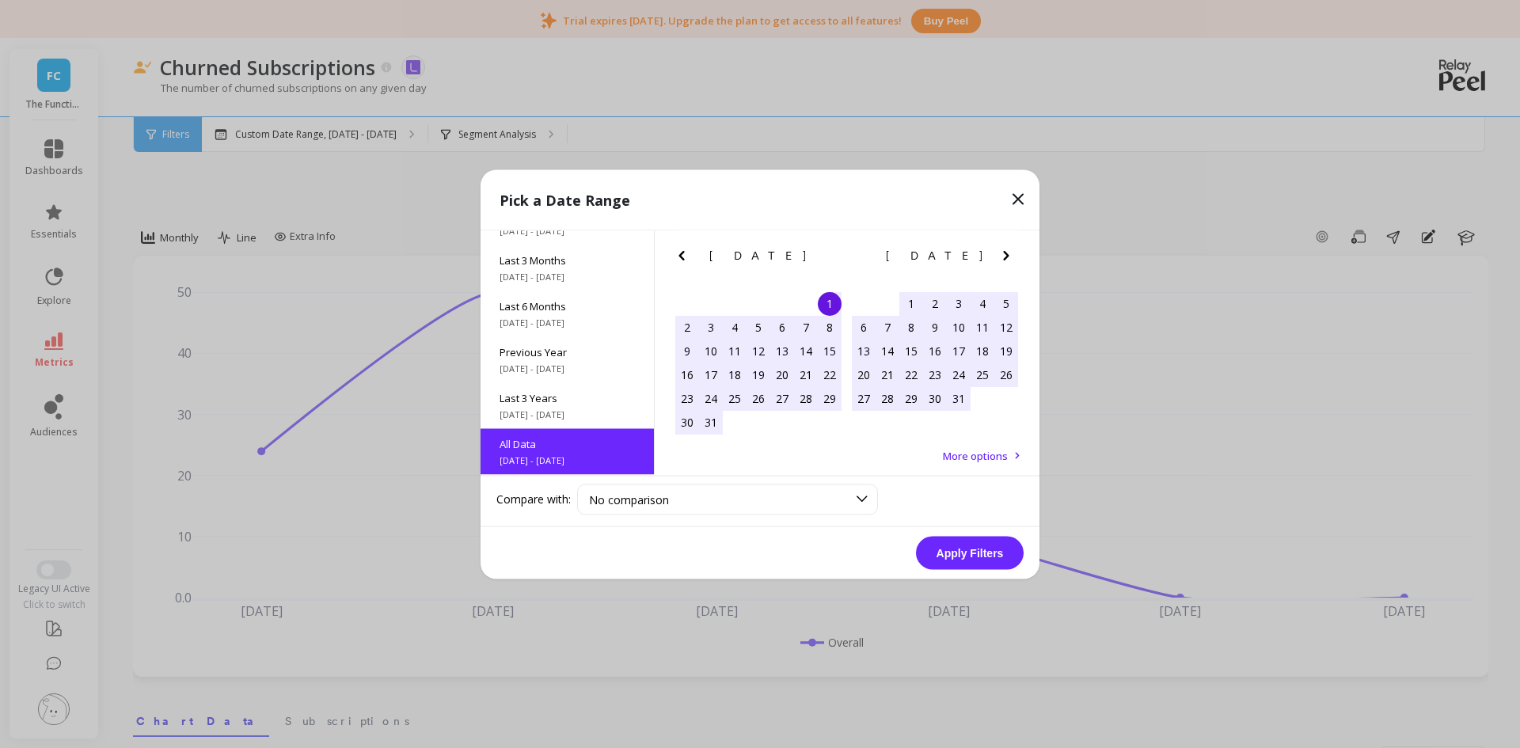
click at [956, 548] on button "Apply Filters" at bounding box center [970, 552] width 108 height 33
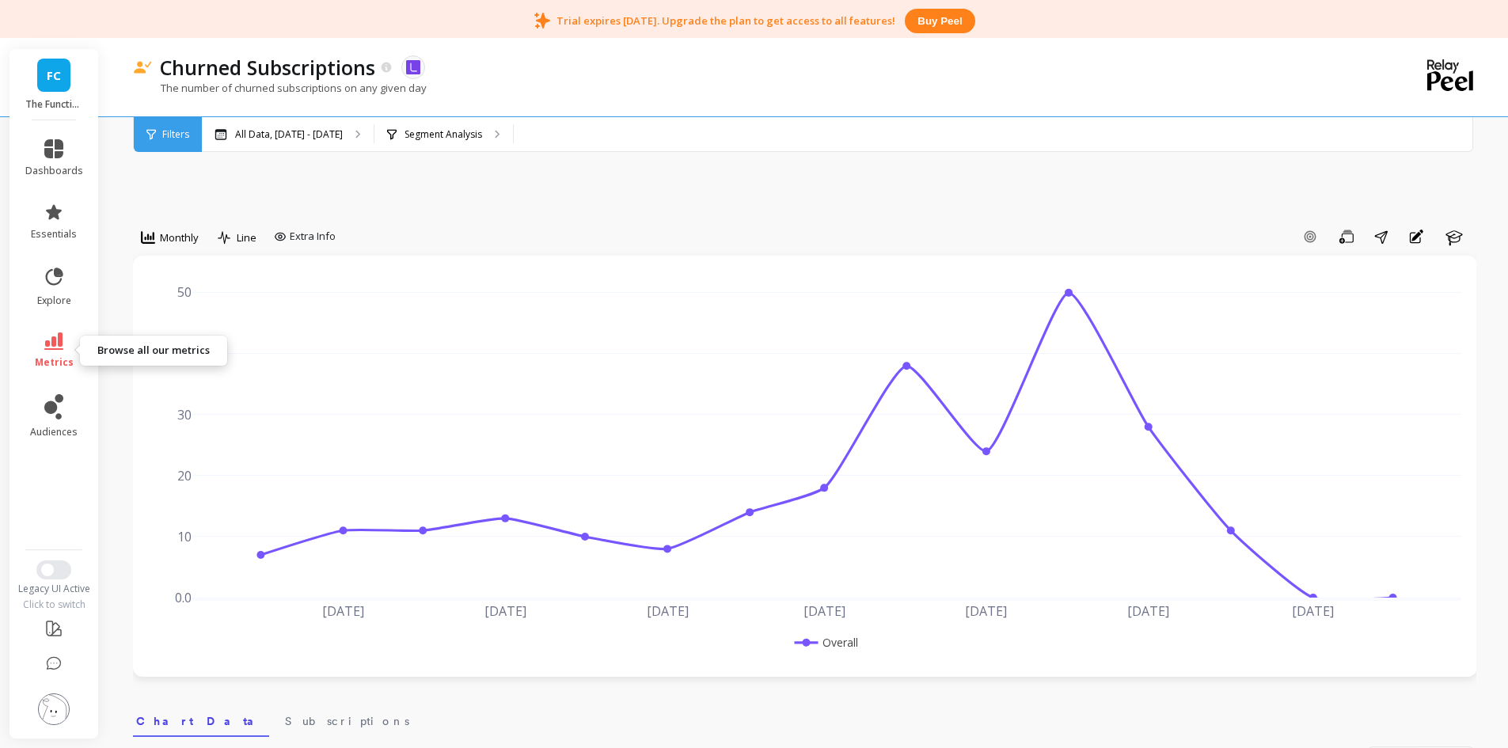
click at [63, 338] on link "metrics" at bounding box center [54, 351] width 58 height 36
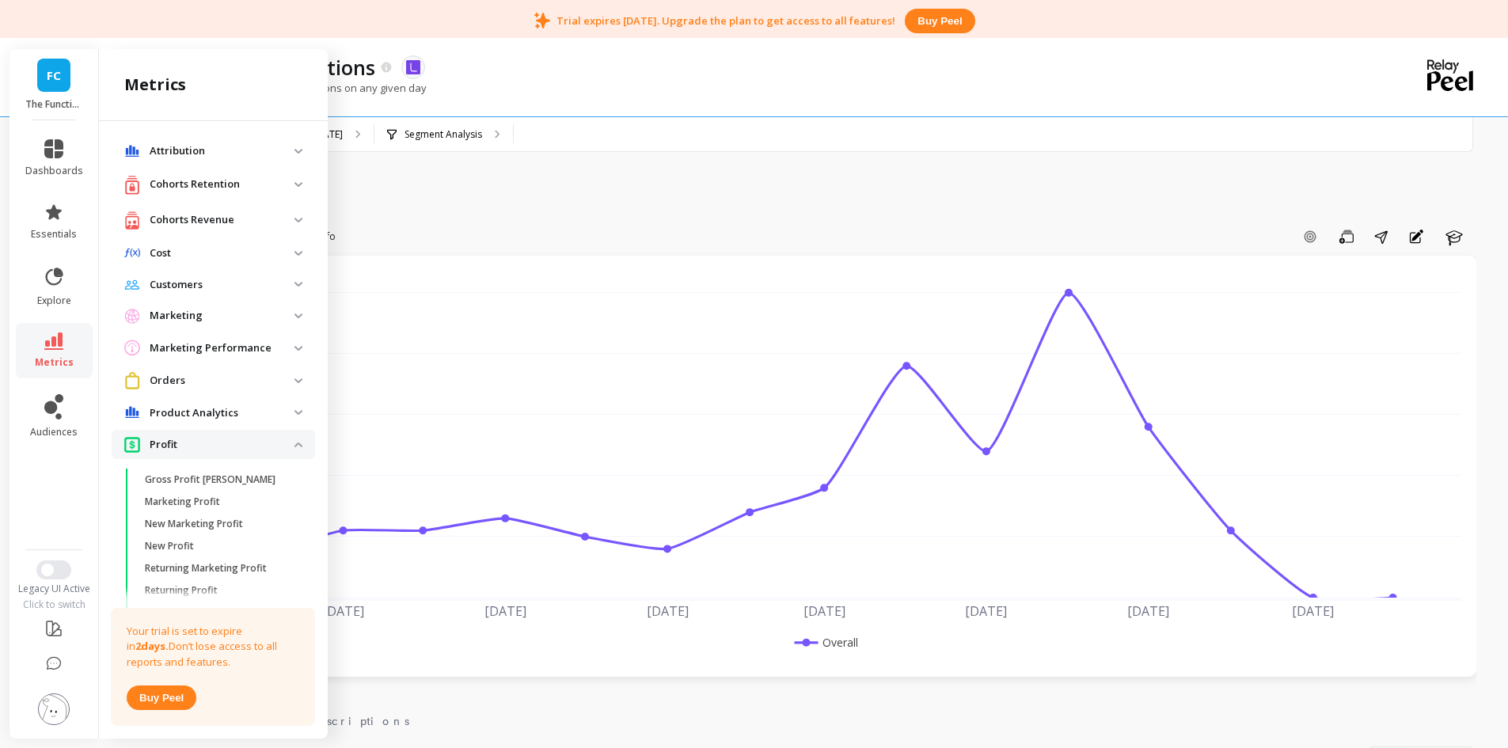
scroll to position [585, 0]
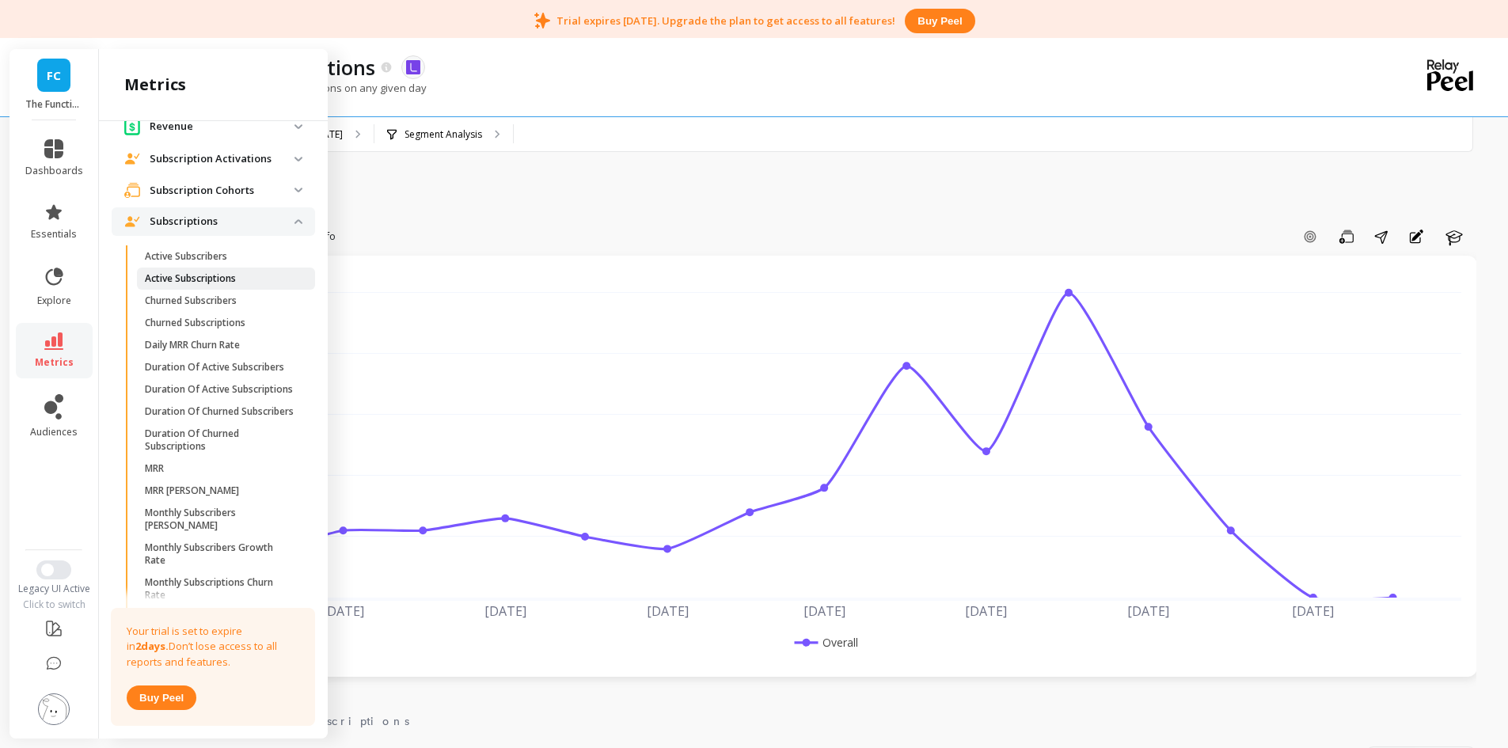
click at [221, 285] on p "Active Subscriptions" at bounding box center [190, 278] width 91 height 13
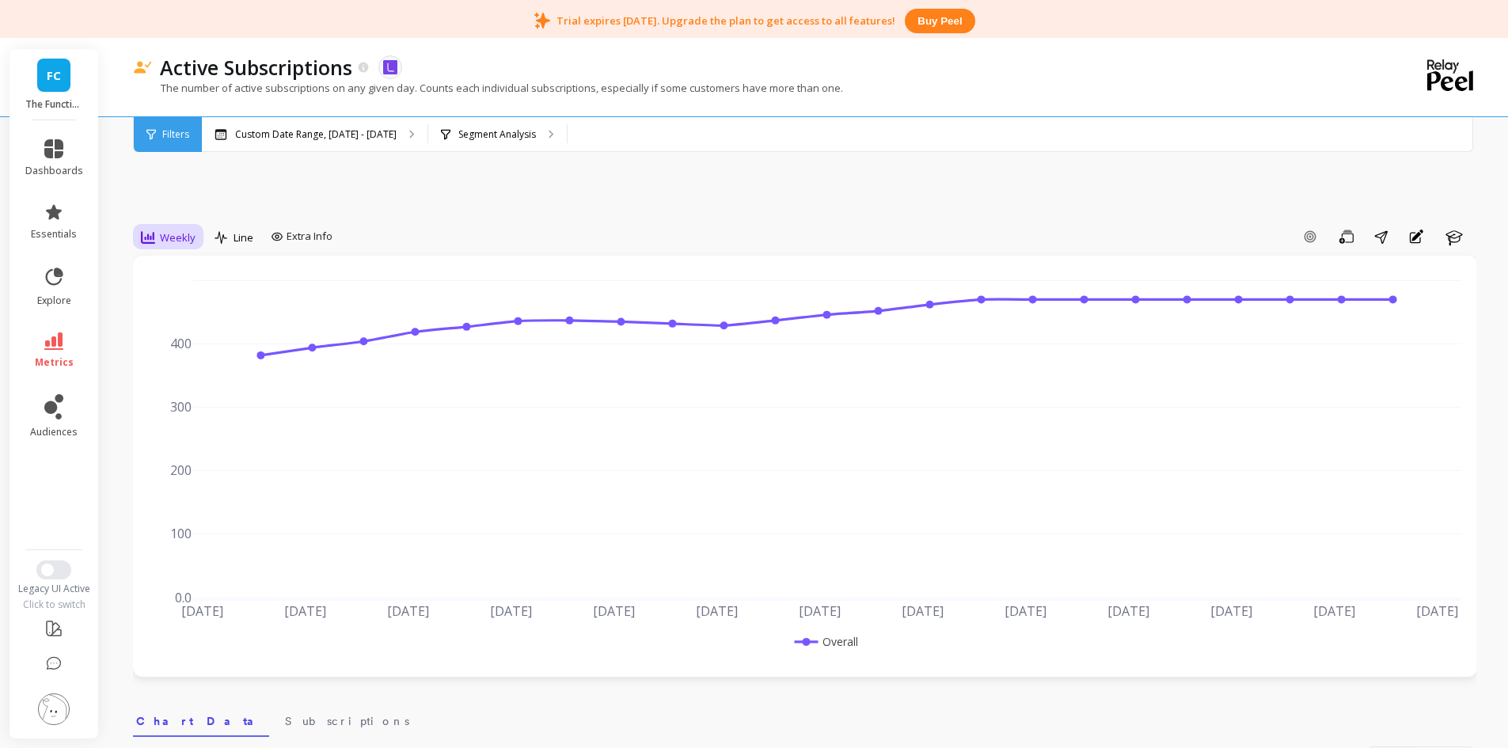
click at [171, 234] on span "Weekly" at bounding box center [178, 237] width 36 height 15
click at [191, 355] on div "Monthly" at bounding box center [191, 364] width 109 height 28
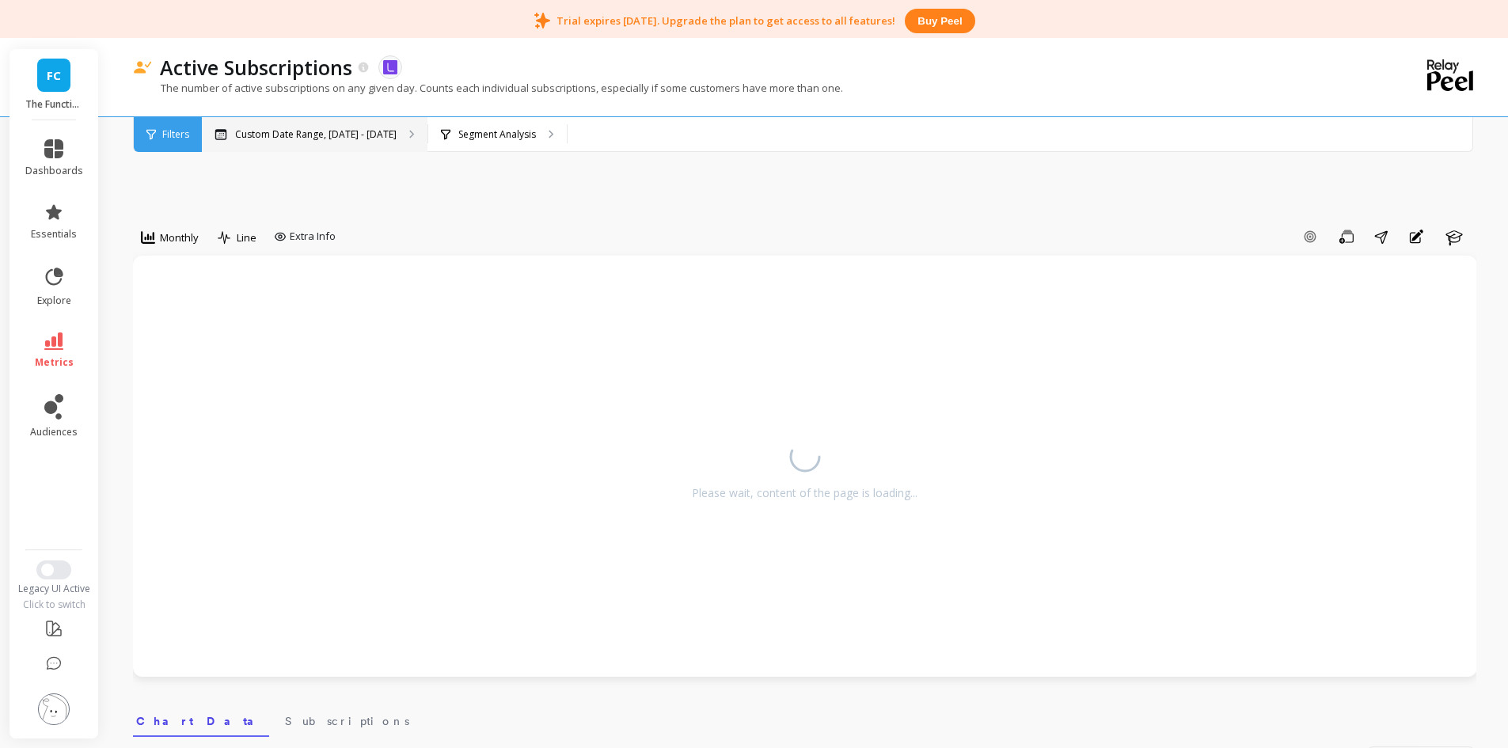
click at [282, 126] on div "Custom Date Range, [DATE] - [DATE]" at bounding box center [315, 134] width 226 height 35
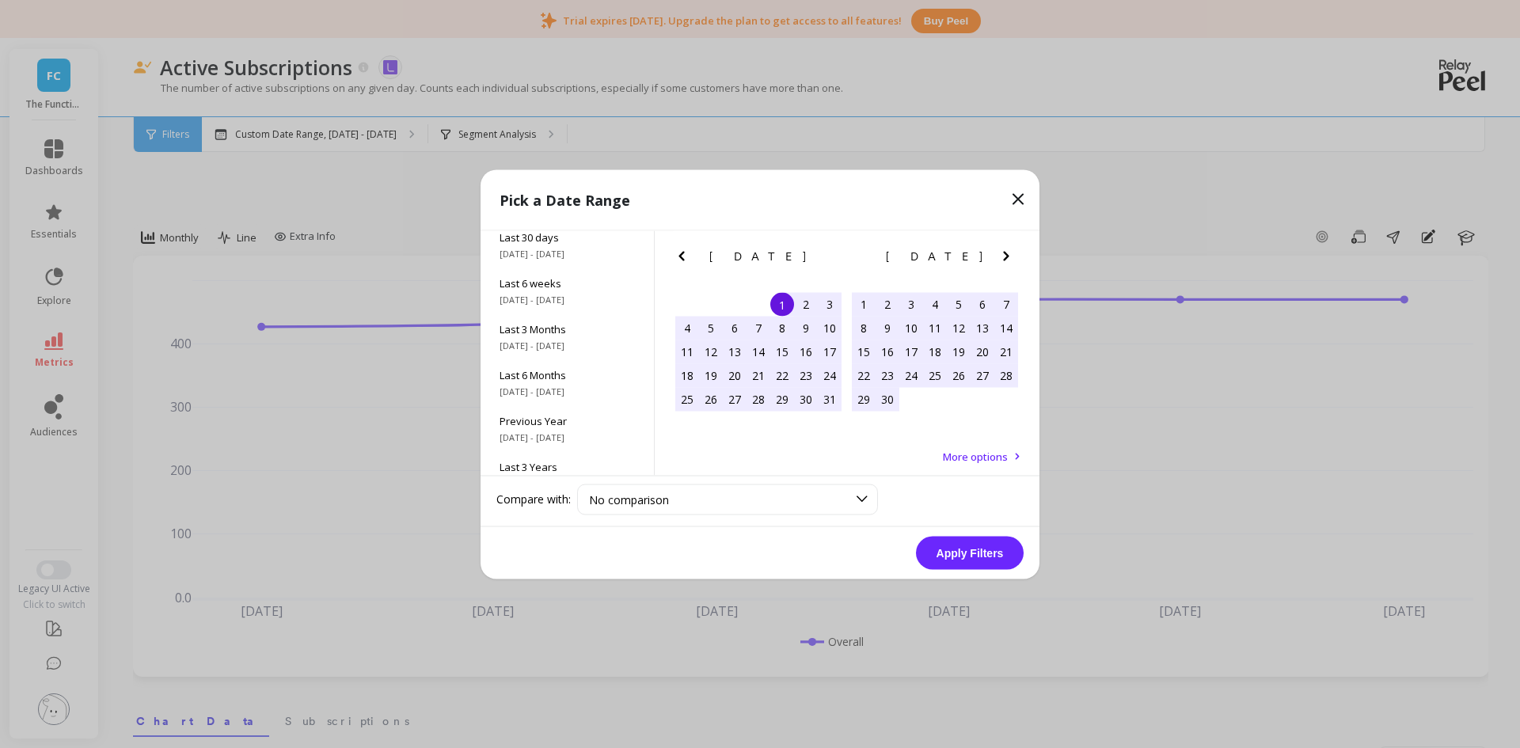
scroll to position [215, 0]
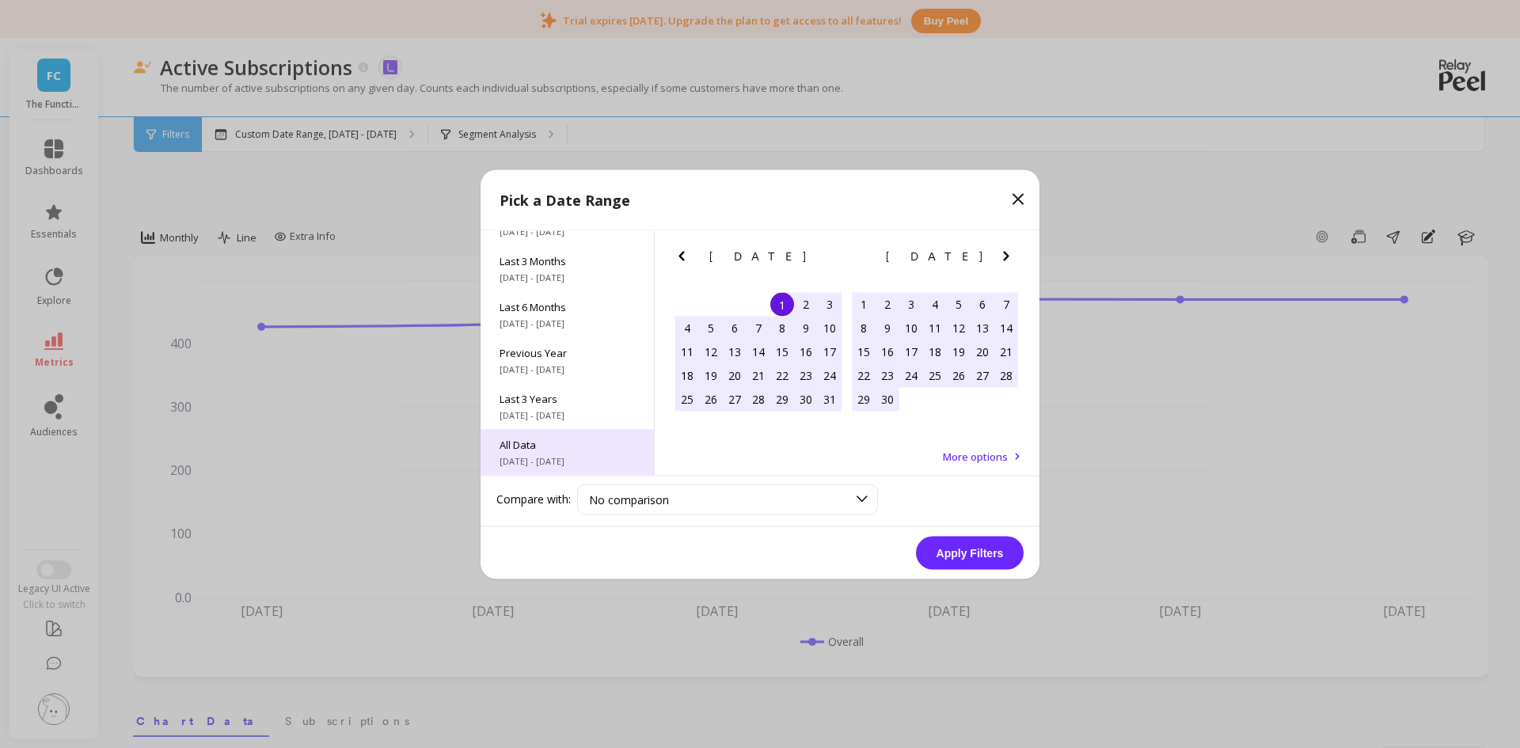
click at [573, 455] on span "[DATE] - [DATE]" at bounding box center [567, 460] width 135 height 13
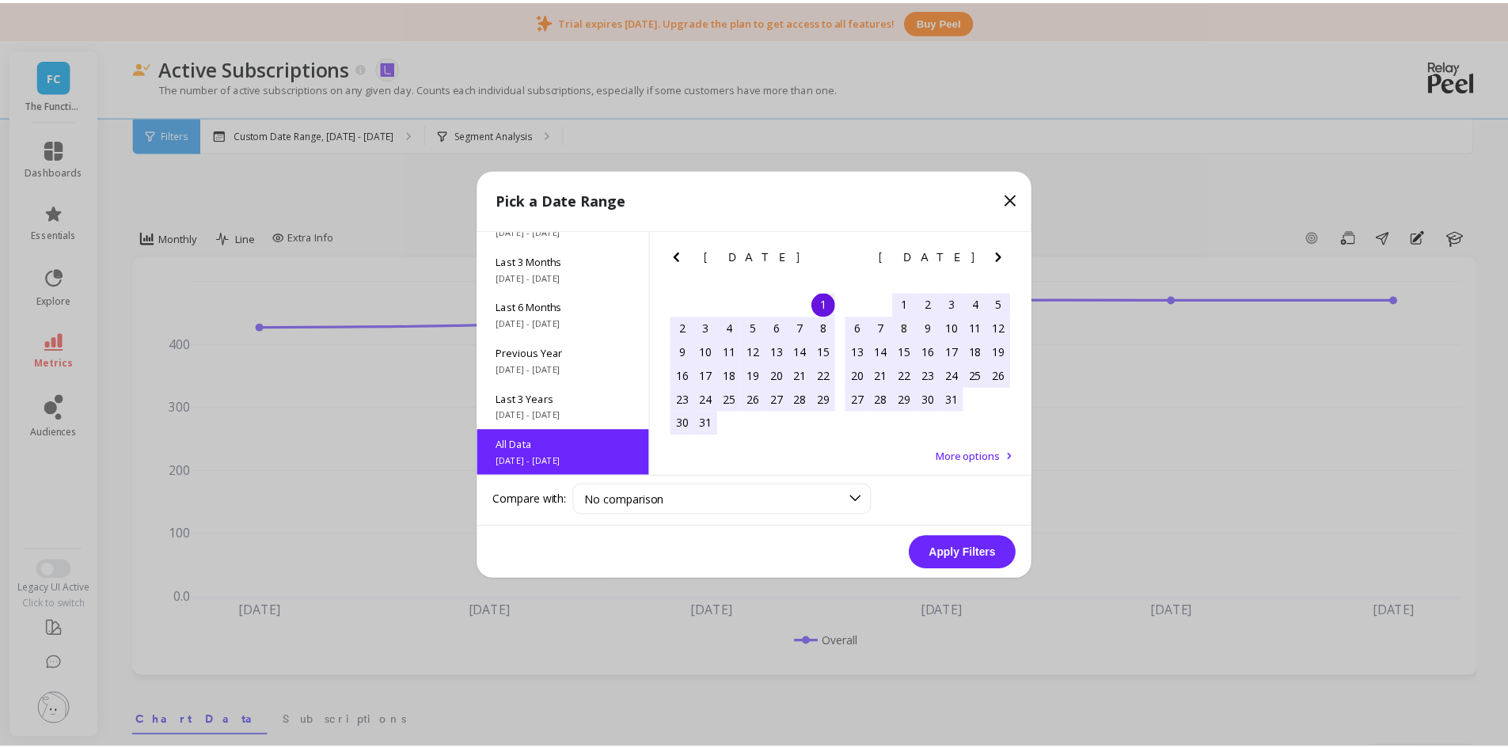
scroll to position [1, 0]
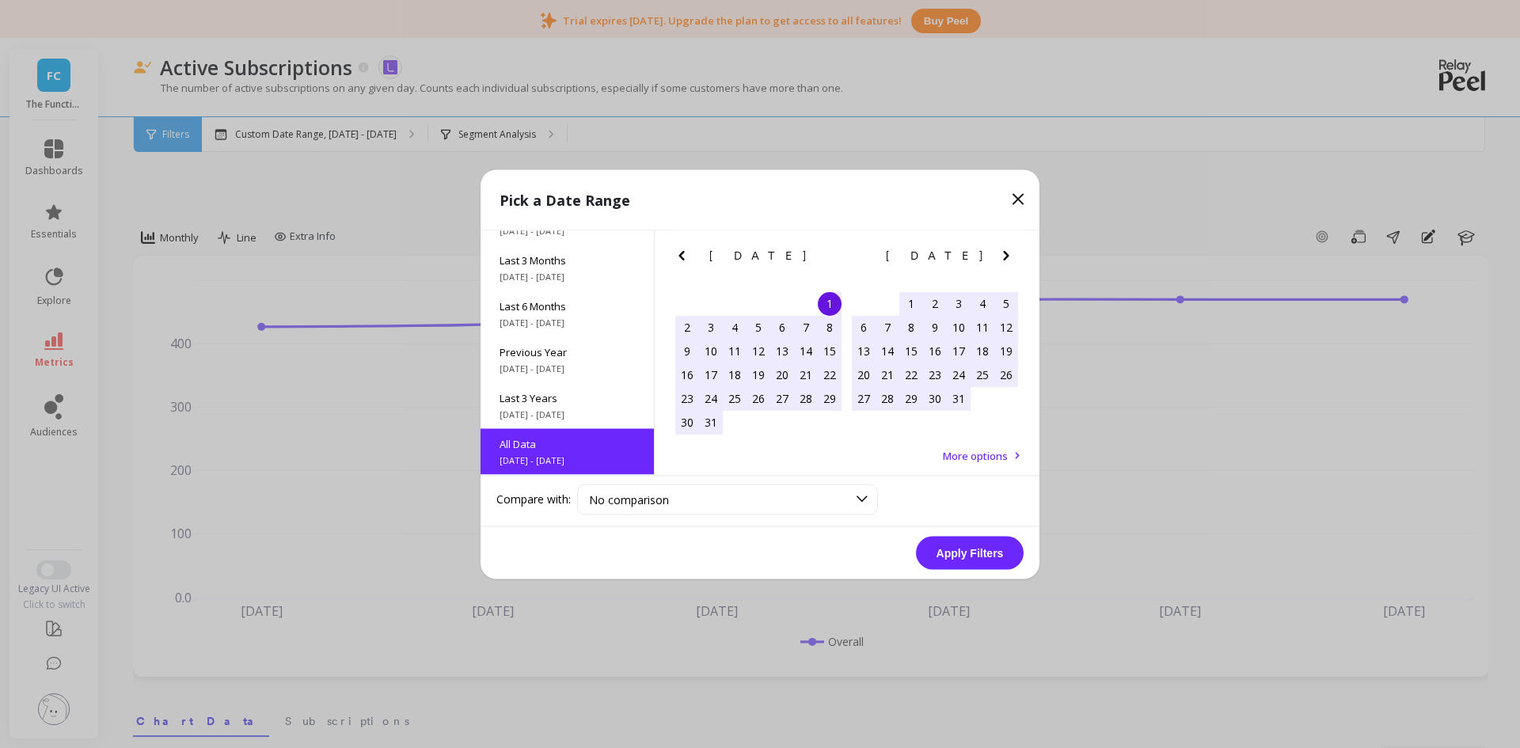
click at [991, 553] on button "Apply Filters" at bounding box center [970, 552] width 108 height 33
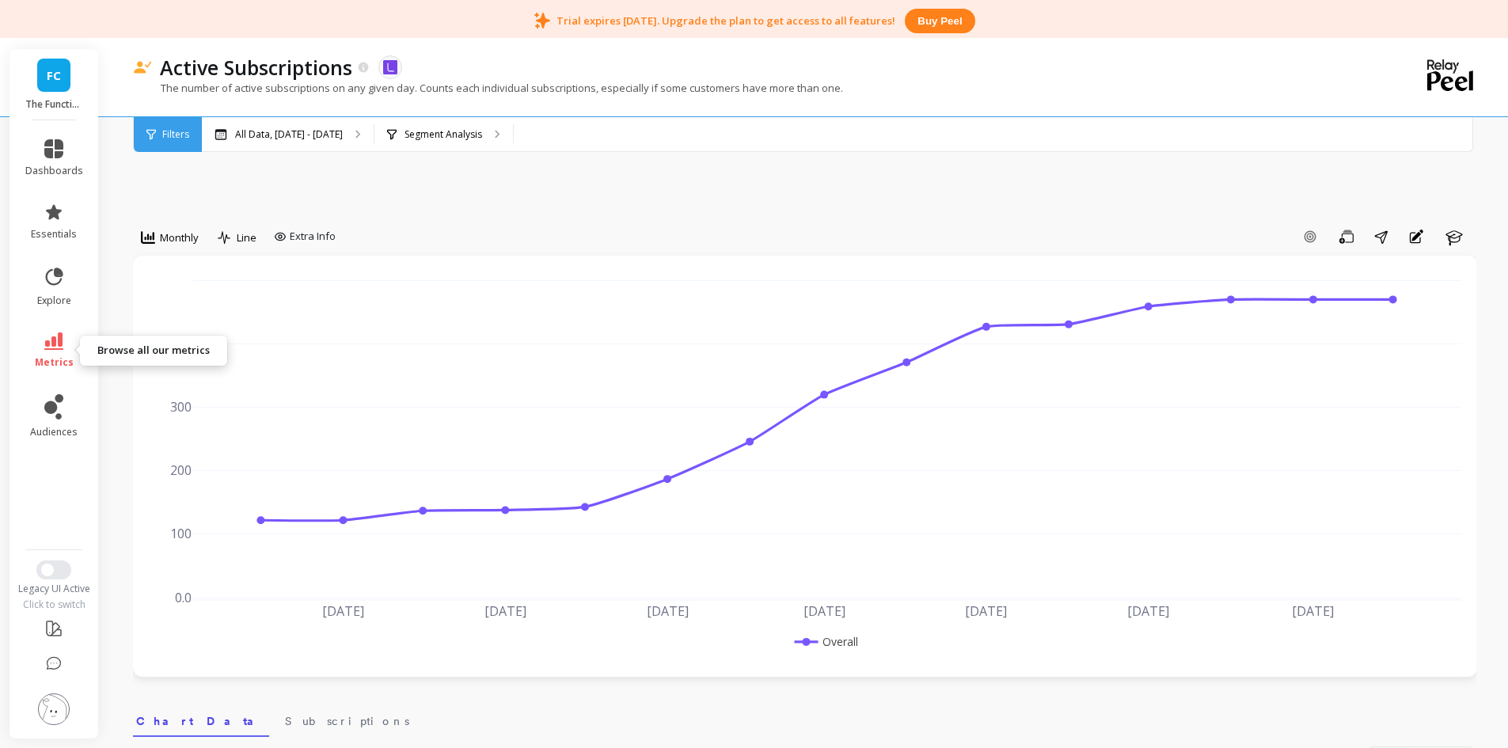
click at [55, 345] on icon at bounding box center [53, 341] width 19 height 17
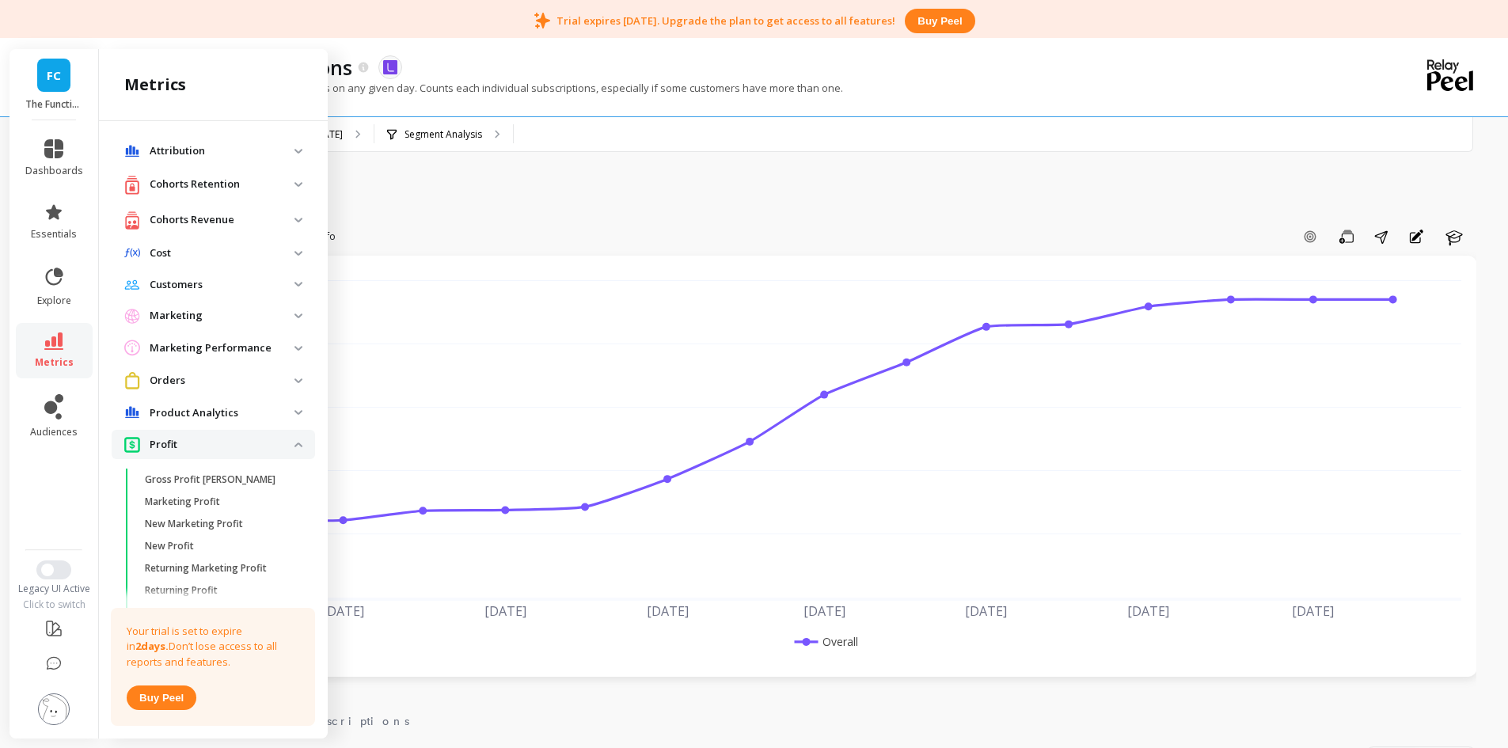
scroll to position [585, 0]
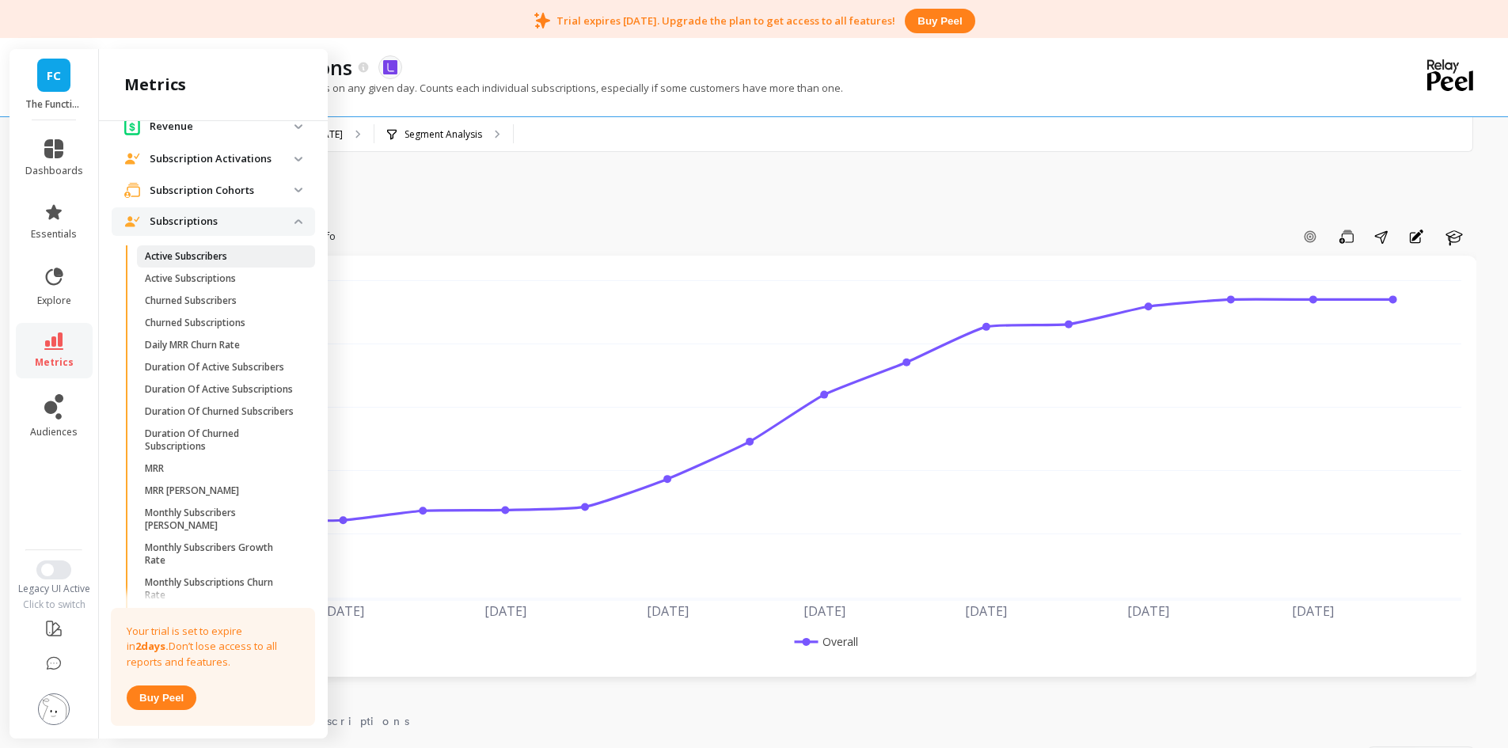
click at [251, 263] on span "Active Subscribers" at bounding box center [220, 256] width 151 height 13
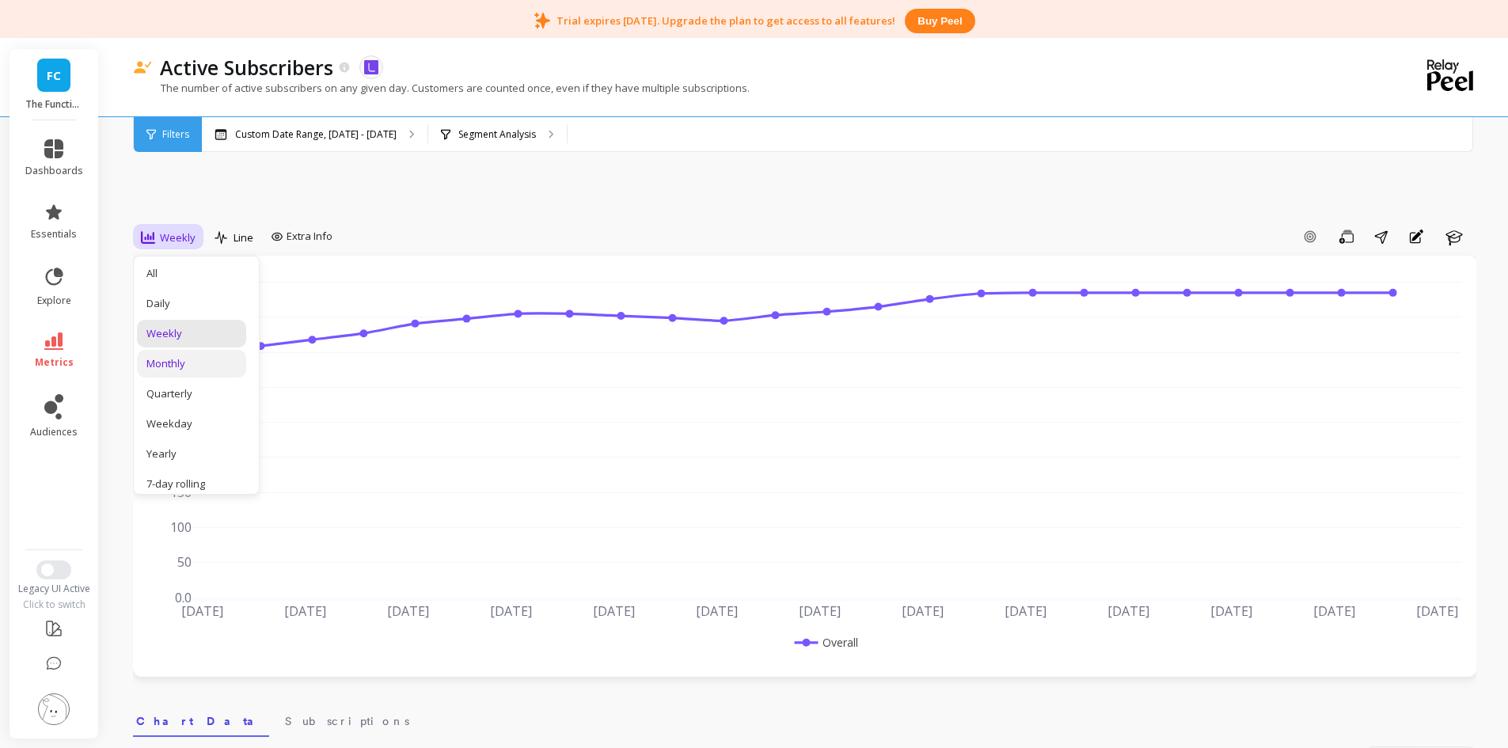
click at [191, 359] on div "Monthly" at bounding box center [191, 363] width 90 height 15
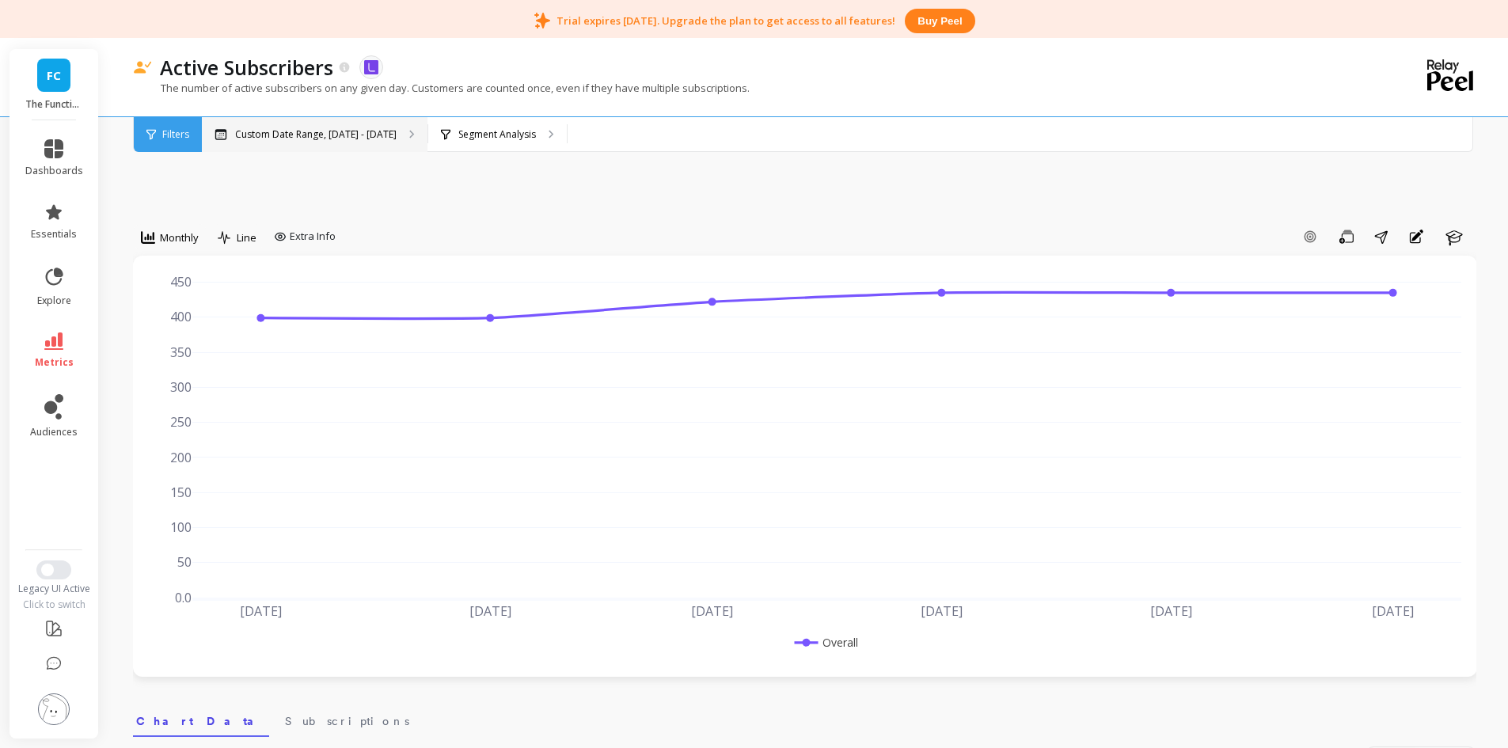
click at [278, 135] on p "Custom Date Range, [DATE] - [DATE]" at bounding box center [316, 134] width 162 height 13
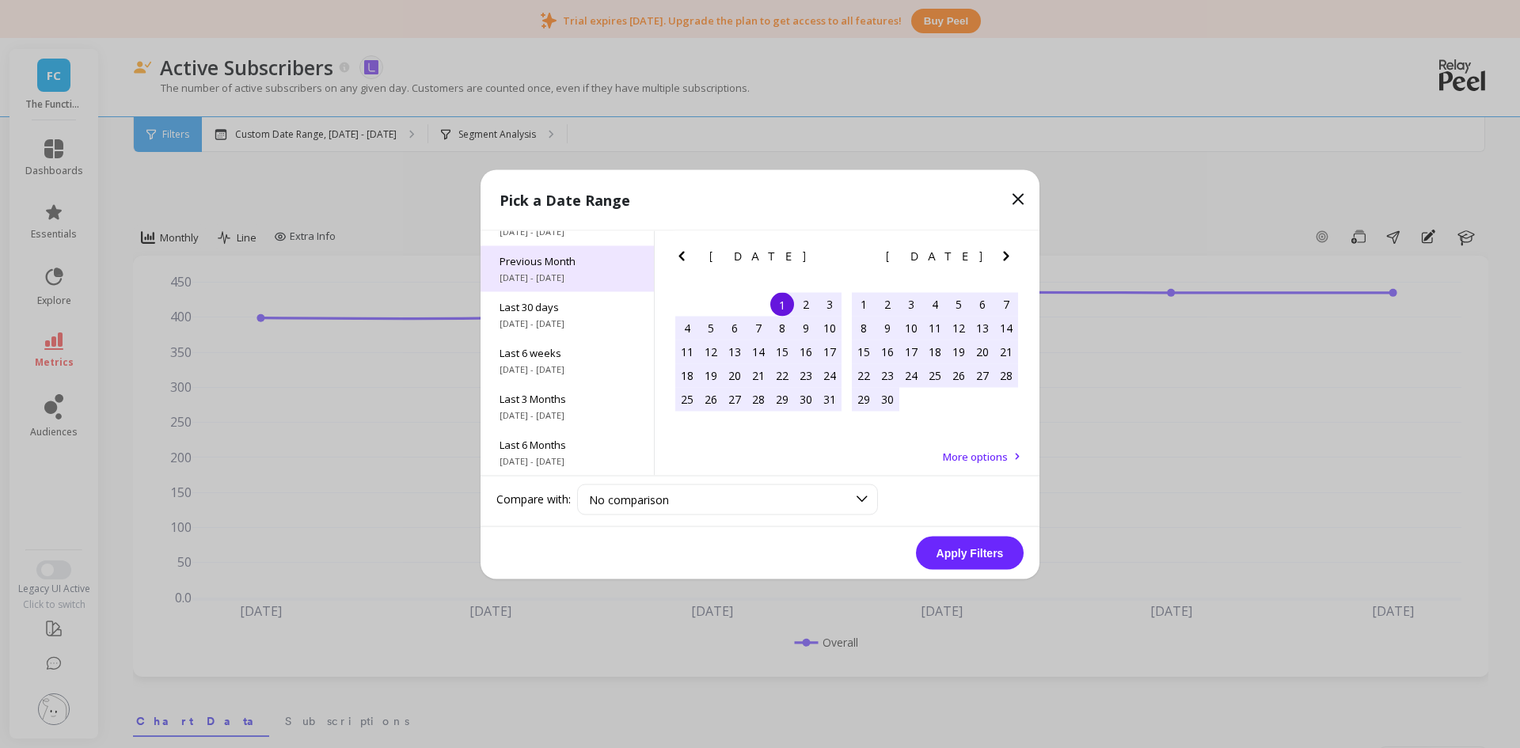
scroll to position [215, 0]
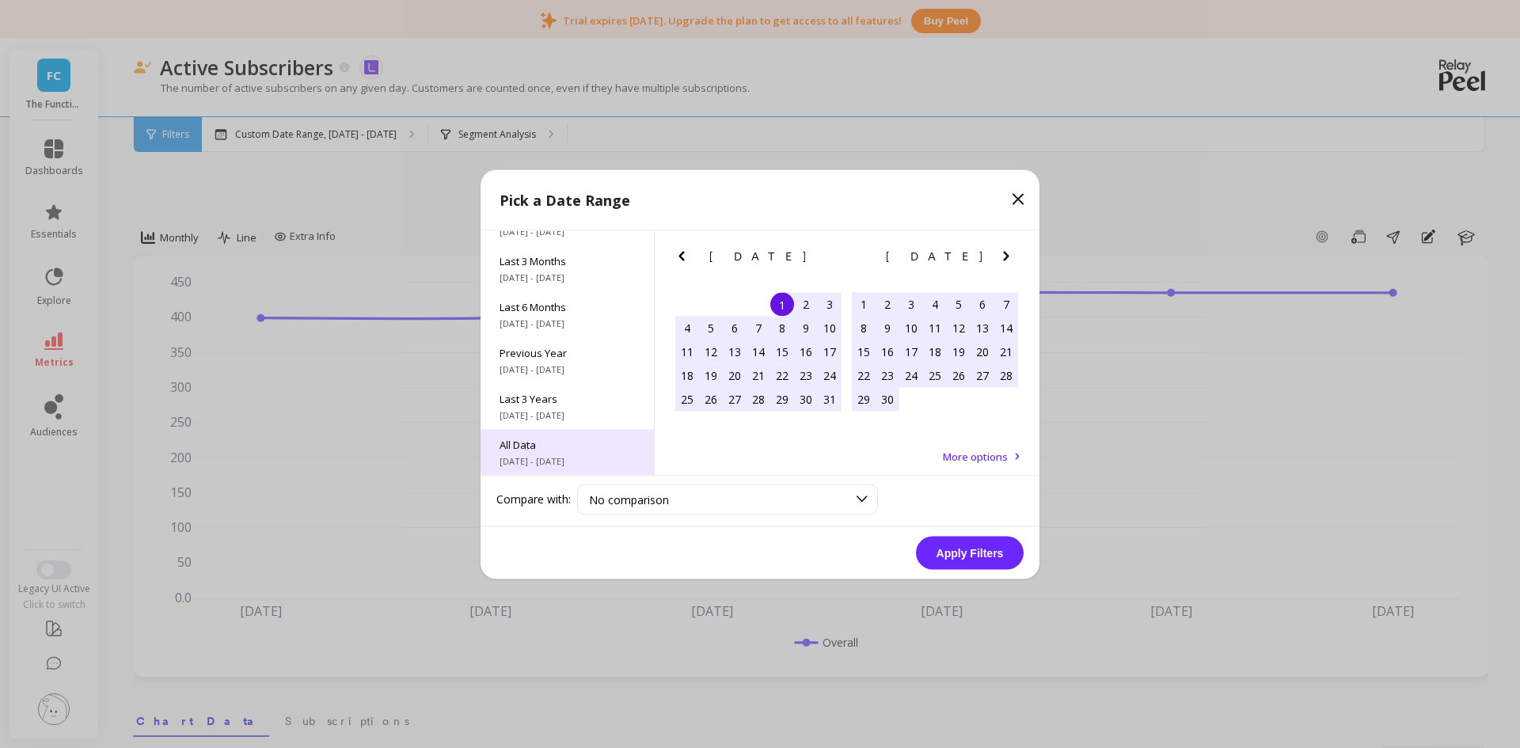
click at [548, 434] on div "All Data [DATE] - [DATE]" at bounding box center [567, 452] width 173 height 46
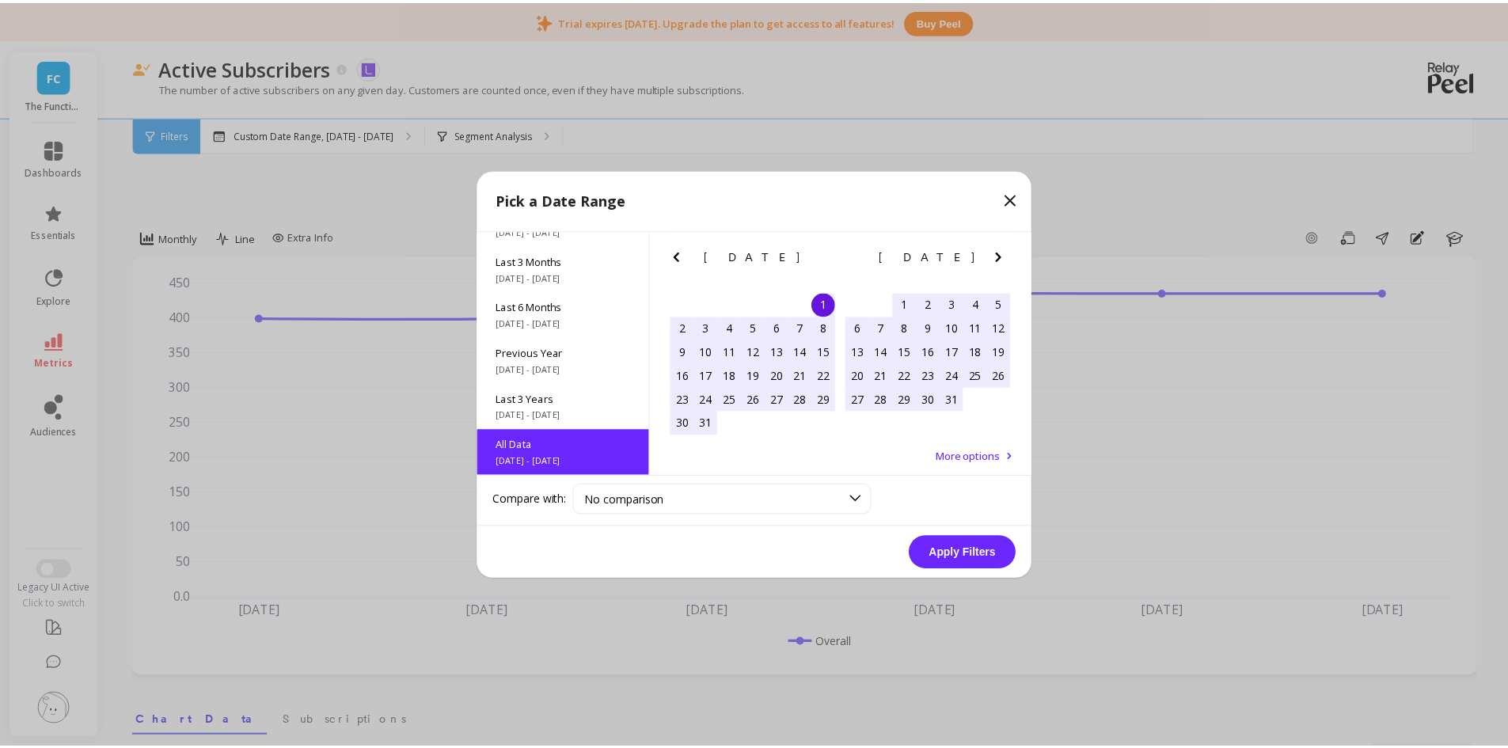
scroll to position [1, 0]
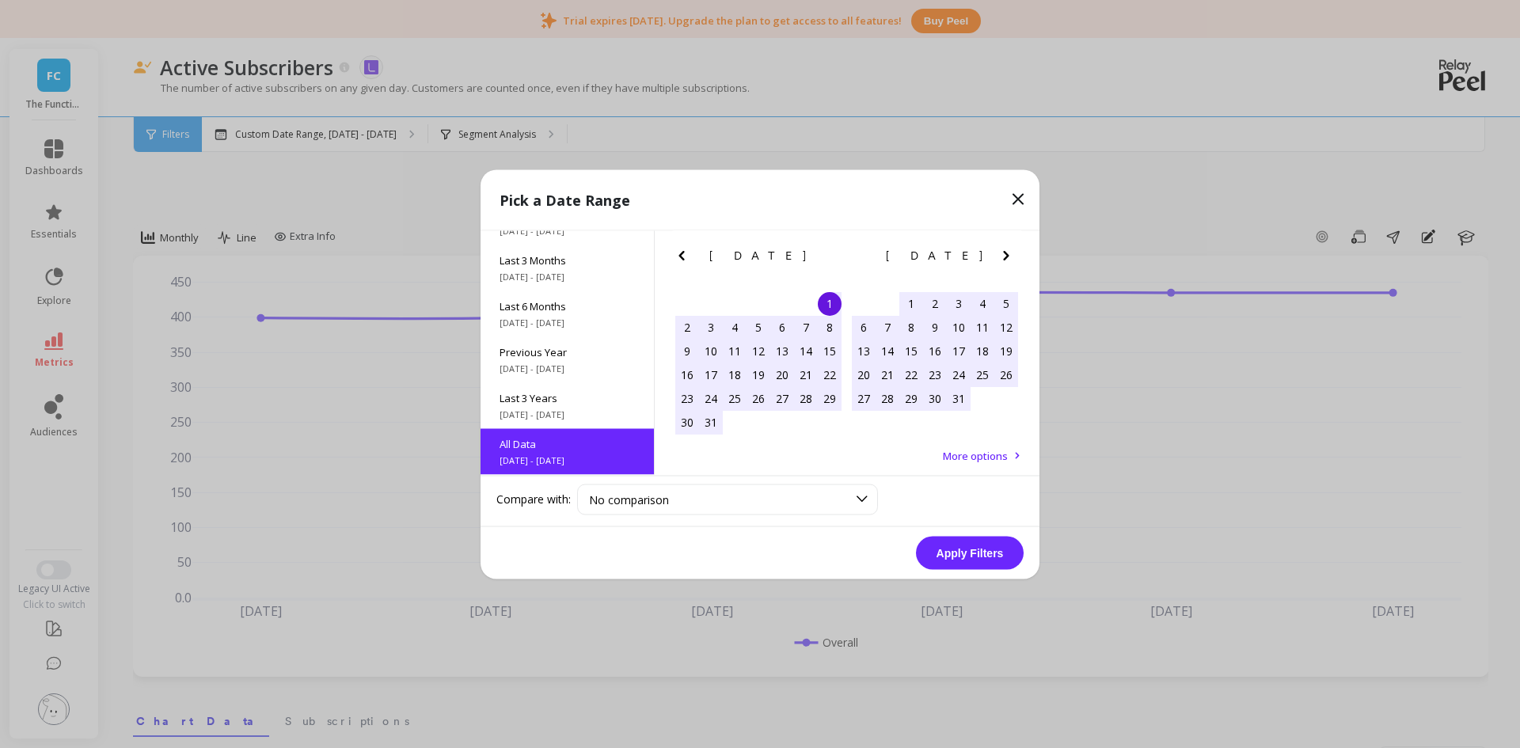
click at [972, 558] on button "Apply Filters" at bounding box center [970, 552] width 108 height 33
